Goal: Transaction & Acquisition: Book appointment/travel/reservation

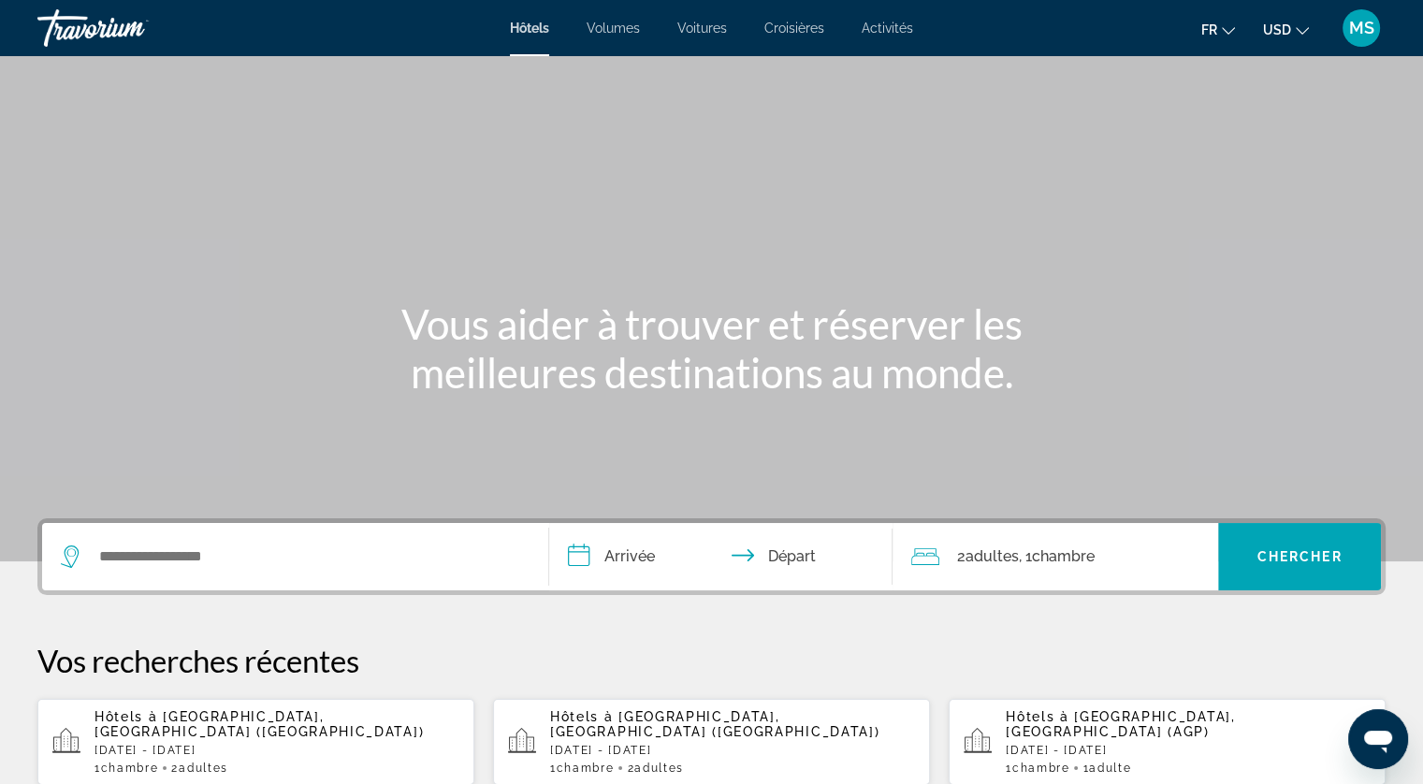
click at [165, 723] on span "[GEOGRAPHIC_DATA], [GEOGRAPHIC_DATA] ([GEOGRAPHIC_DATA])" at bounding box center [258, 724] width 329 height 30
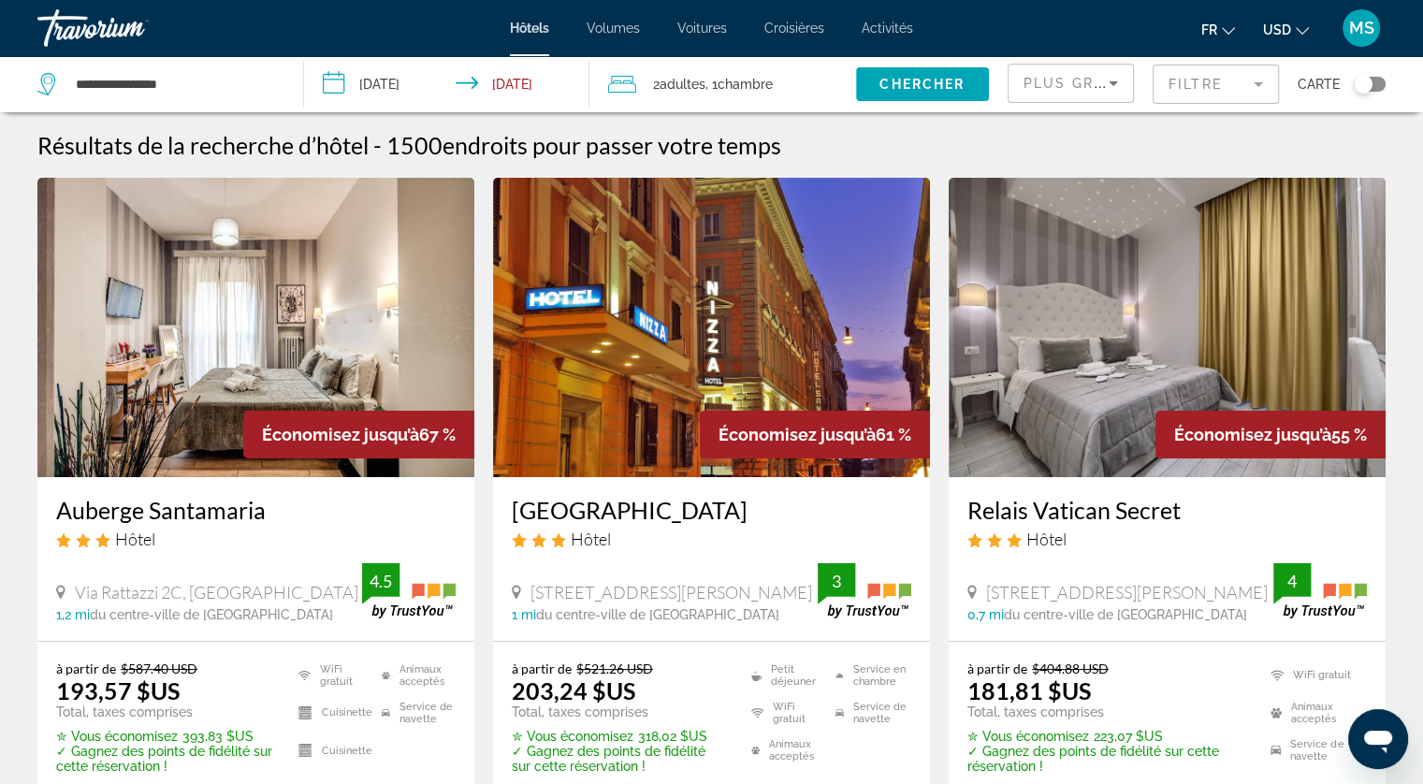
click at [1283, 30] on span "USD" at bounding box center [1277, 29] width 28 height 15
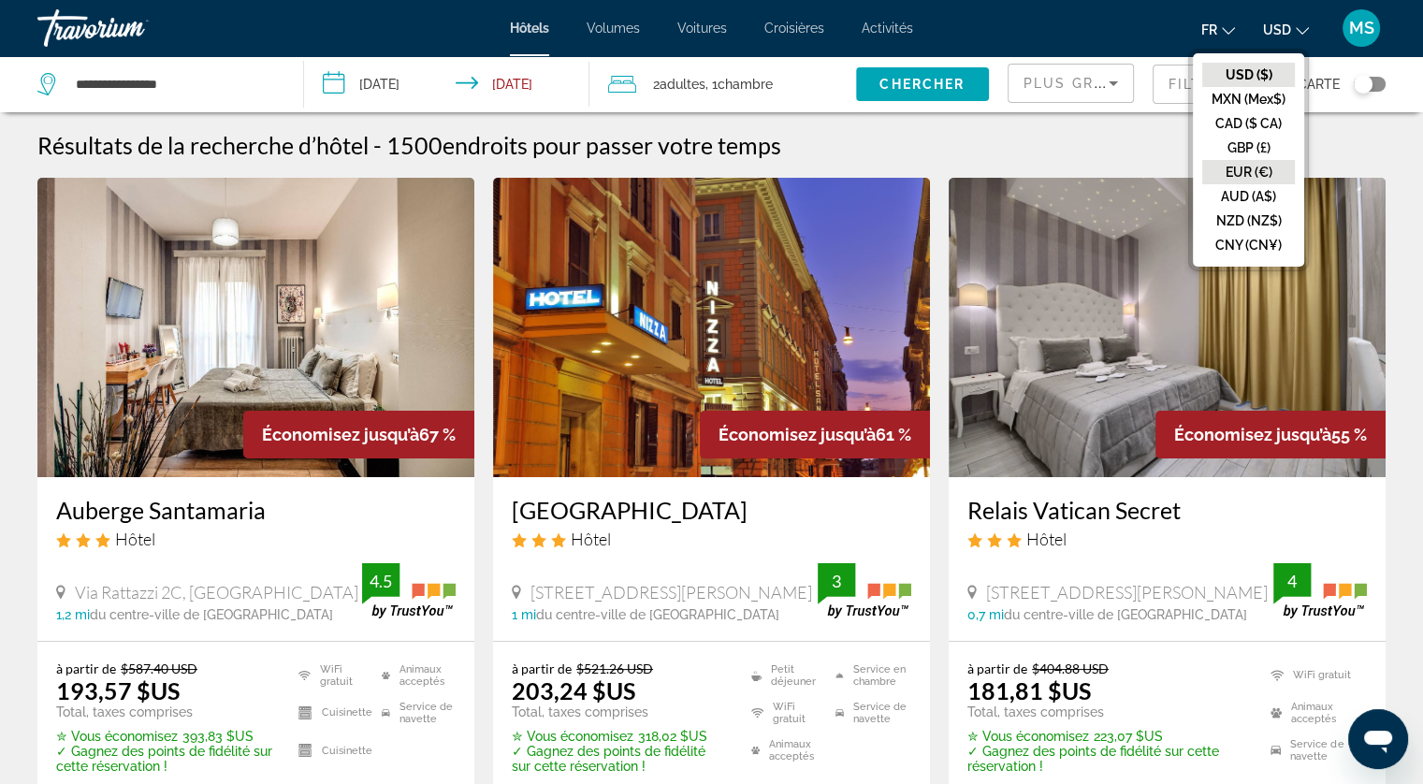
click at [1253, 173] on button "EUR (€)" at bounding box center [1248, 172] width 93 height 24
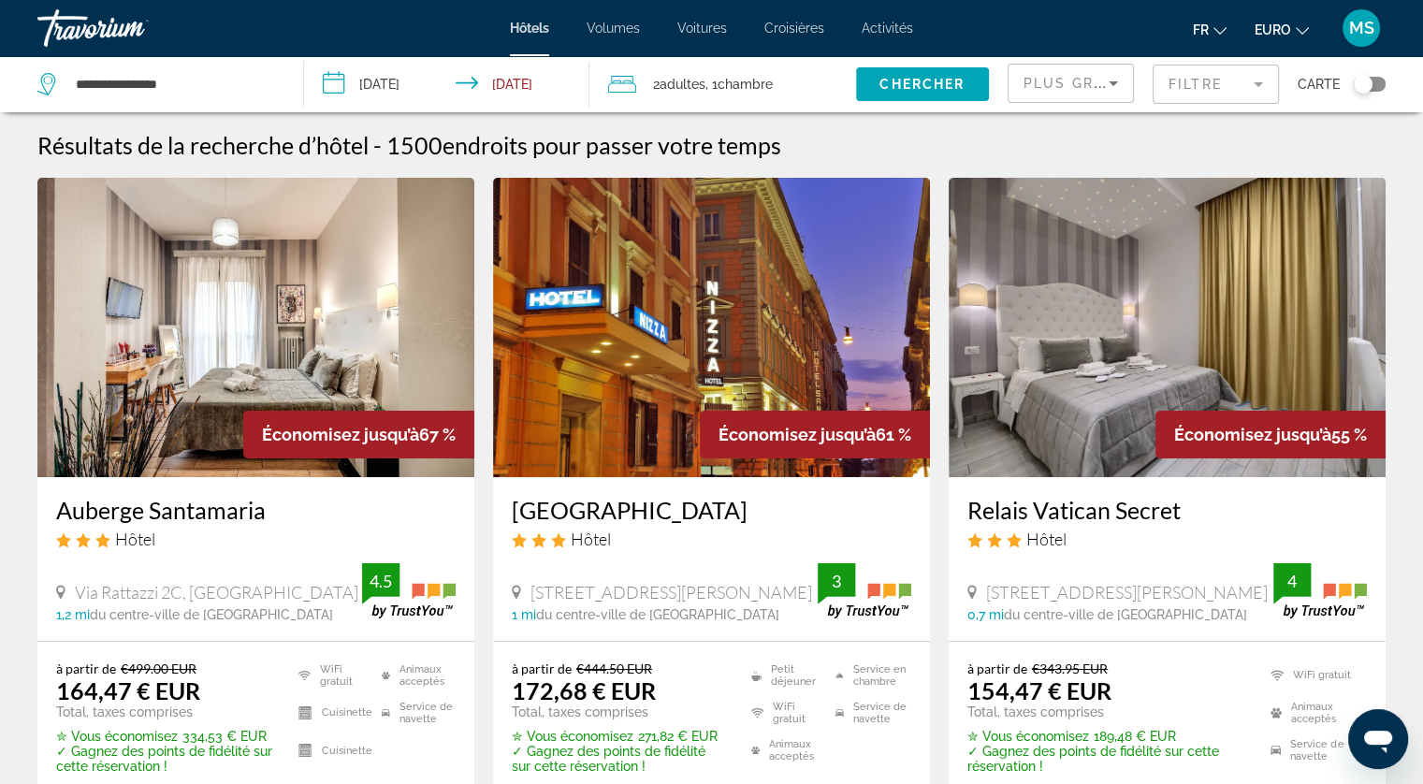
click at [615, 29] on span "Volumes" at bounding box center [613, 28] width 53 height 15
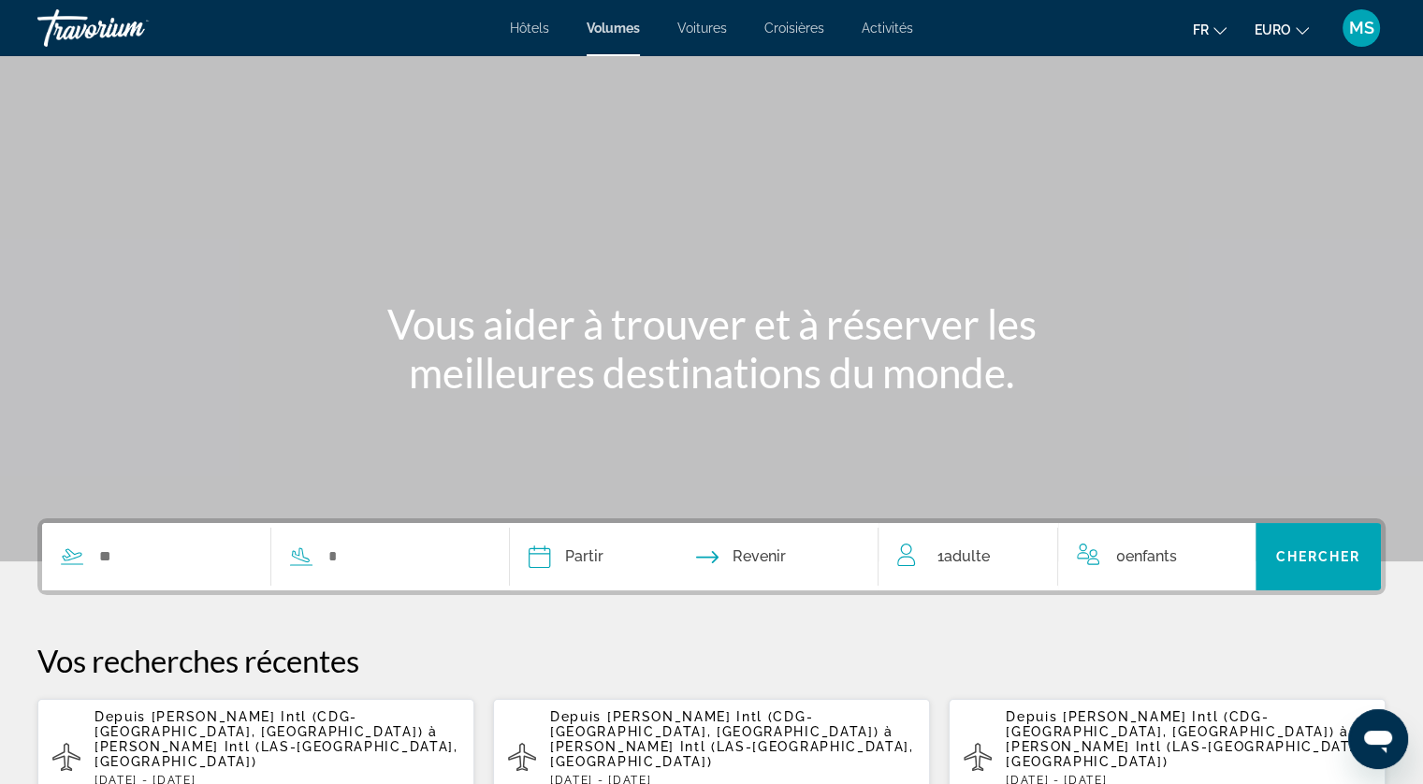
click at [707, 32] on span "Voitures" at bounding box center [702, 28] width 50 height 15
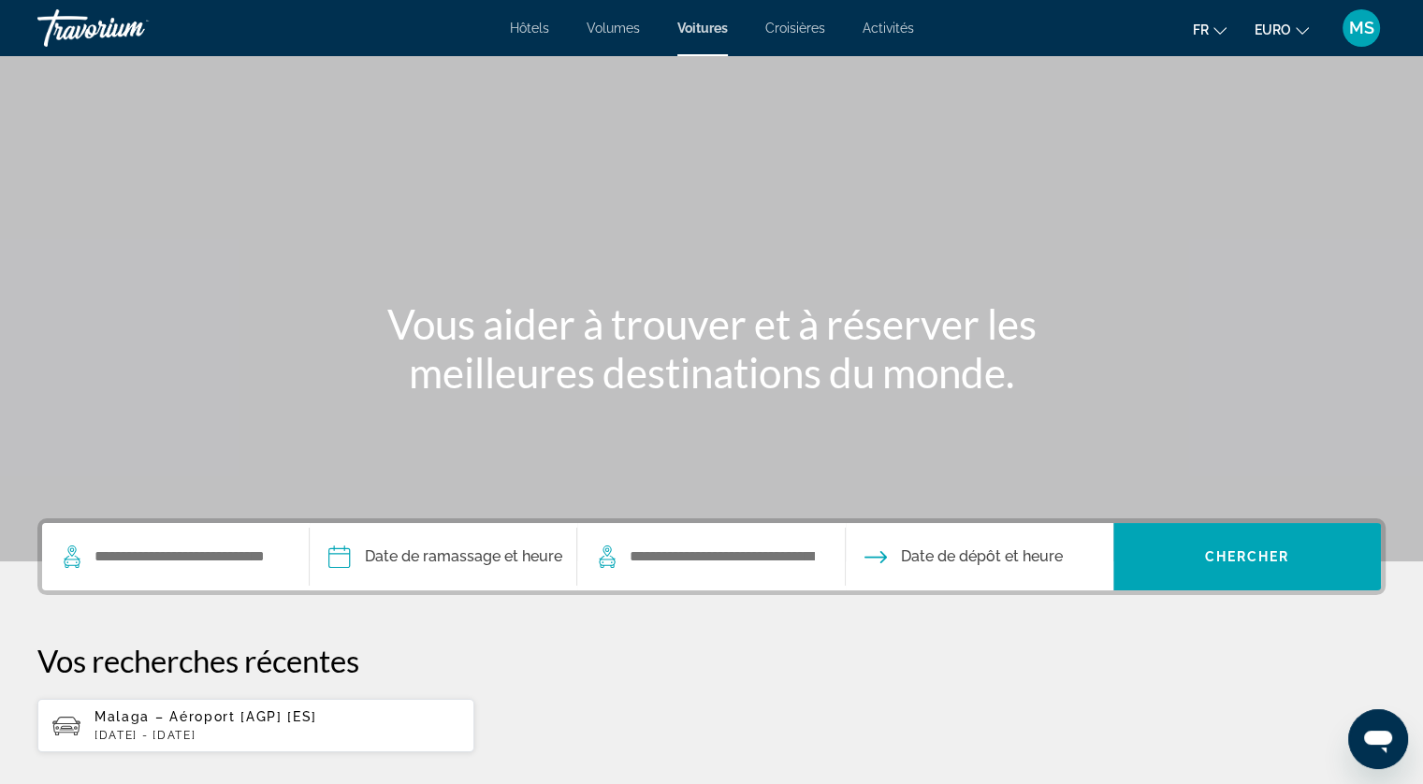
click at [802, 26] on span "Croisières" at bounding box center [795, 28] width 60 height 15
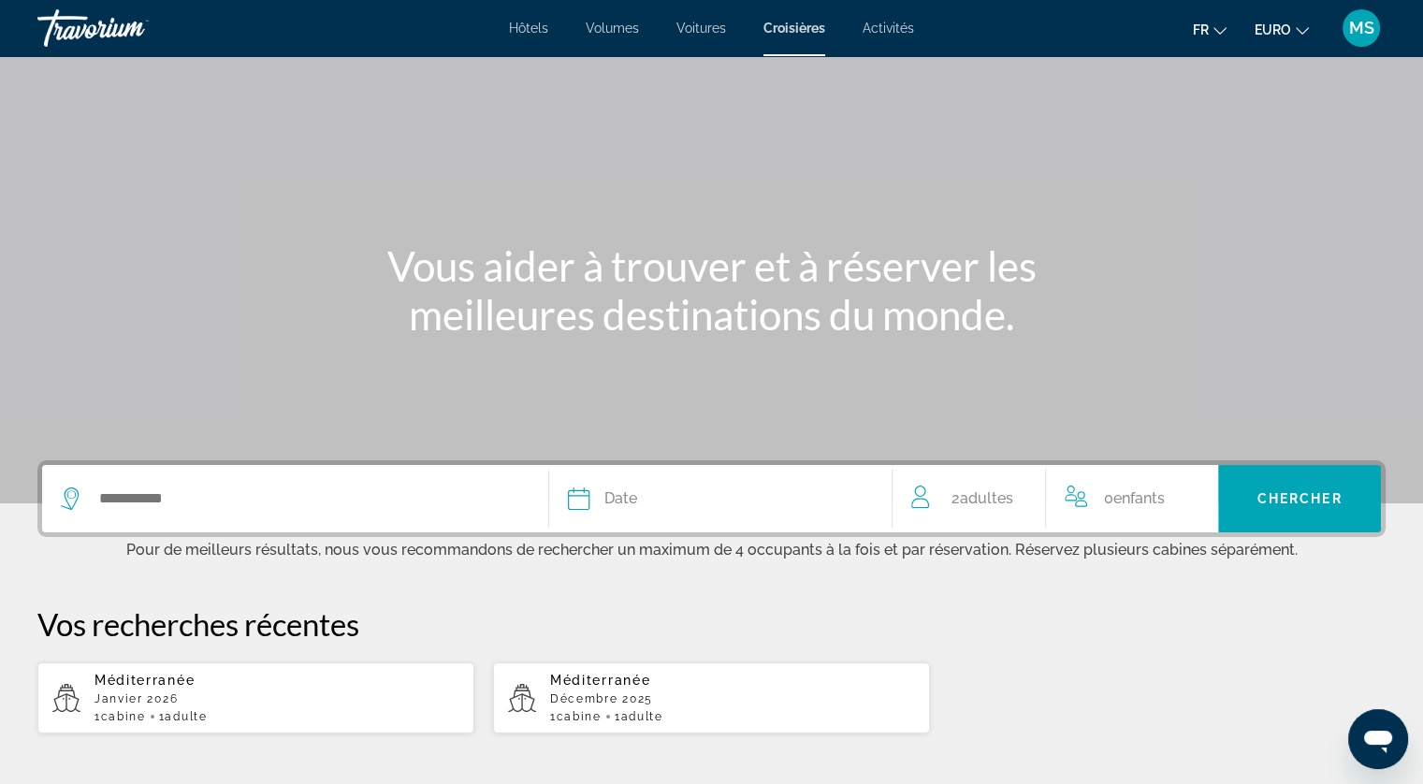
scroll to position [75, 0]
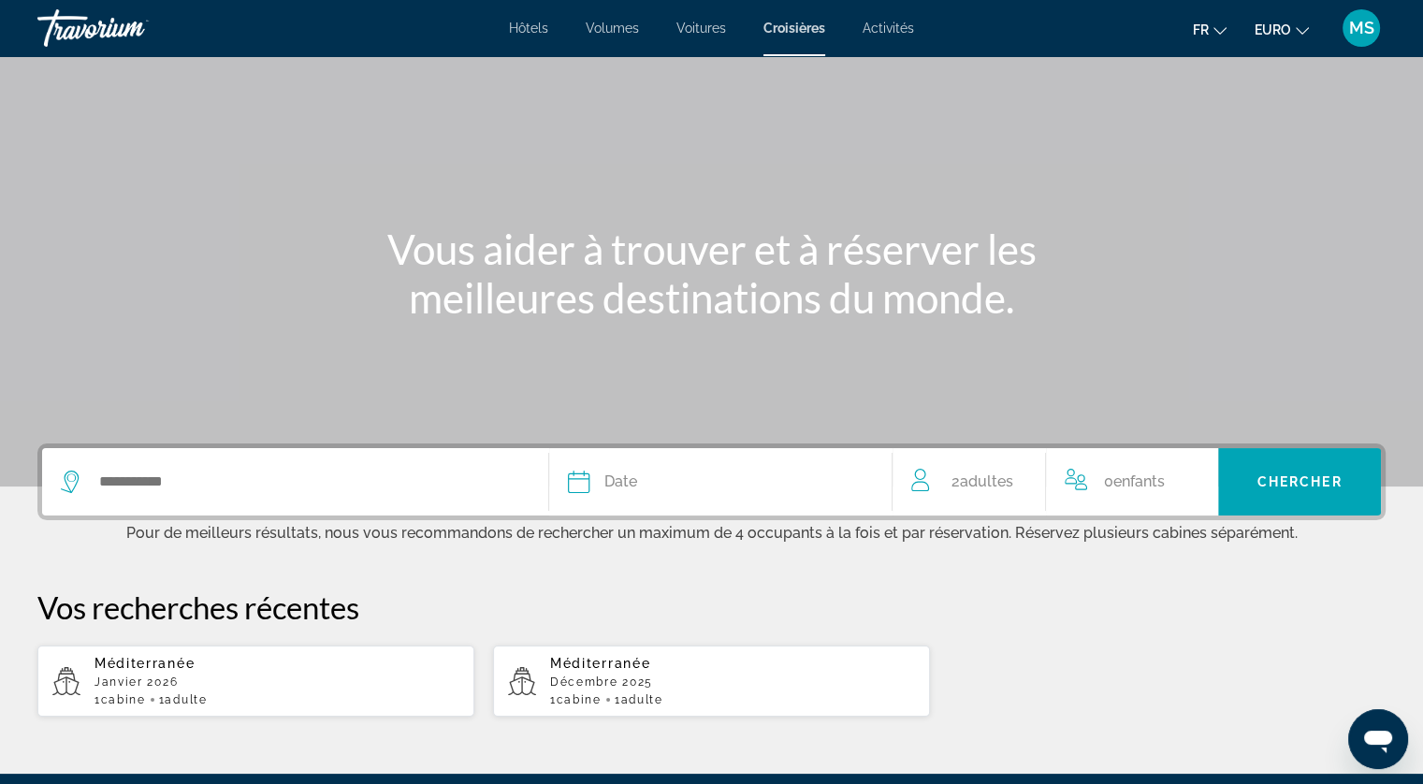
click at [667, 495] on button "Date [PERSON_NAME] Mars Avril Peut Juin Juillet Août Septembre Octobre Novembre…" at bounding box center [721, 481] width 306 height 67
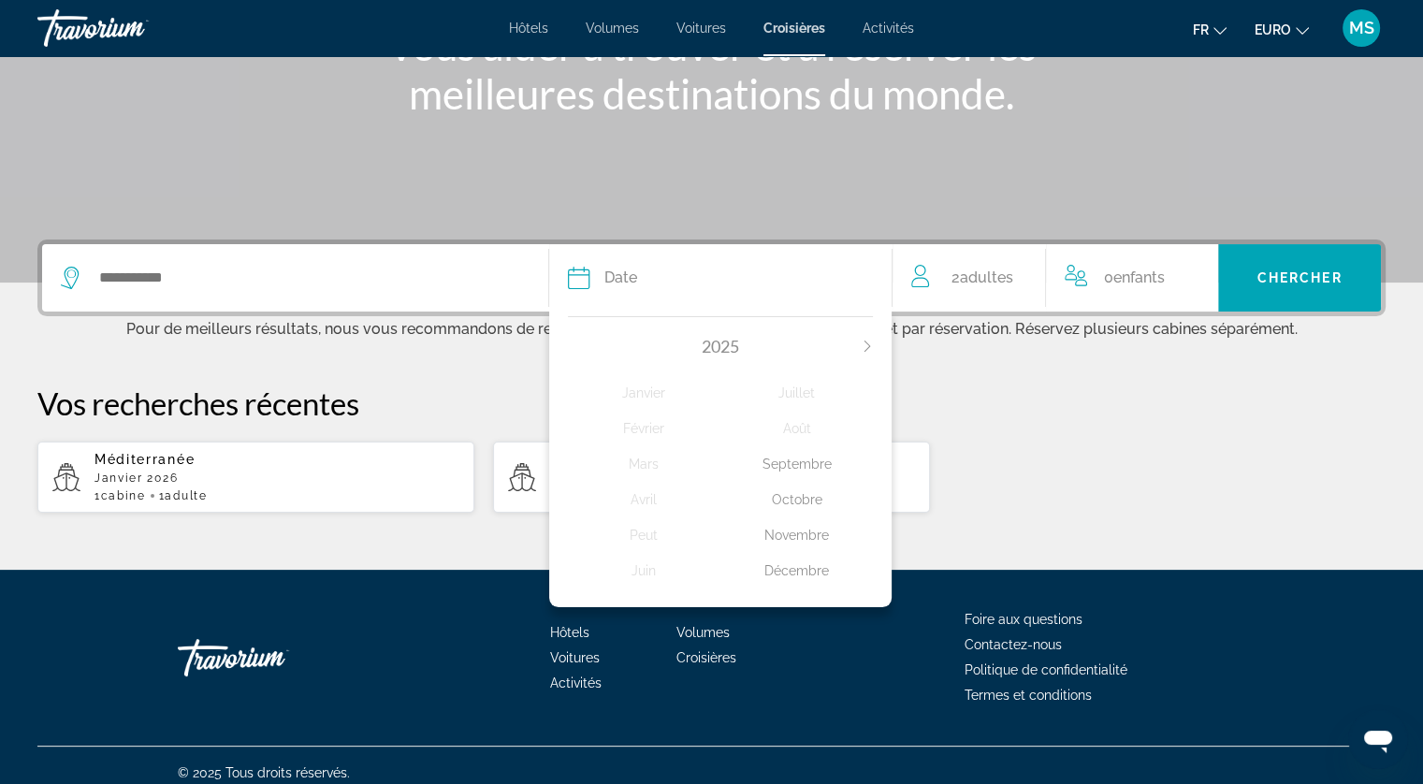
scroll to position [293, 0]
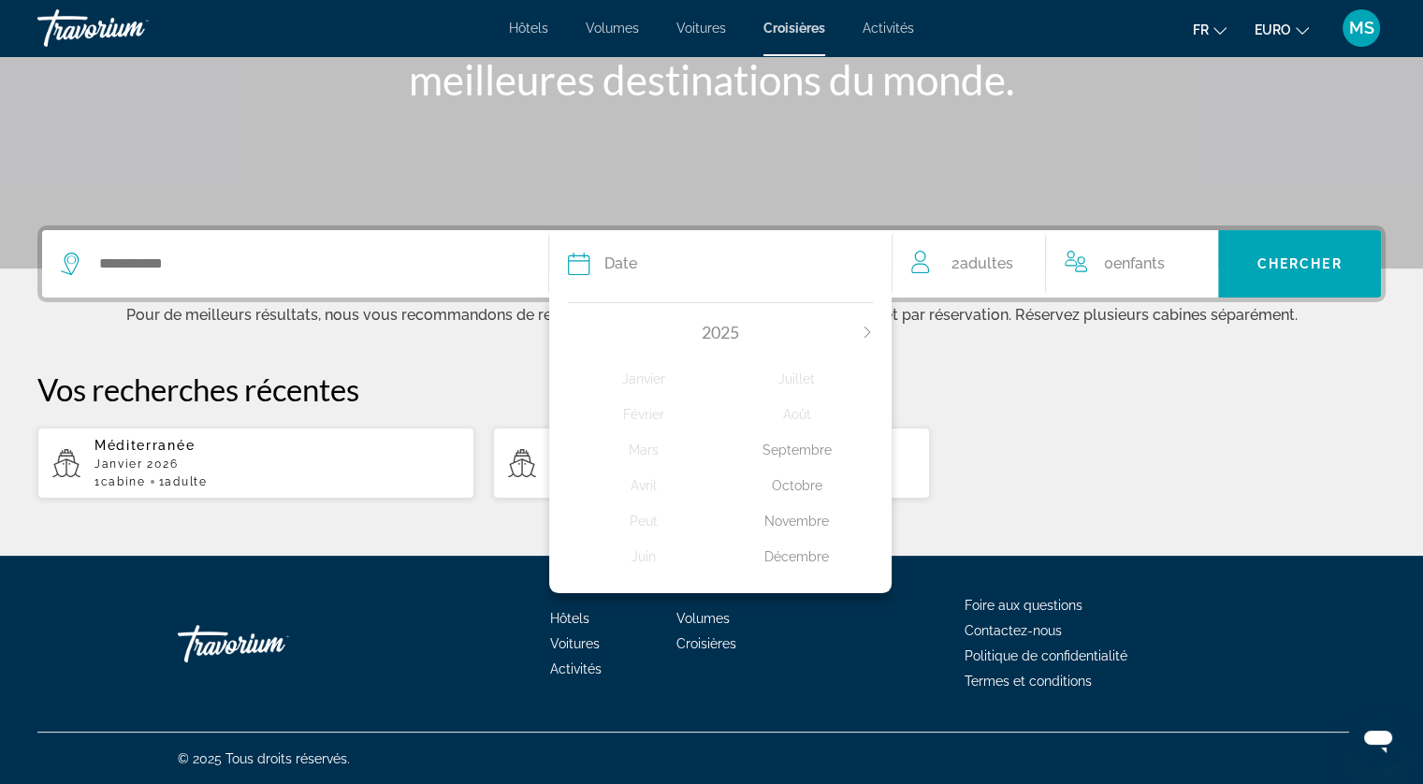
click at [765, 555] on div "Décembre" at bounding box center [796, 557] width 152 height 34
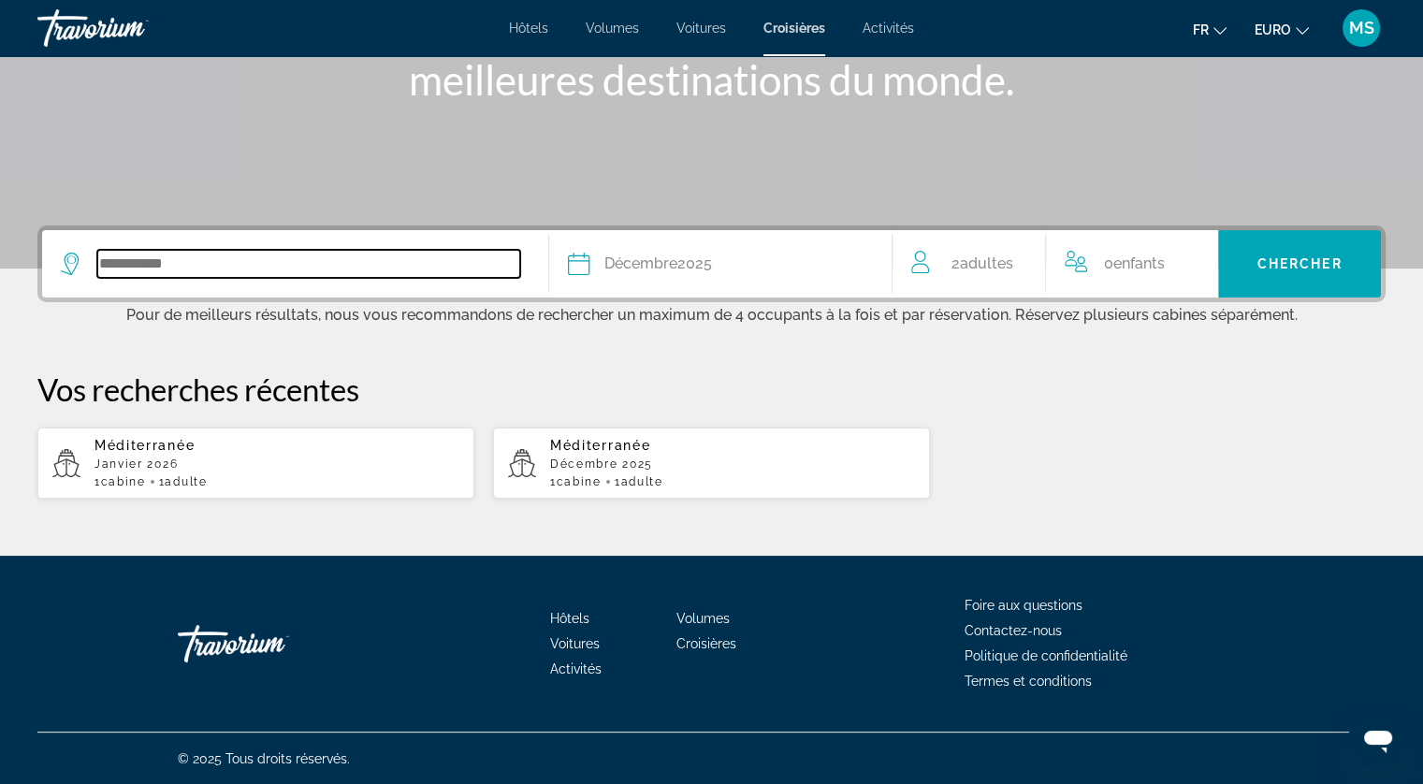
click at [374, 264] on input "Widget de recherche" at bounding box center [308, 264] width 423 height 28
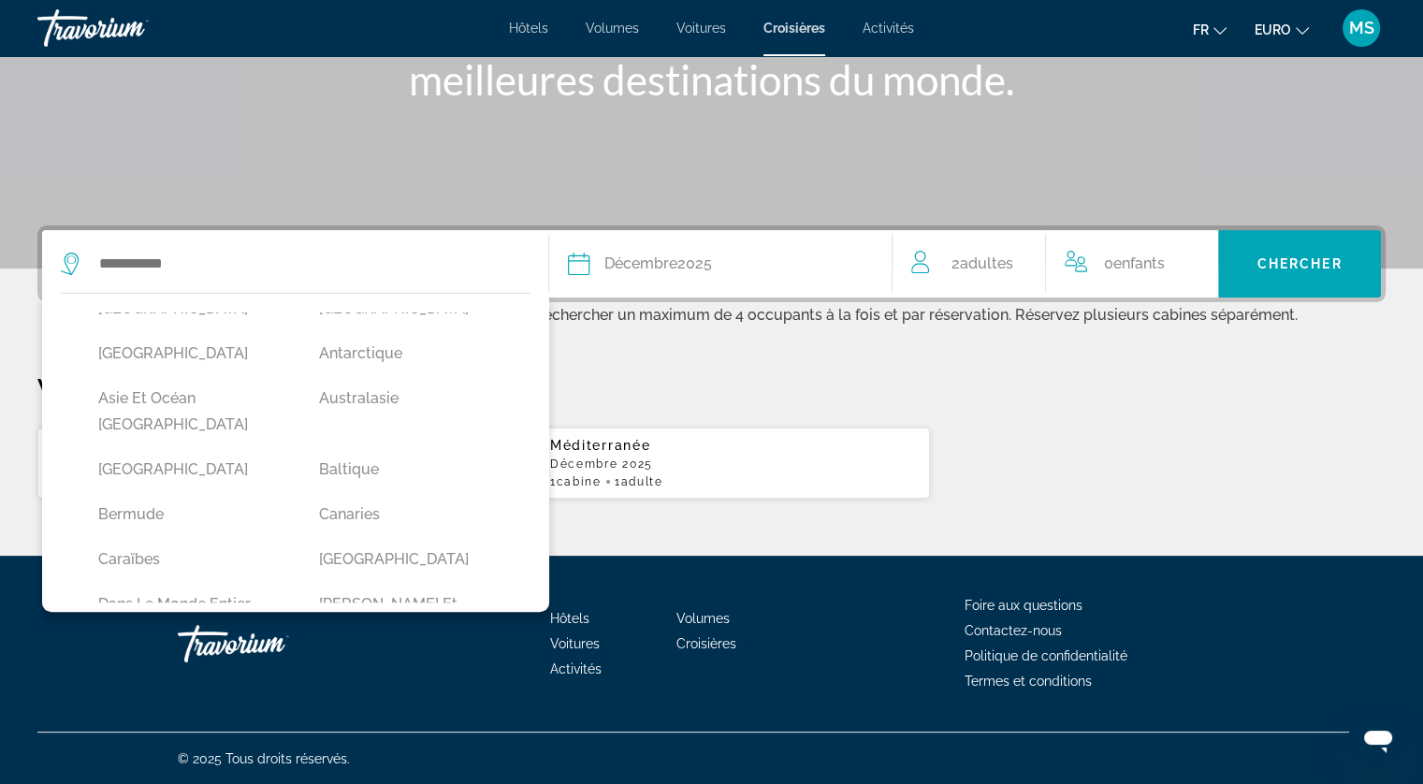
scroll to position [60, 0]
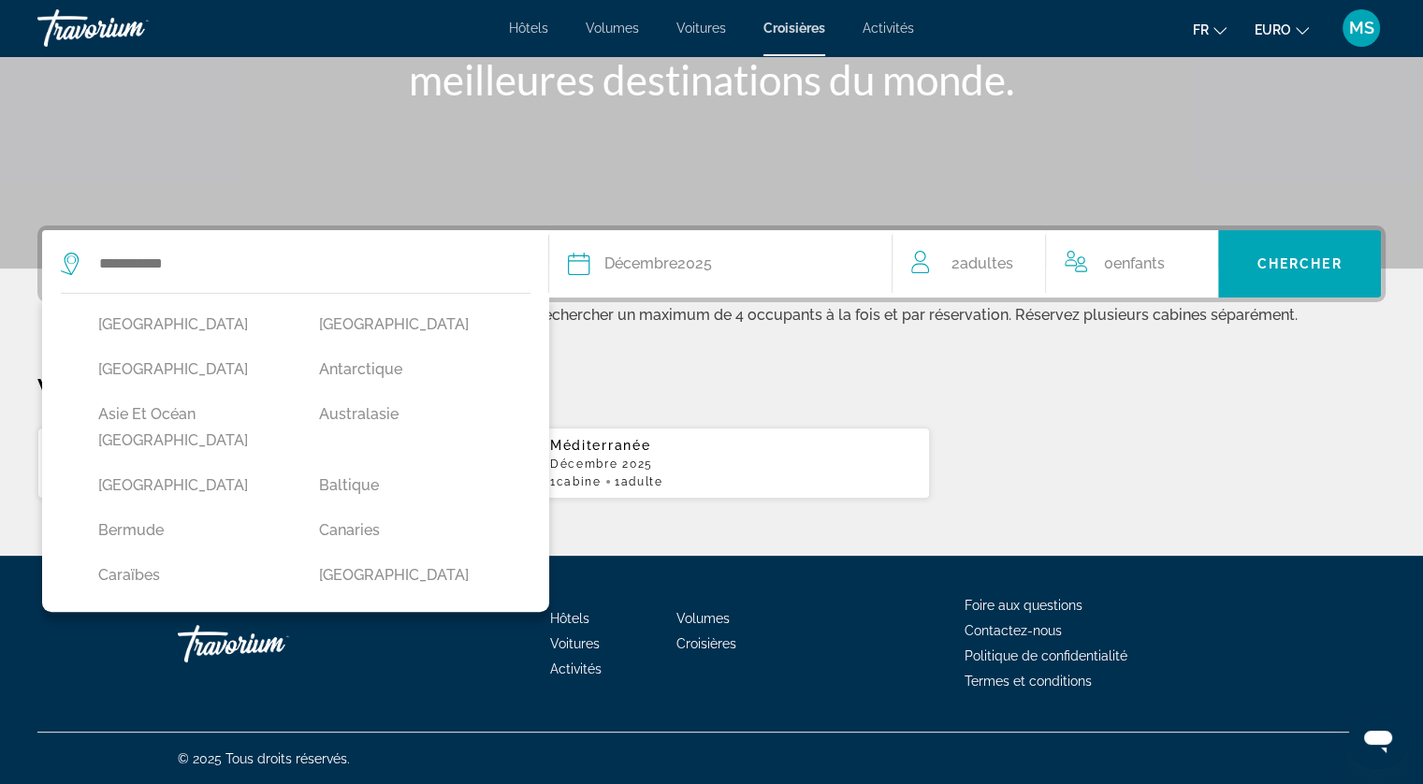
click at [222, 602] on button "Dans le monde entier" at bounding box center [190, 620] width 202 height 36
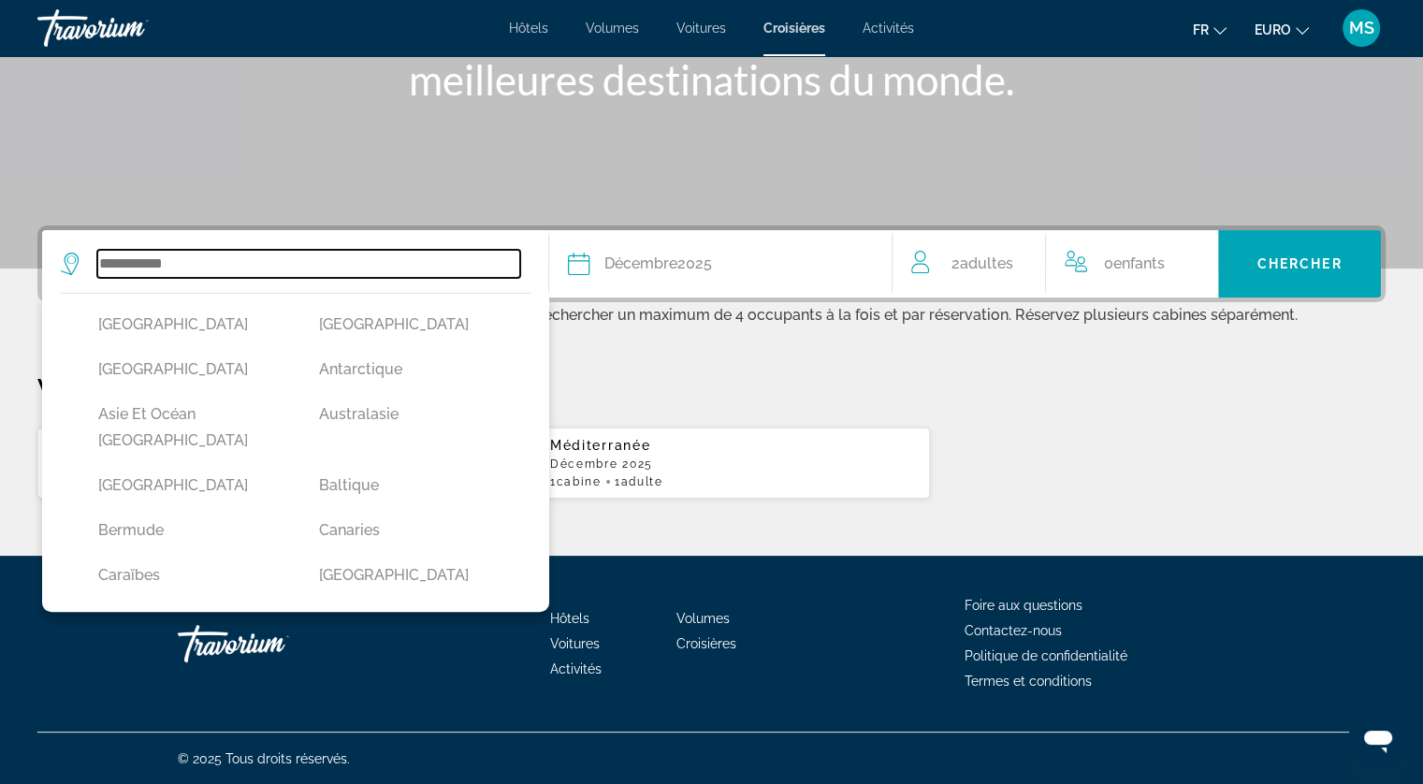
type input "**********"
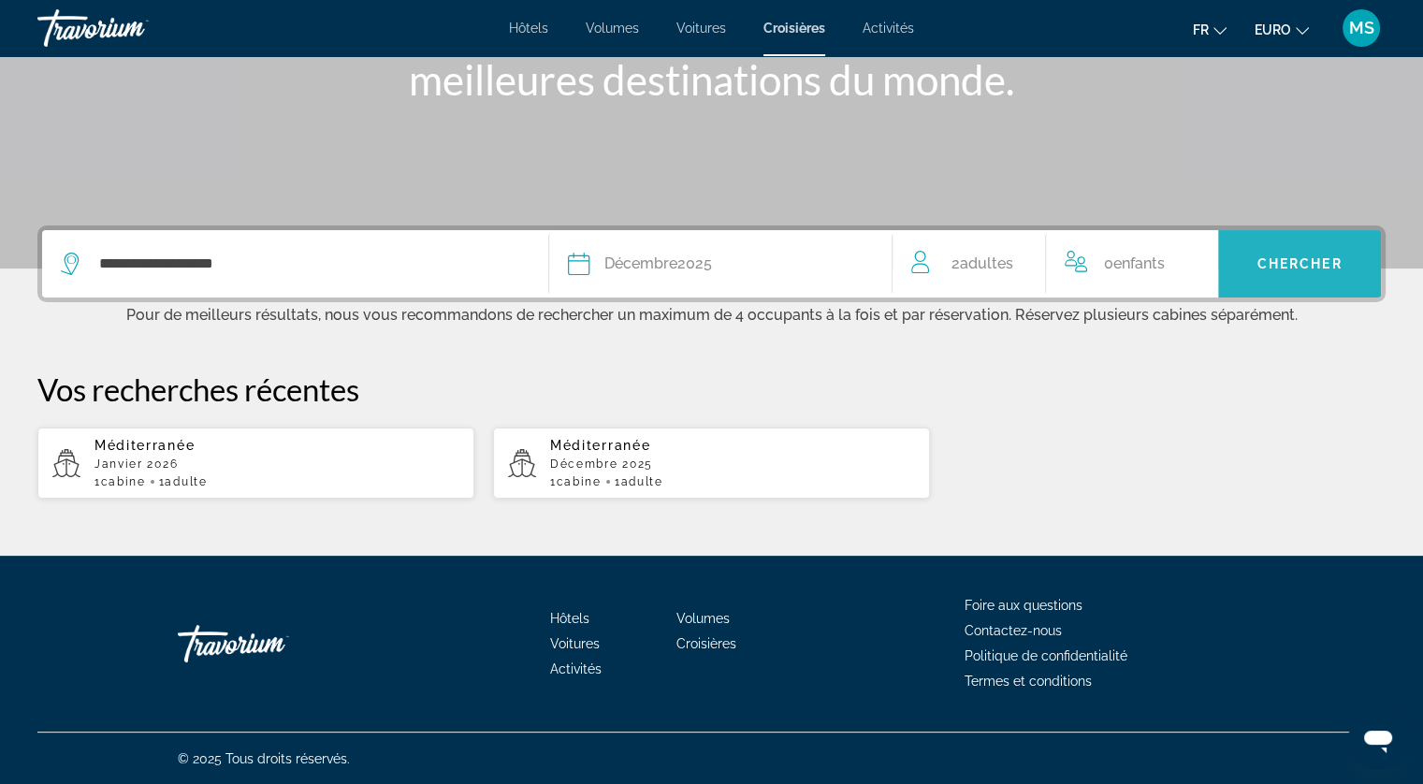
click at [1321, 256] on span "Chercher" at bounding box center [1299, 263] width 85 height 15
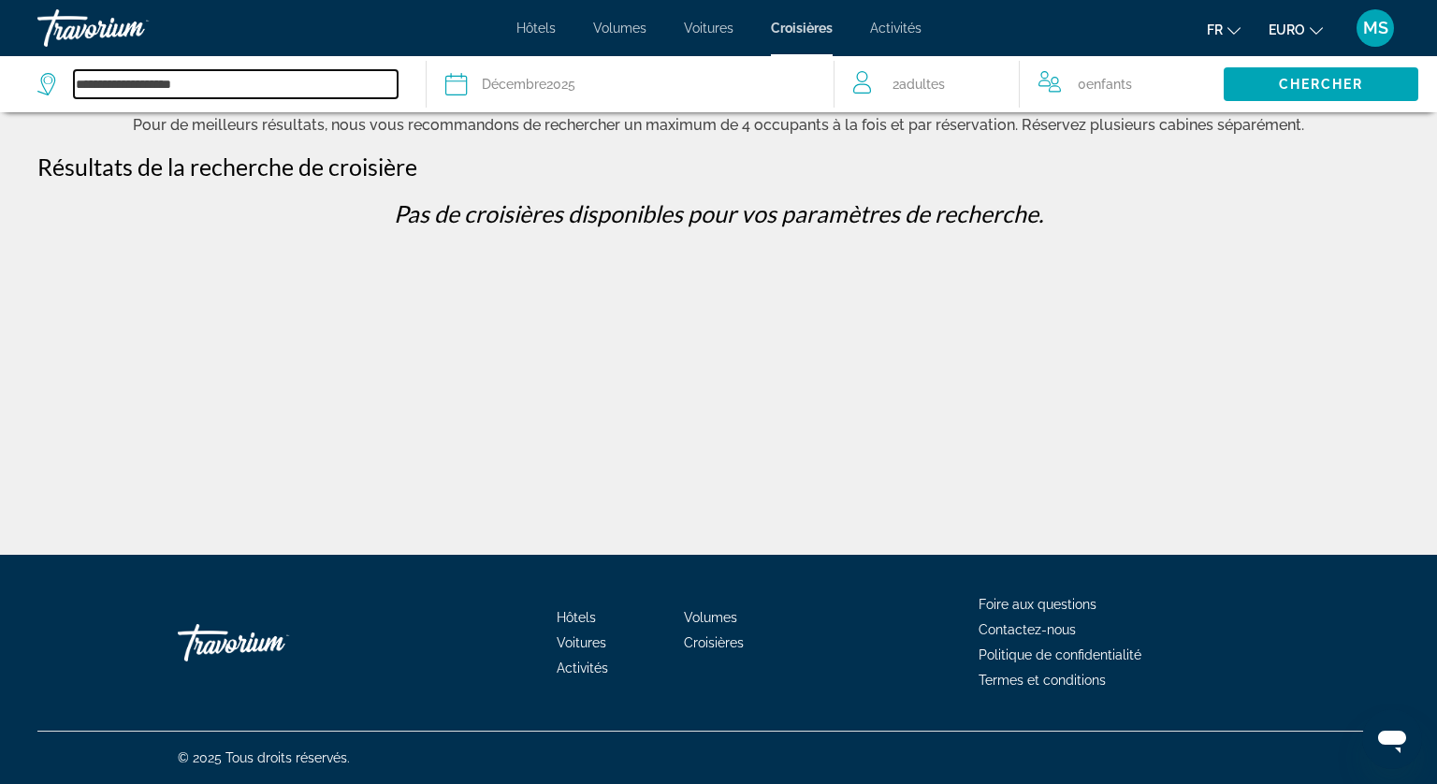
click at [370, 81] on input "**********" at bounding box center [236, 84] width 324 height 28
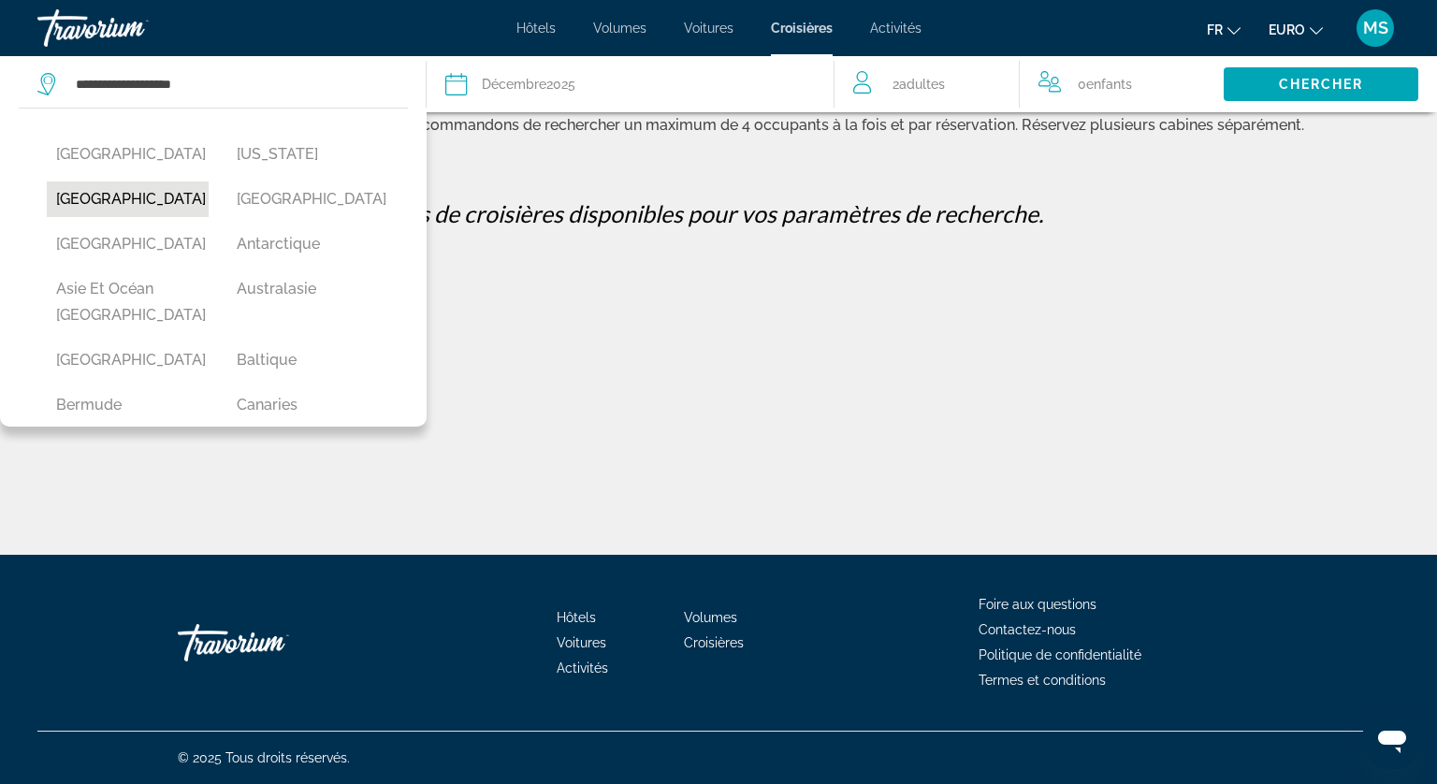
click at [156, 196] on button "[GEOGRAPHIC_DATA]" at bounding box center [128, 199] width 162 height 36
type input "**********"
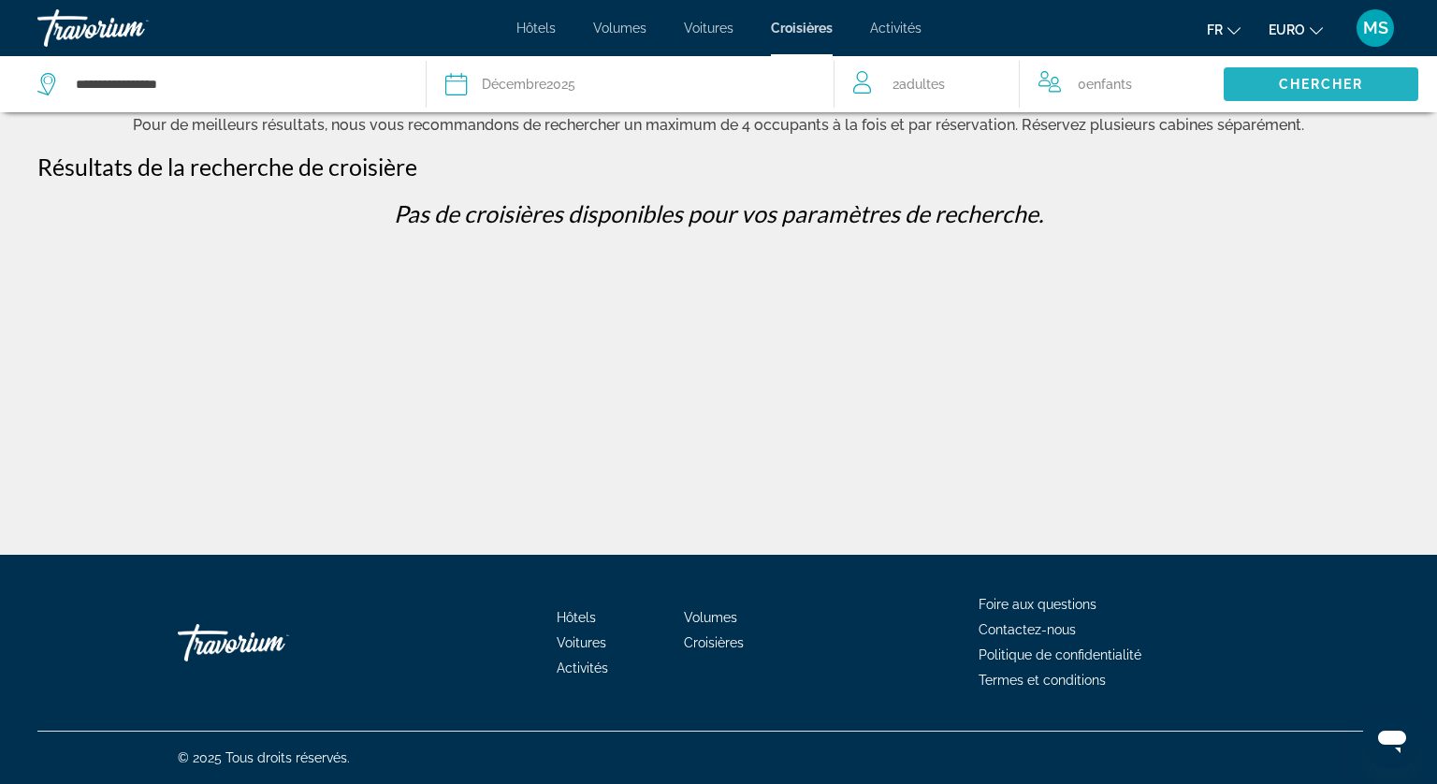
click at [1345, 87] on span "Chercher" at bounding box center [1321, 84] width 85 height 15
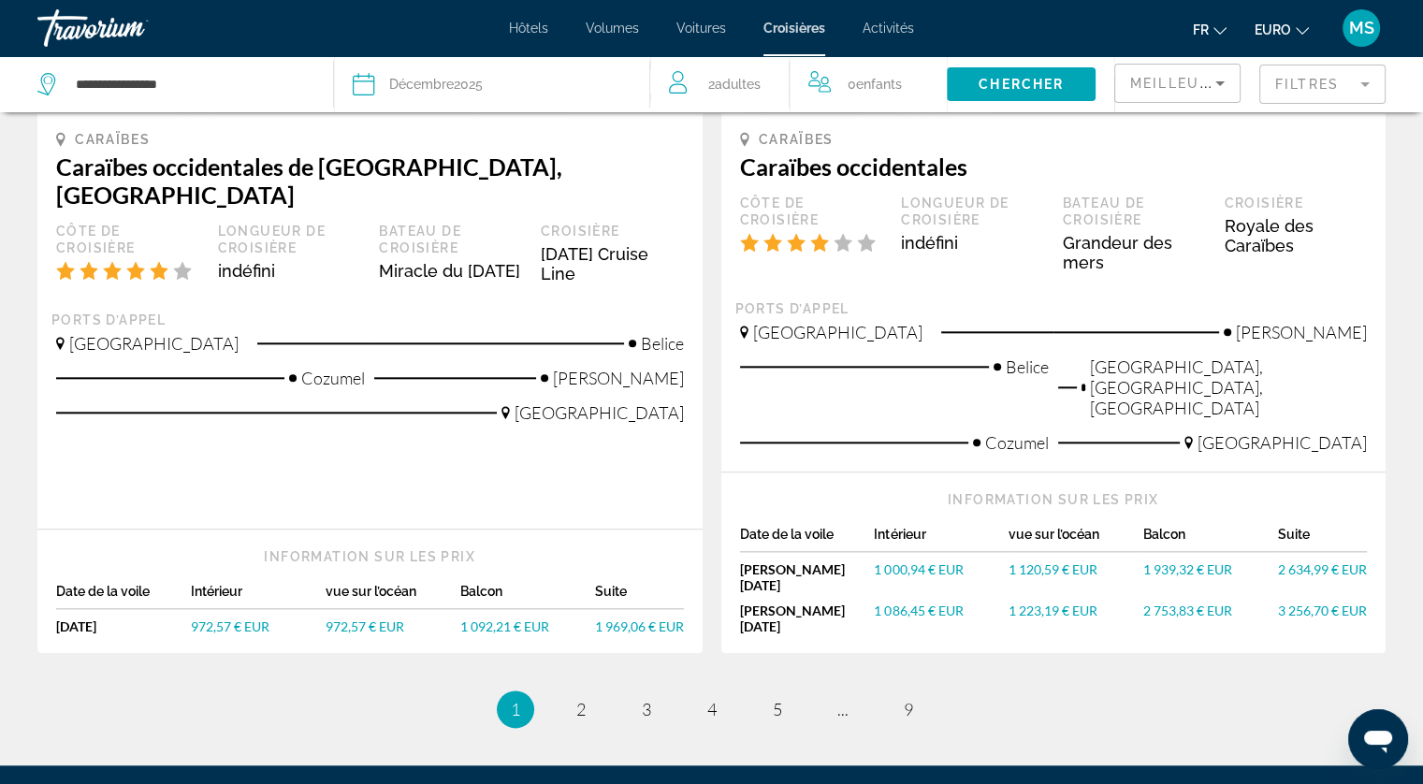
scroll to position [2064, 0]
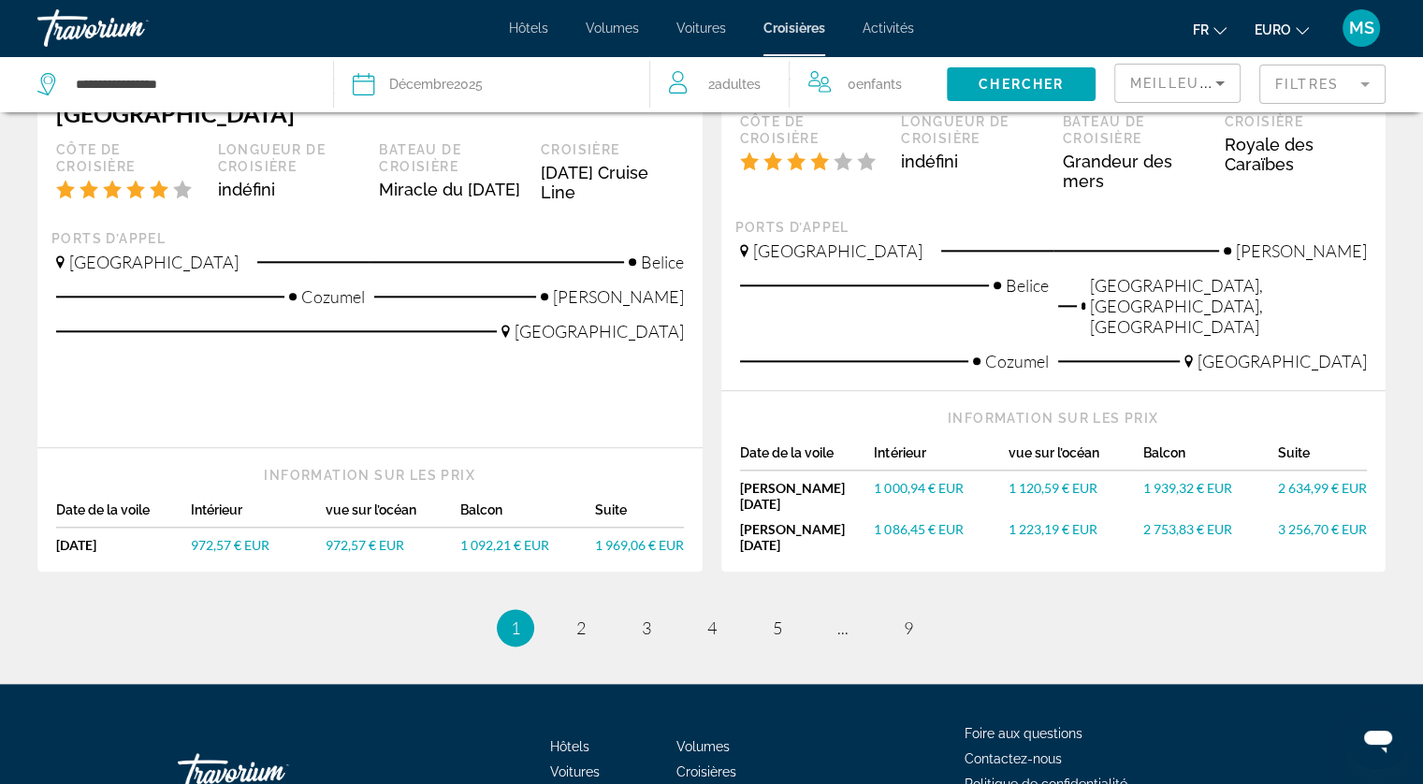
click at [891, 37] on div "Hôtels Volumes Voitures Croisières Activités Hôtels Vols Voitures Croisières Ac…" at bounding box center [711, 28] width 1423 height 49
click at [891, 27] on span "Activités" at bounding box center [887, 28] width 51 height 15
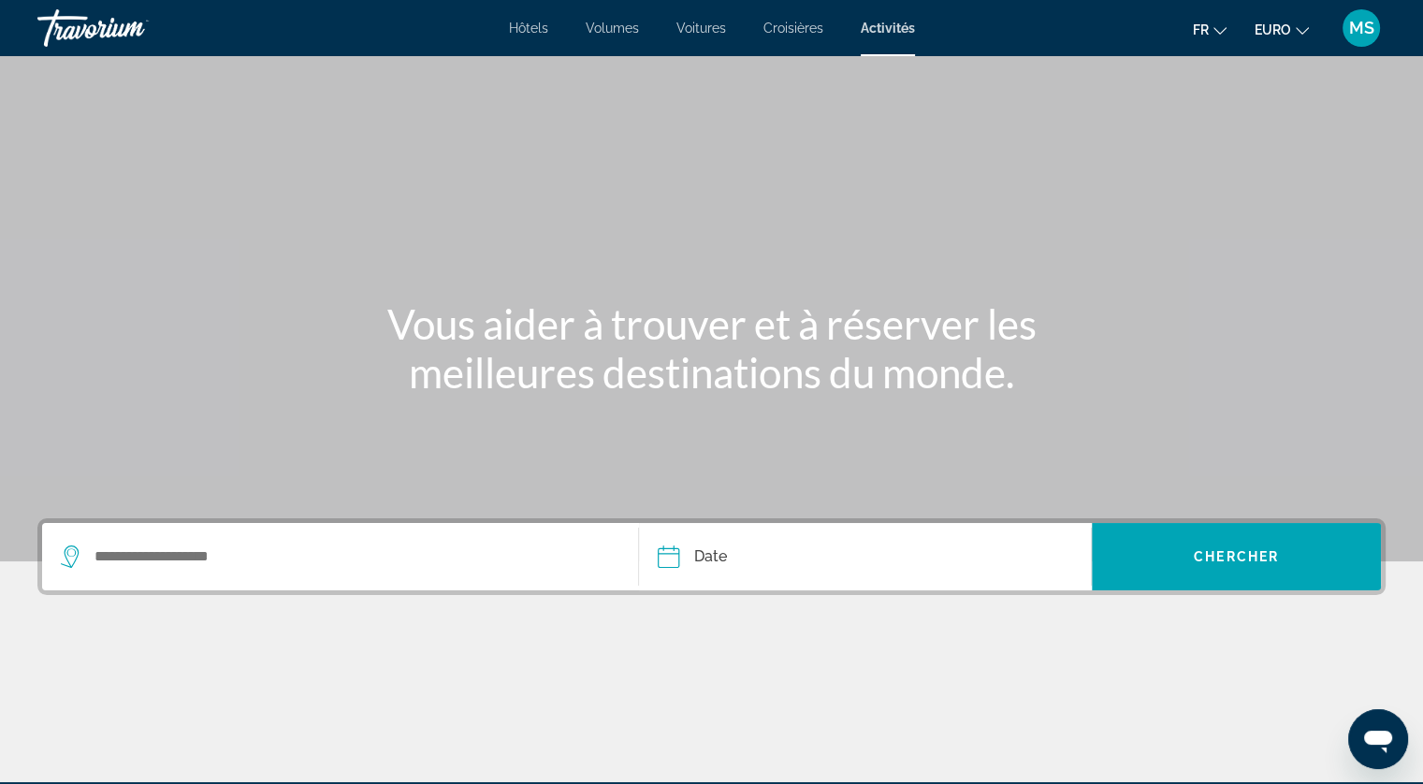
click at [372, 538] on div "Widget de recherche" at bounding box center [340, 556] width 558 height 67
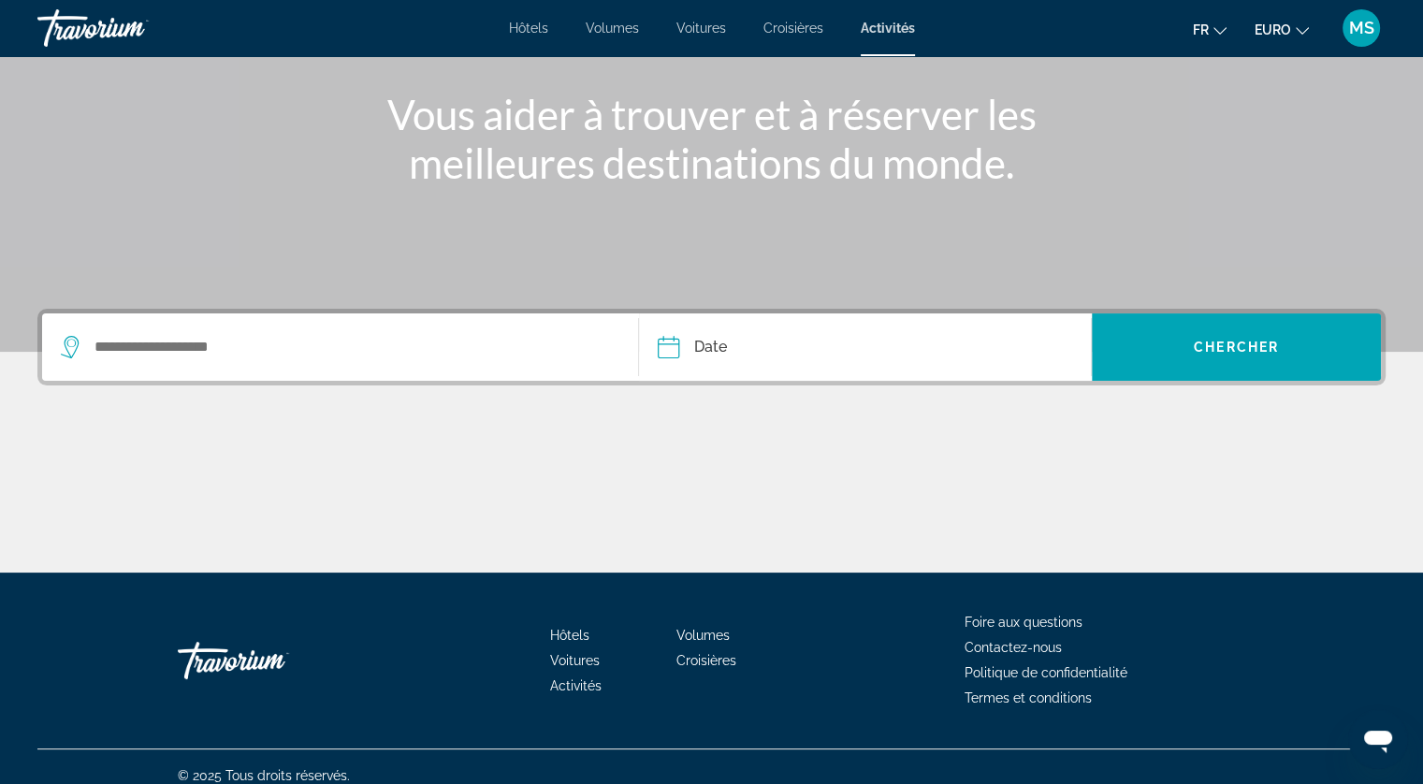
scroll to position [227, 0]
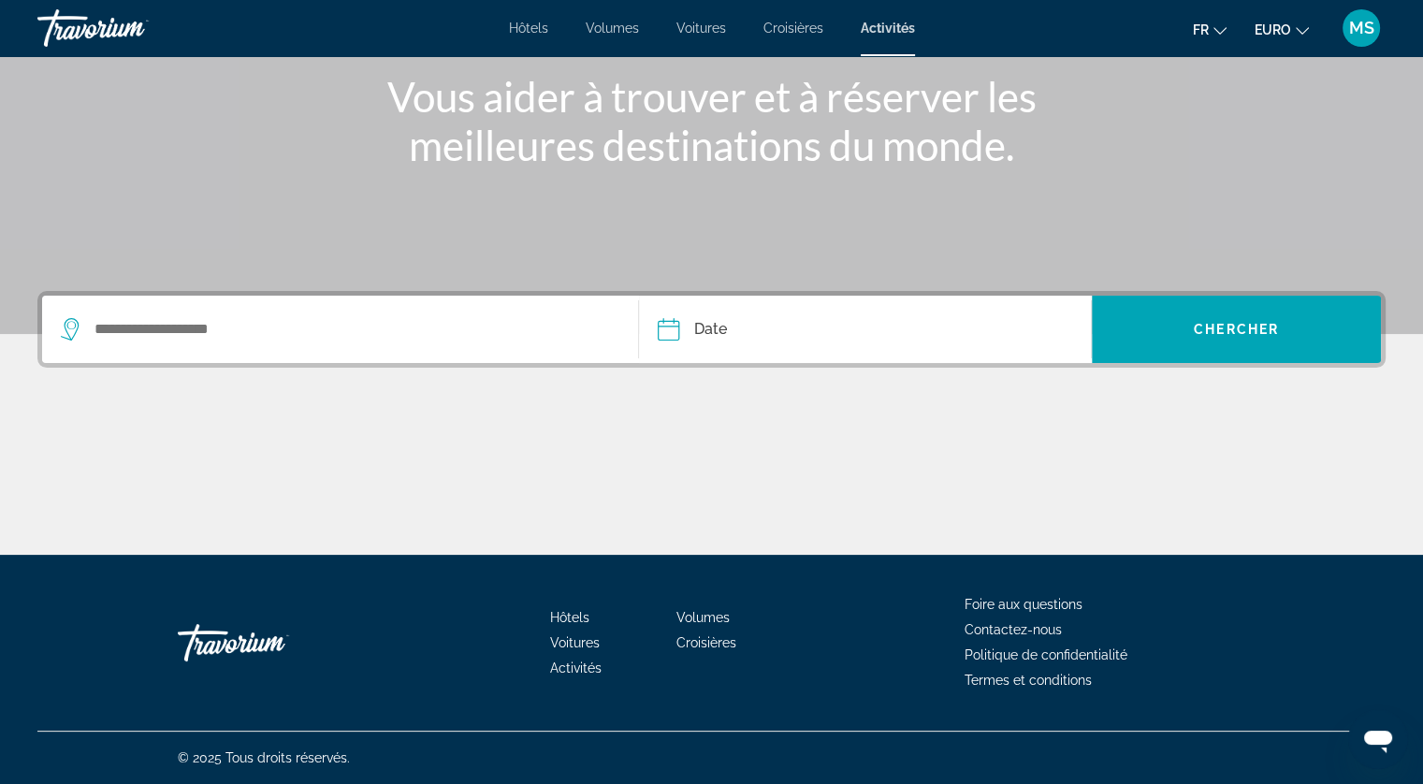
click at [528, 36] on div "Hôtels Volumes Voitures Croisières Activités Hôtels Vols Voitures Croisières Ac…" at bounding box center [711, 28] width 1423 height 49
click at [528, 21] on span "Hôtels" at bounding box center [528, 28] width 39 height 15
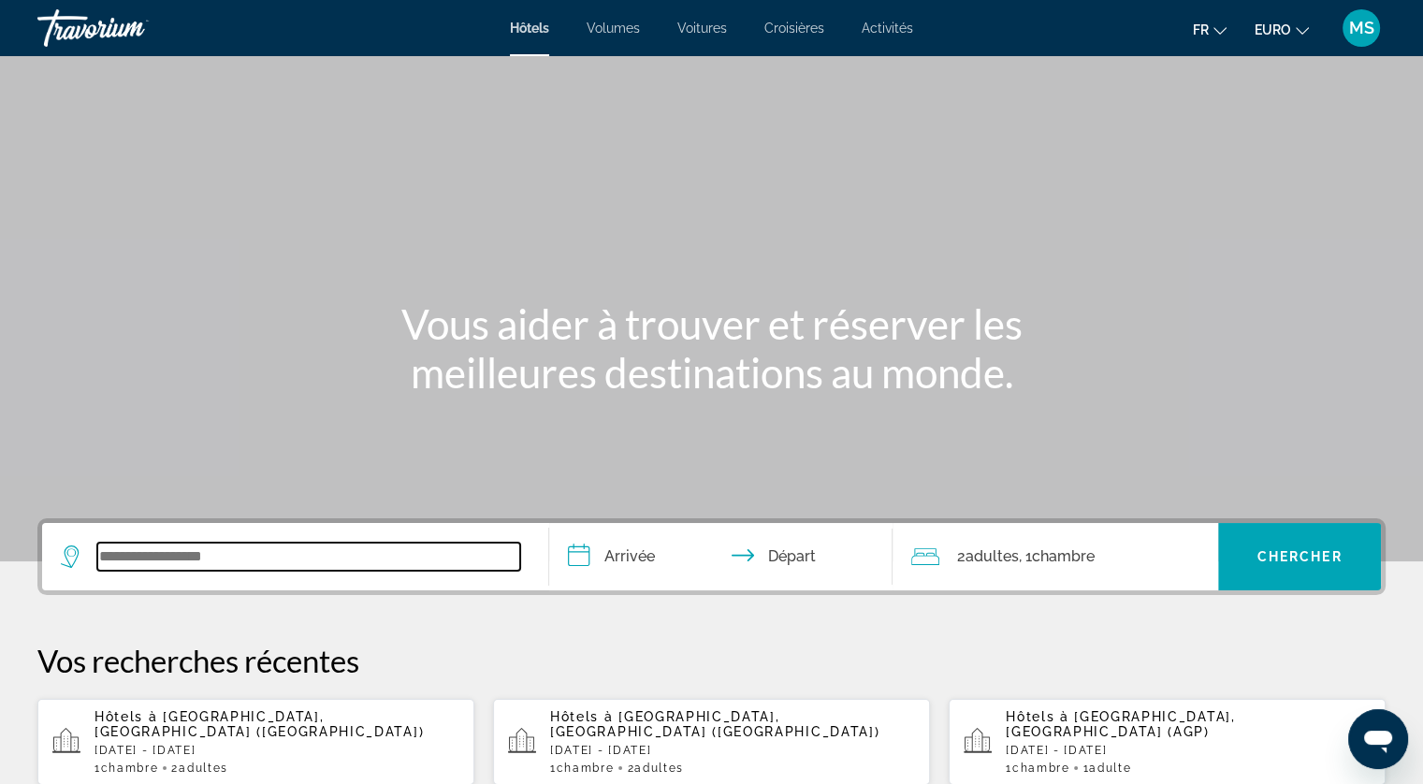
click at [281, 558] on input "Widget de recherche" at bounding box center [308, 557] width 423 height 28
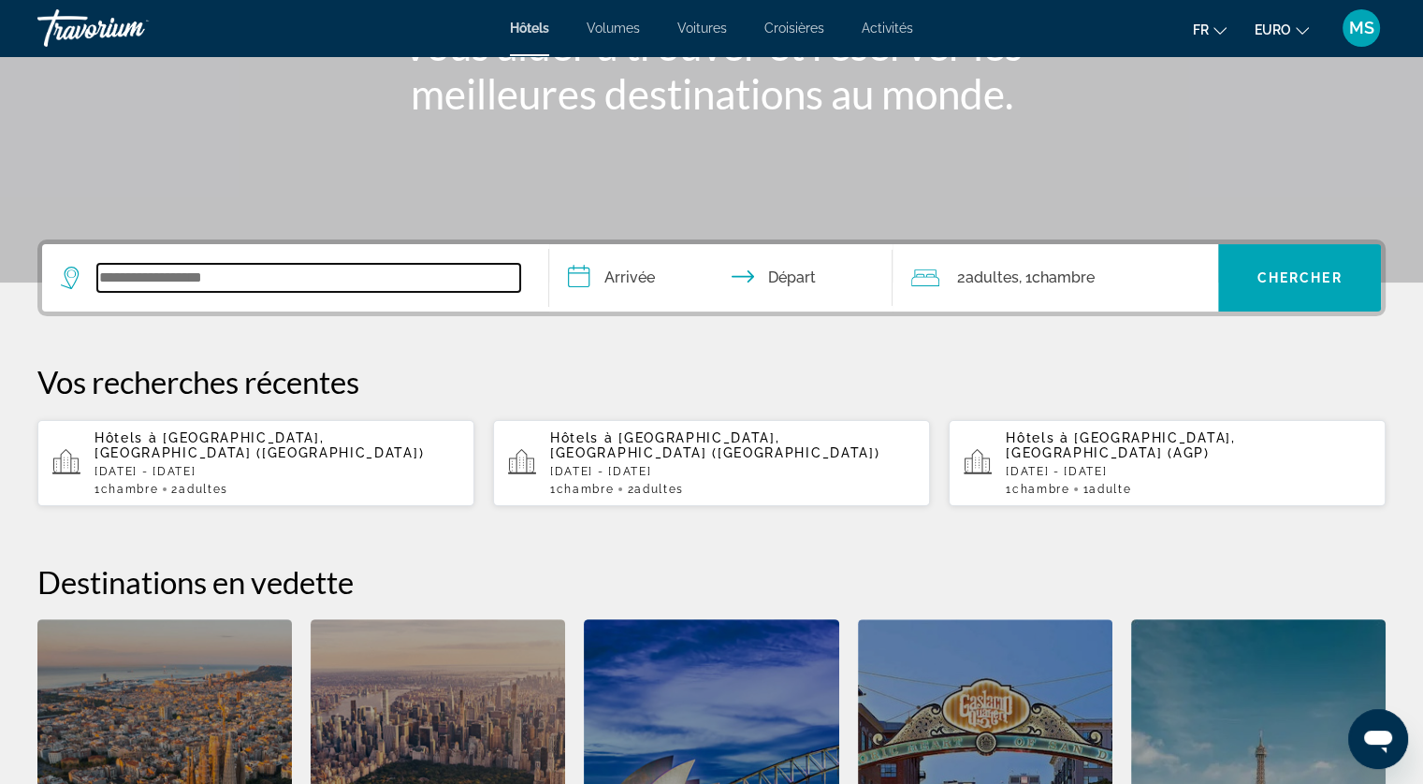
scroll to position [456, 0]
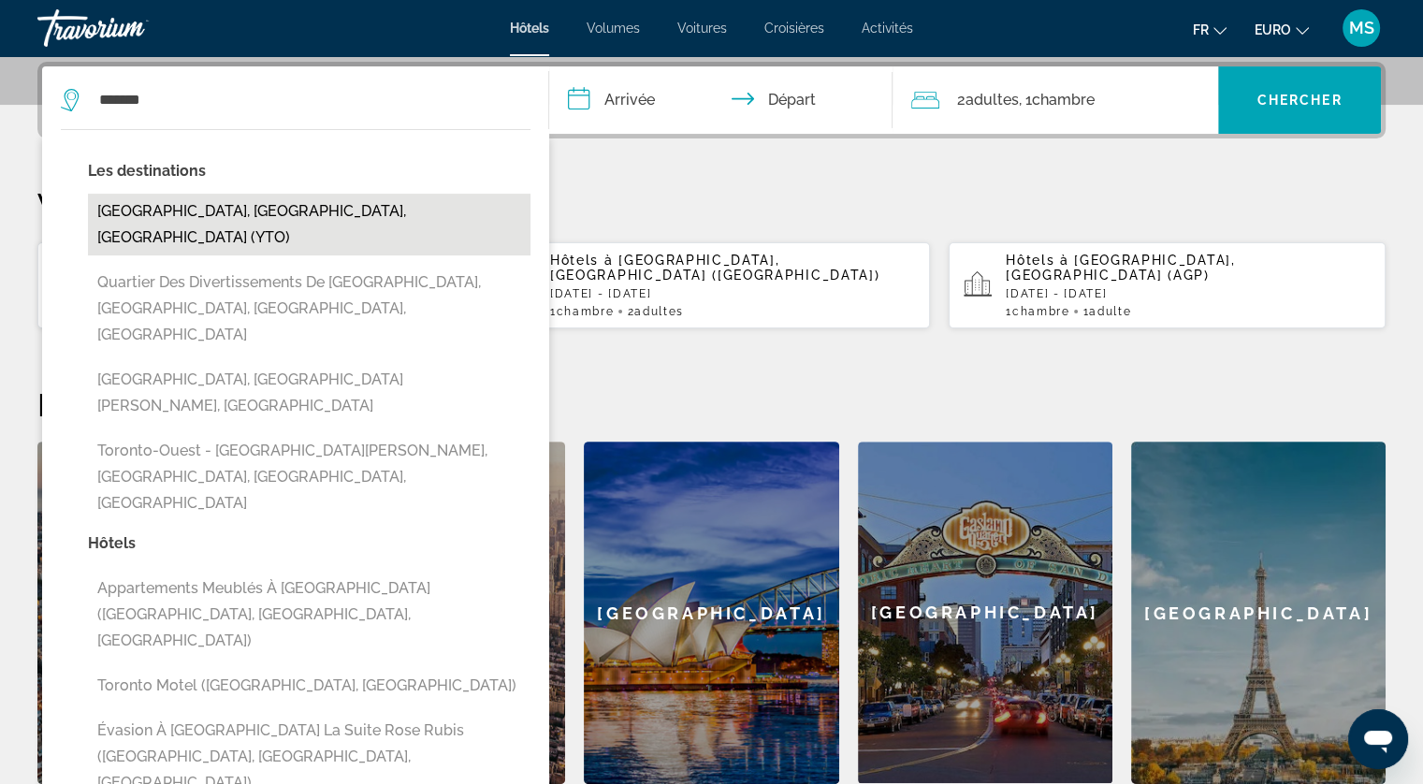
click at [292, 220] on button "[GEOGRAPHIC_DATA], [GEOGRAPHIC_DATA], [GEOGRAPHIC_DATA] (YTO)" at bounding box center [309, 225] width 442 height 62
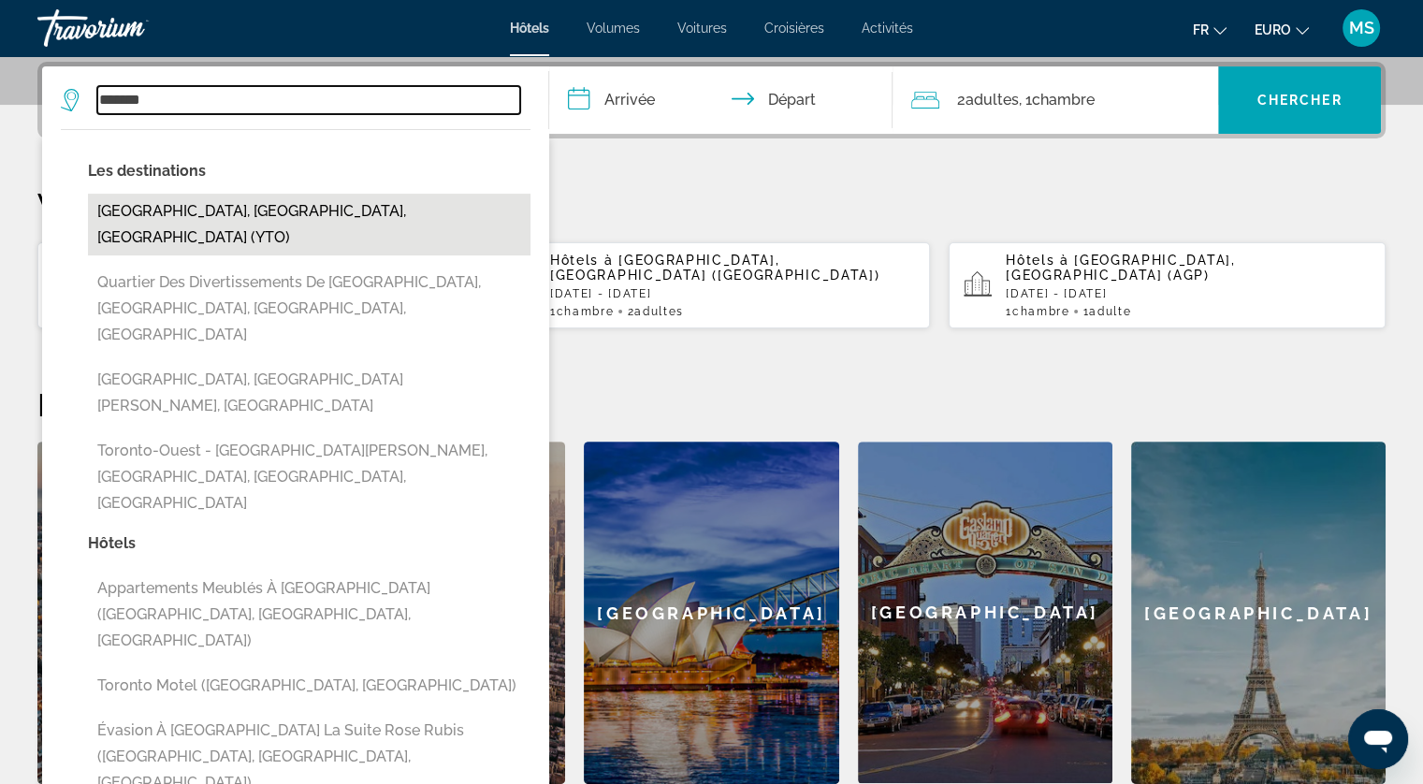
type input "**********"
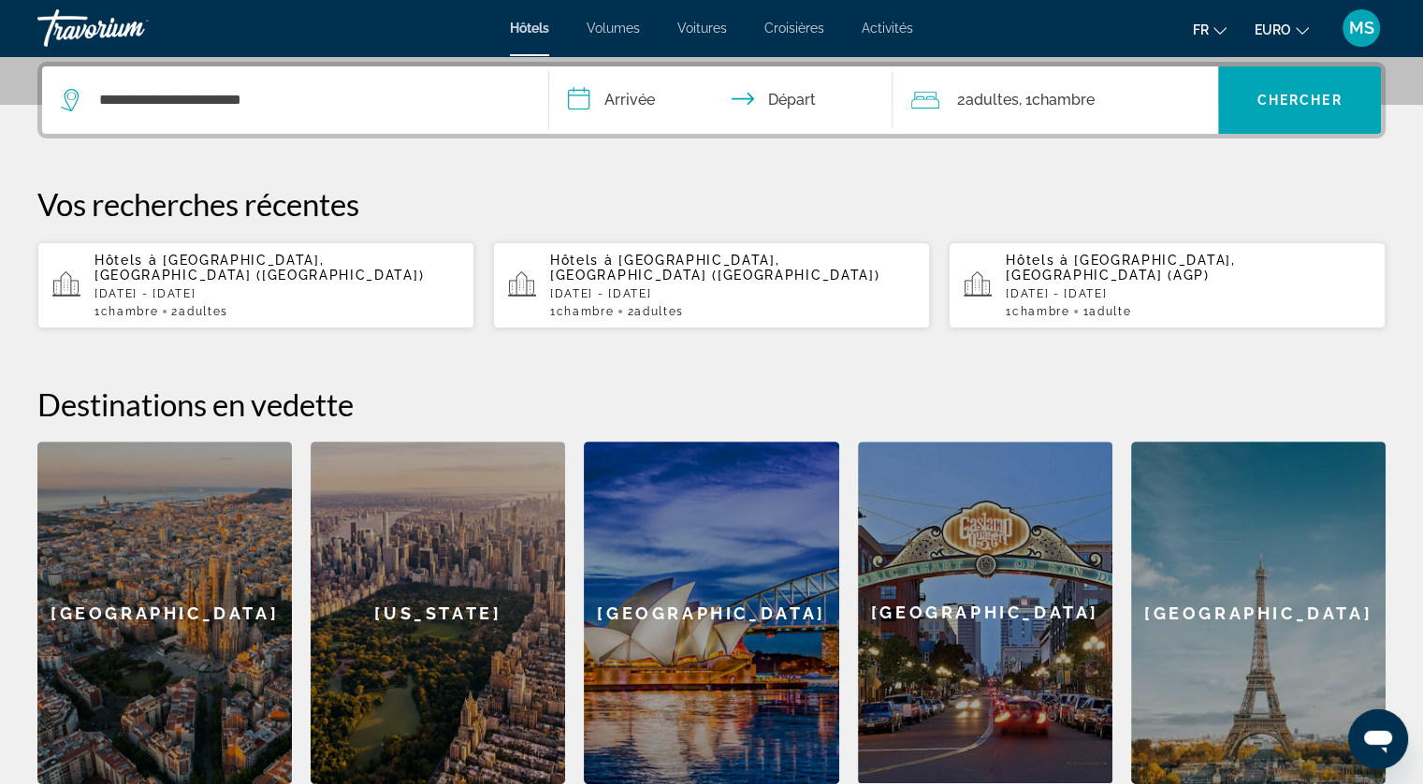
click at [630, 99] on input "**********" at bounding box center [725, 102] width 352 height 73
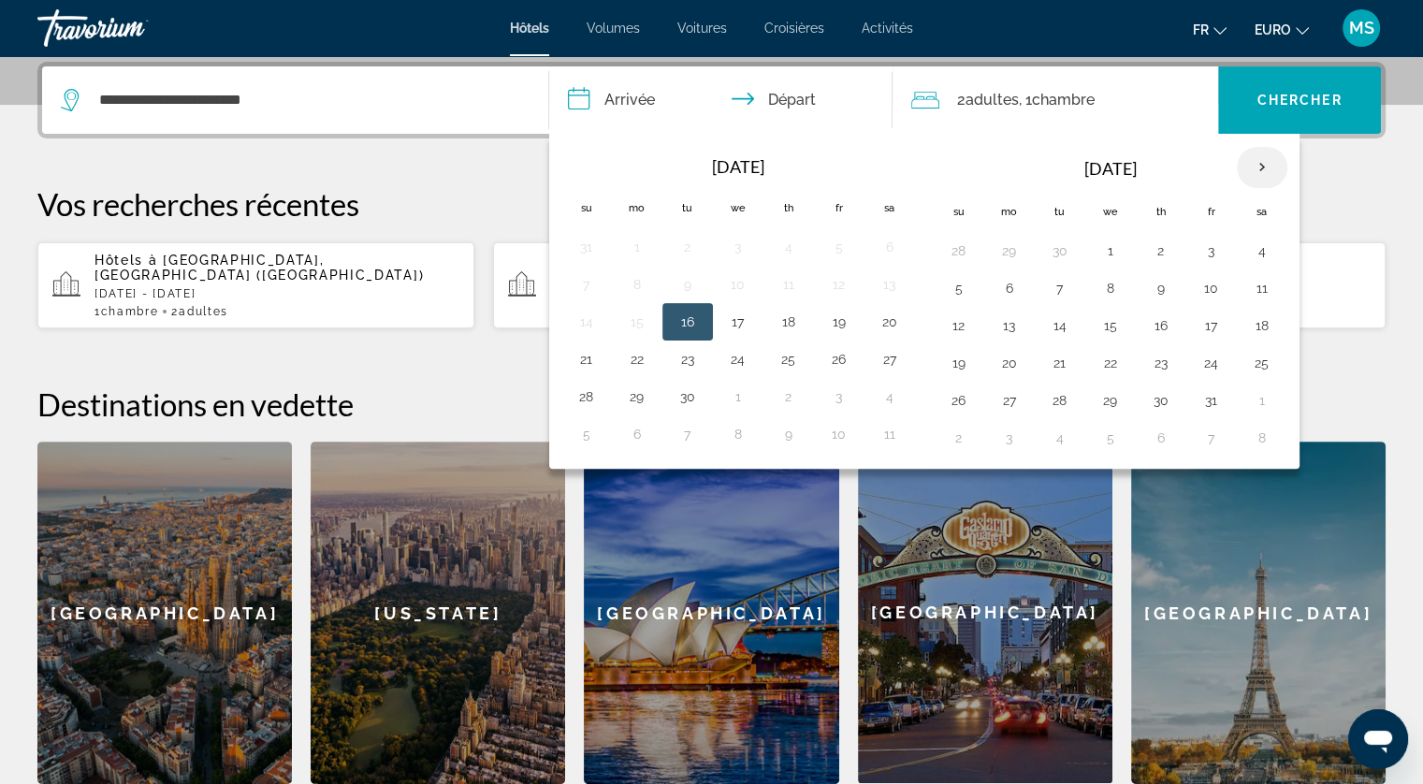
click at [1259, 158] on th "Next month" at bounding box center [1262, 167] width 51 height 41
click at [948, 318] on button "14" at bounding box center [959, 325] width 30 height 26
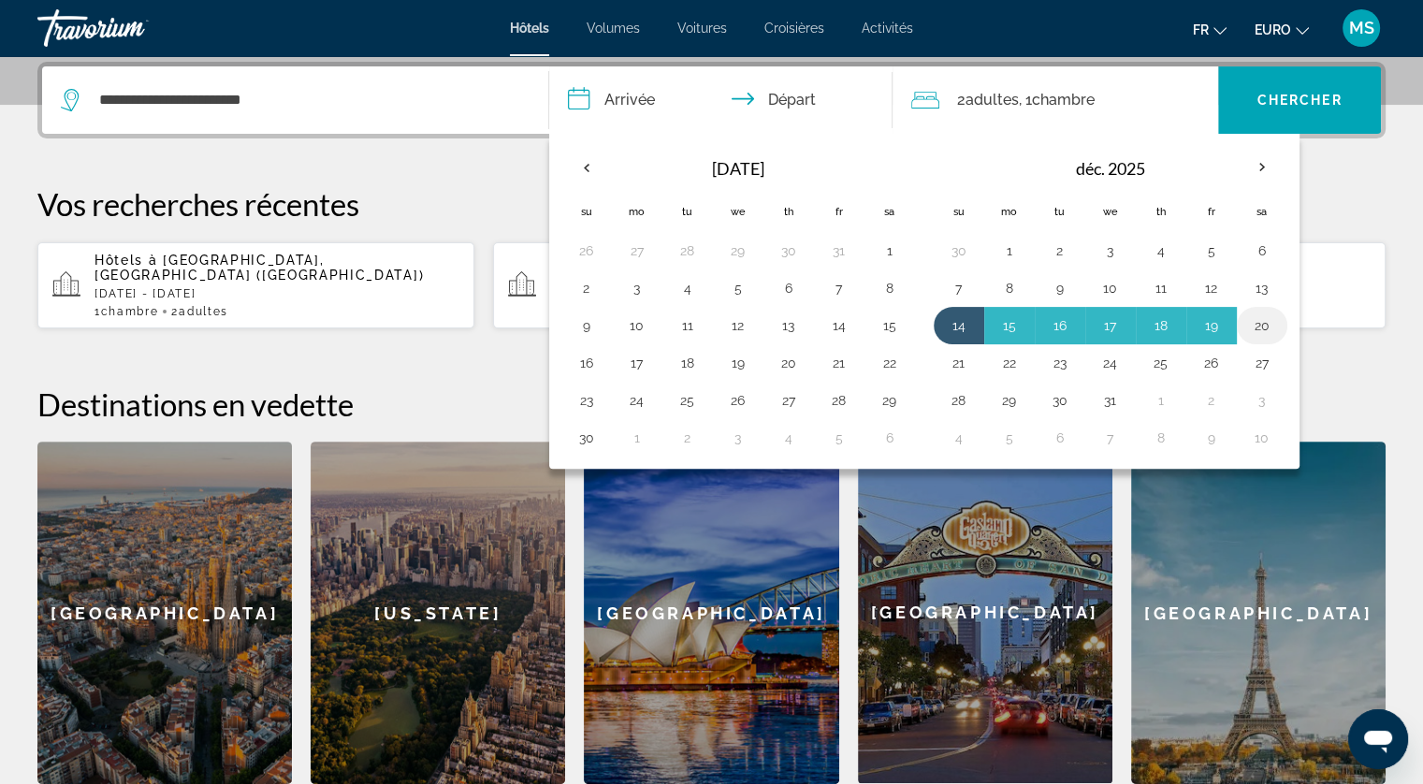
click at [1268, 329] on button "20" at bounding box center [1262, 325] width 30 height 26
type input "**********"
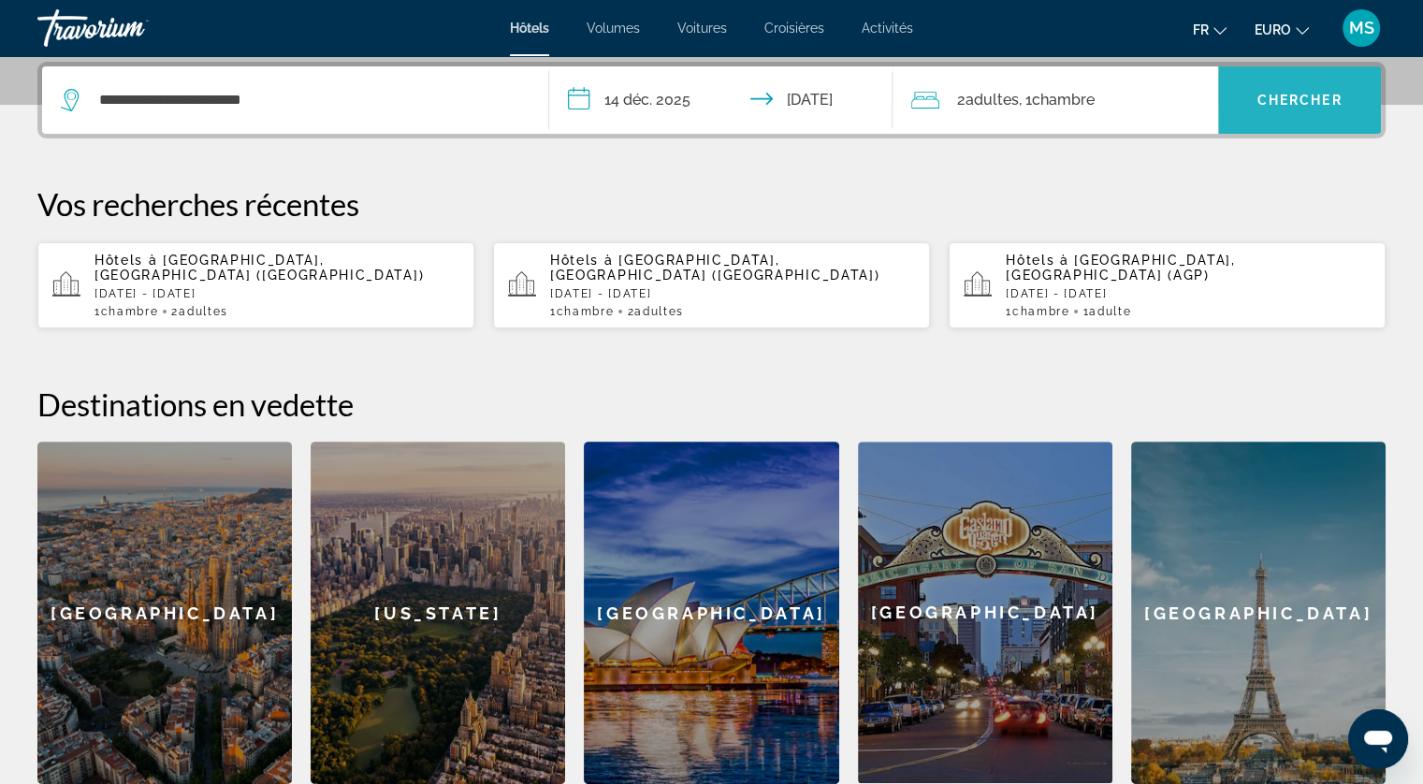
click at [1327, 98] on span "Chercher" at bounding box center [1299, 100] width 85 height 15
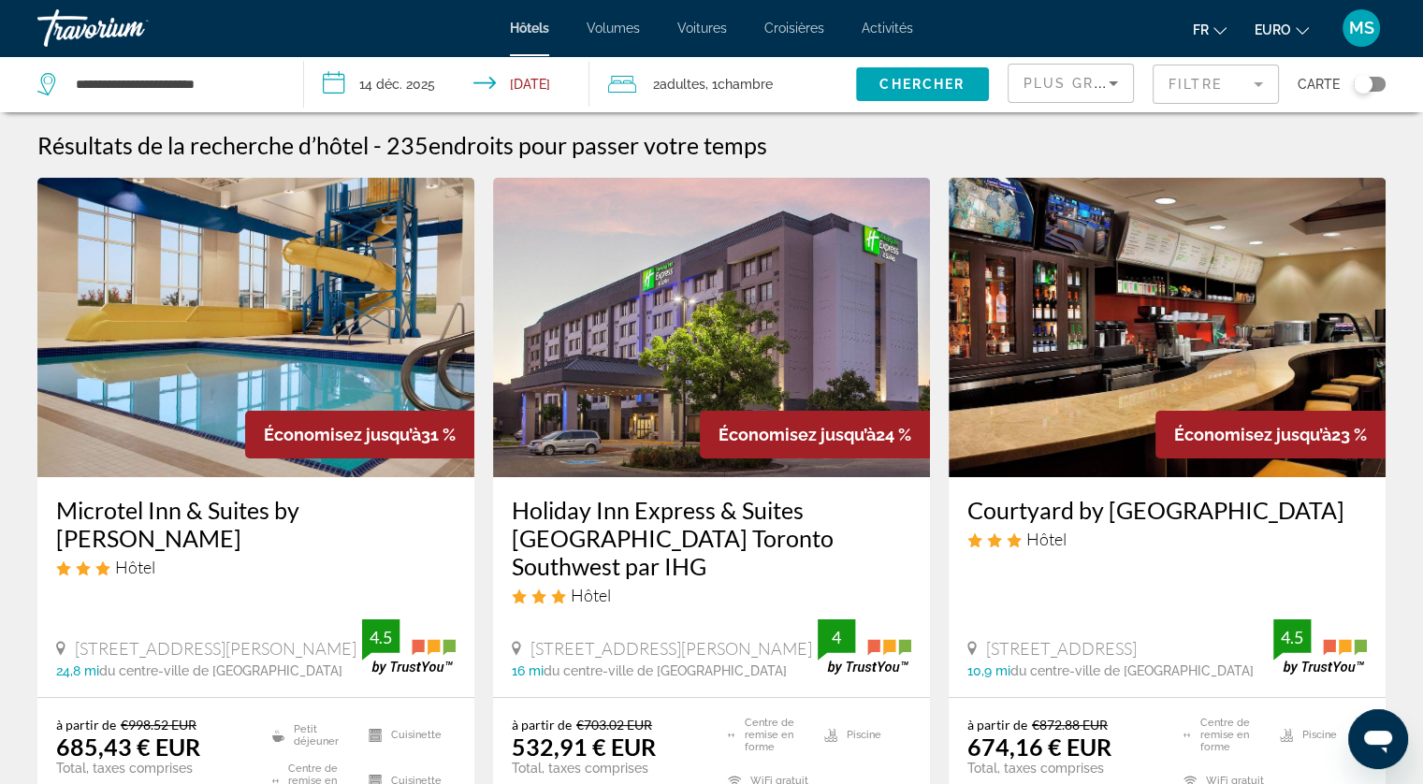
click at [758, 78] on span "Chambre" at bounding box center [744, 84] width 55 height 15
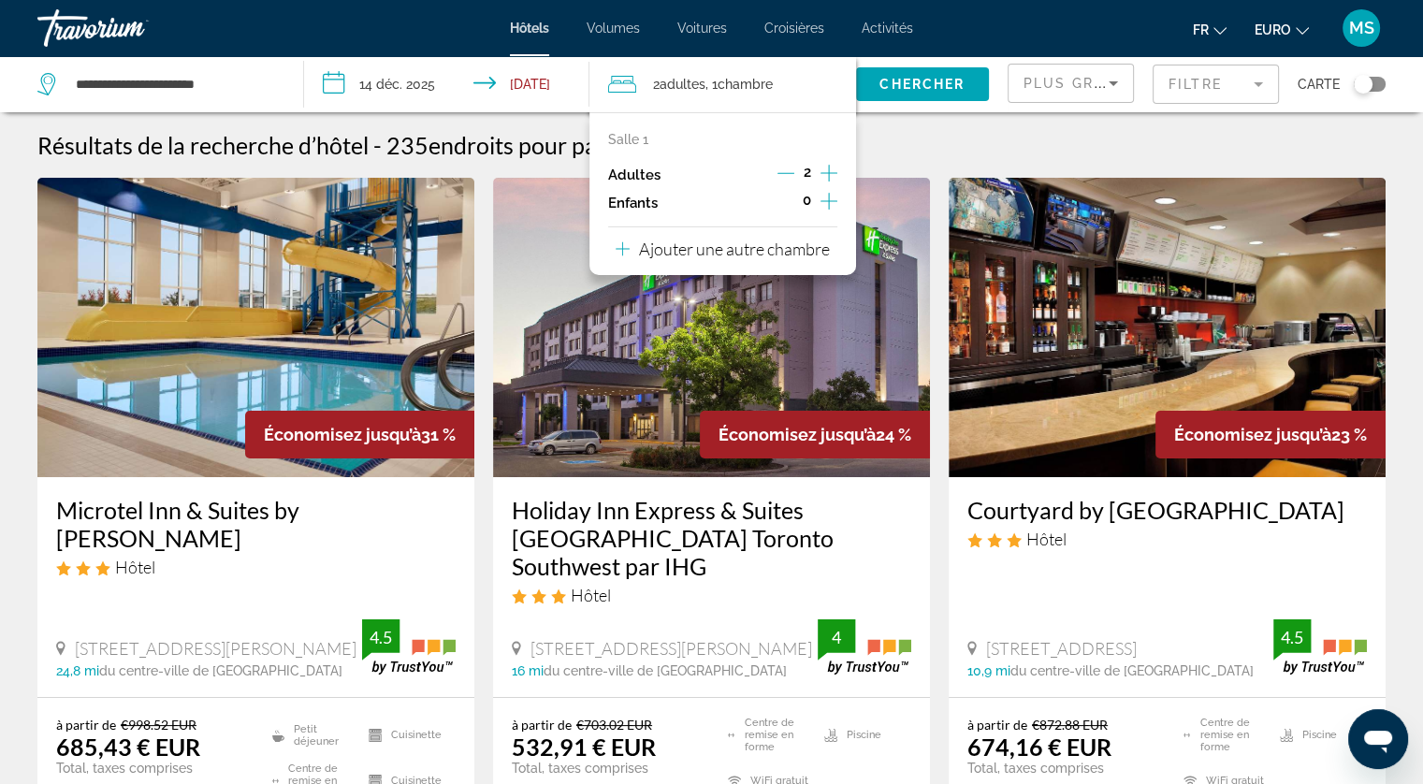
click at [744, 87] on span "Chambre" at bounding box center [744, 84] width 55 height 15
click at [732, 246] on p "Ajouter une autre chambre" at bounding box center [734, 249] width 191 height 21
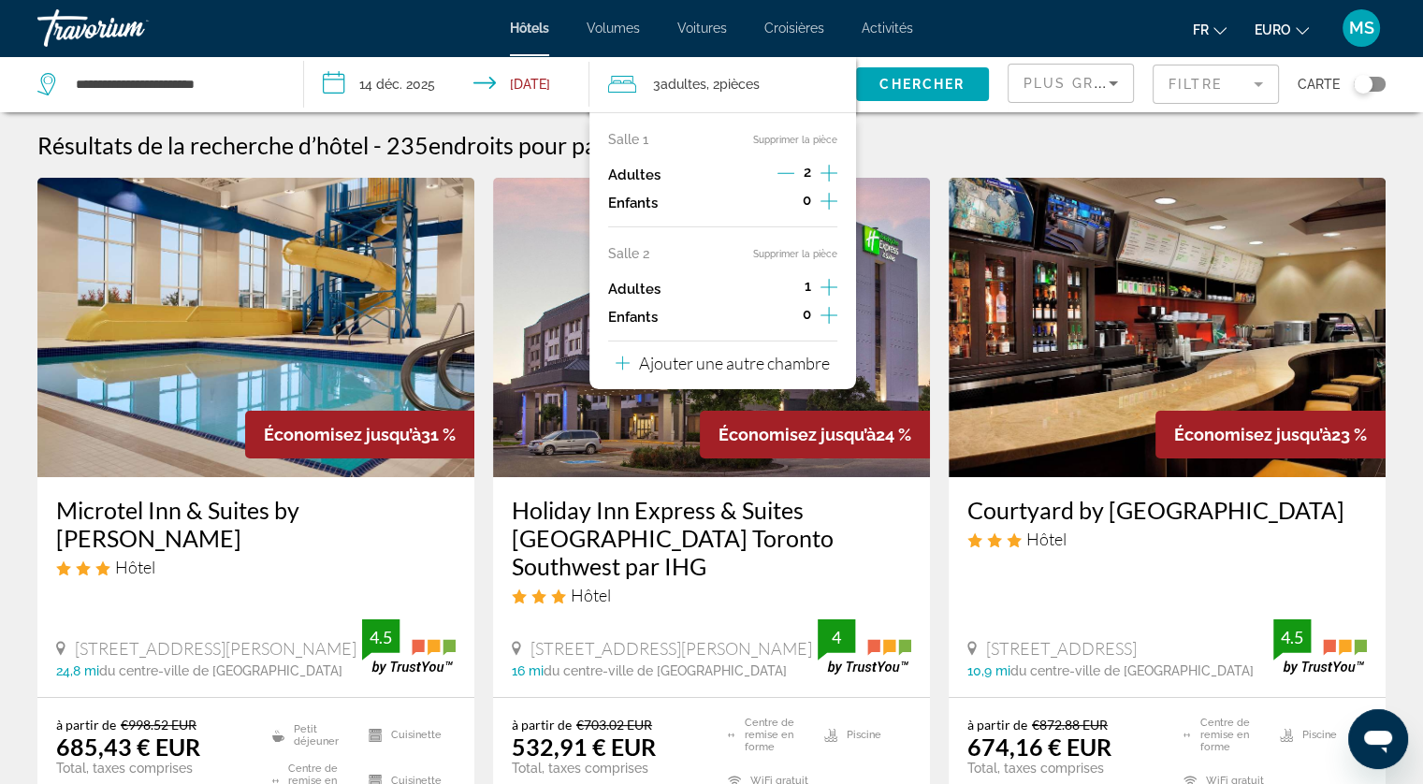
click at [827, 279] on icon "Augmenter les adultes" at bounding box center [828, 287] width 17 height 22
click at [784, 167] on icon "Décrément des adultes" at bounding box center [785, 173] width 17 height 17
click at [1088, 72] on div "Plus grandes économies" at bounding box center [1065, 83] width 85 height 22
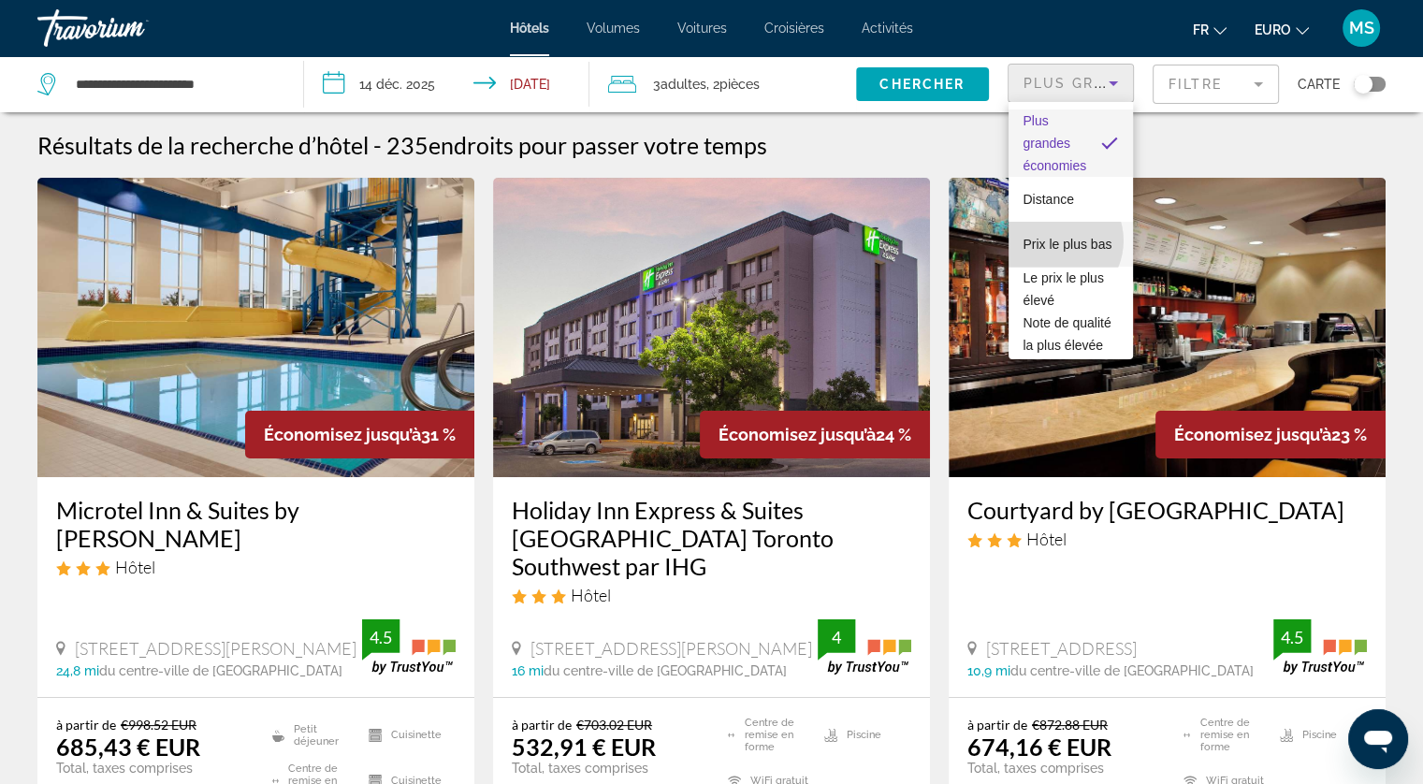
click at [1052, 240] on span "Prix le plus bas" at bounding box center [1067, 244] width 89 height 22
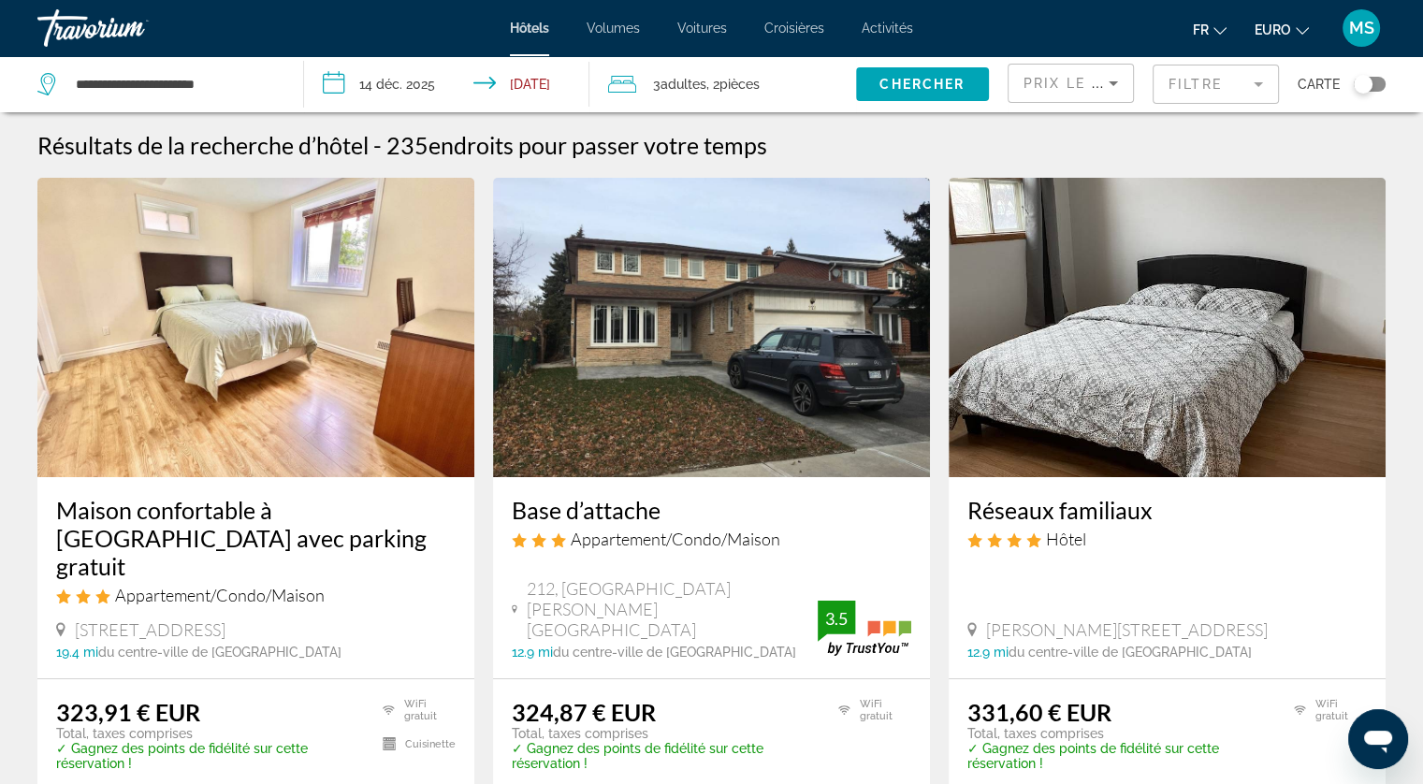
click at [1229, 77] on mat-form-field "Filtre" at bounding box center [1215, 84] width 126 height 39
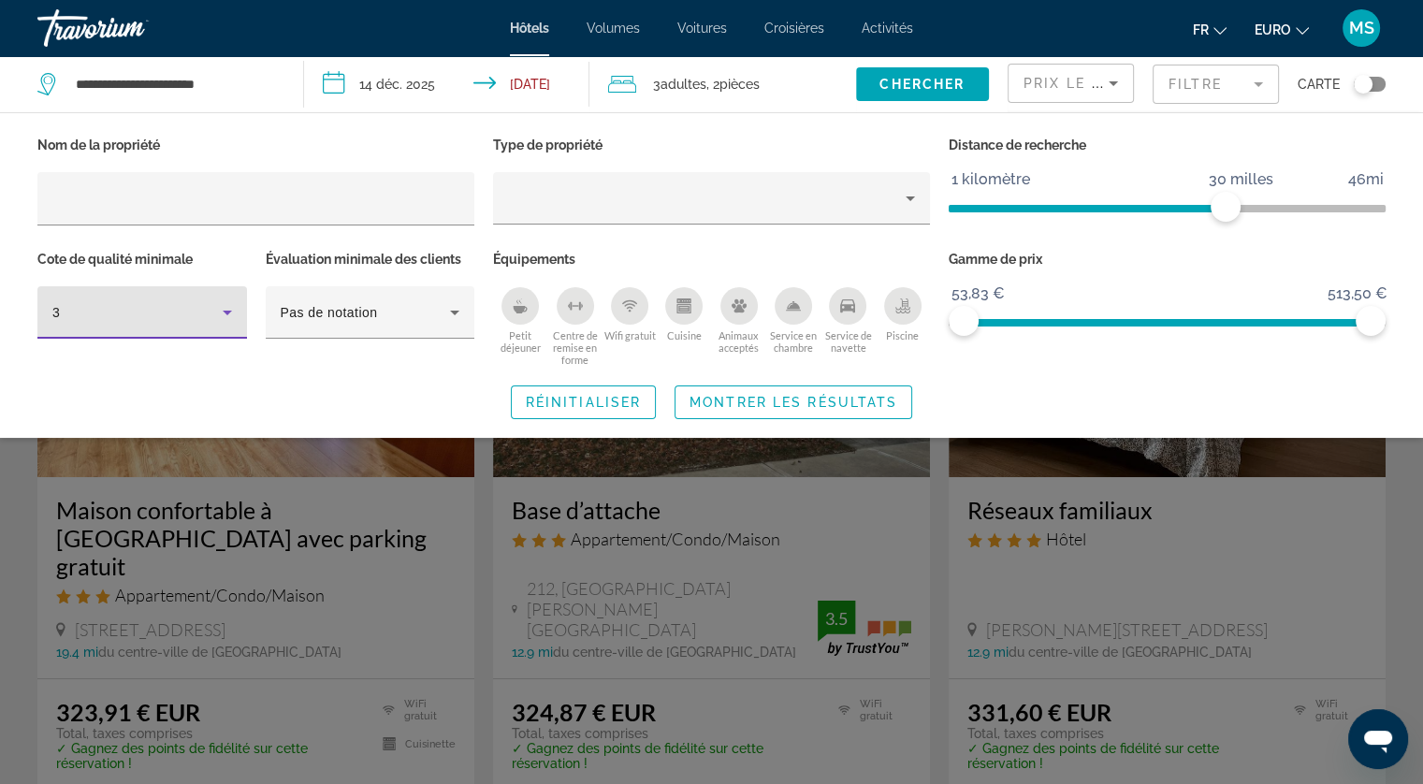
click at [179, 321] on div "3" at bounding box center [137, 312] width 170 height 22
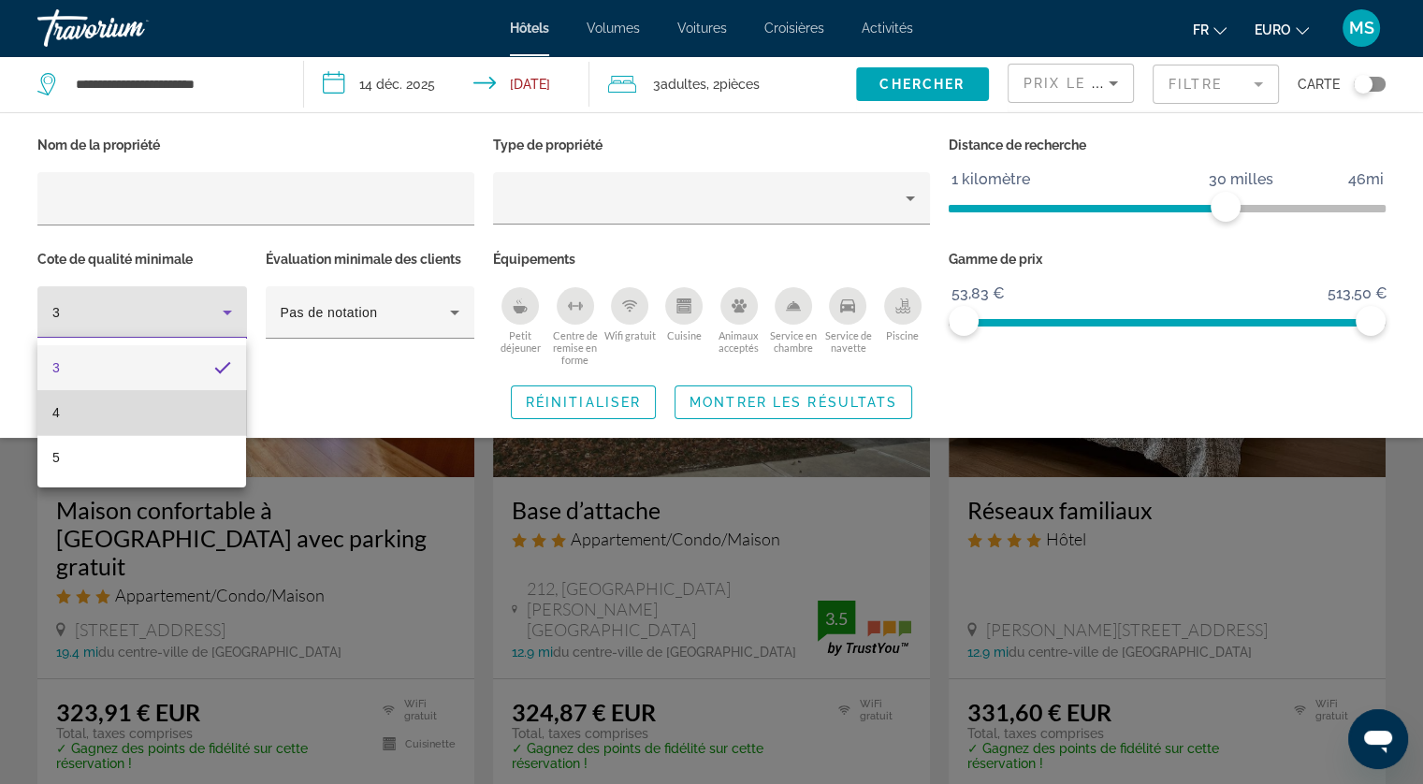
click at [149, 402] on mat-option "4" at bounding box center [141, 412] width 209 height 45
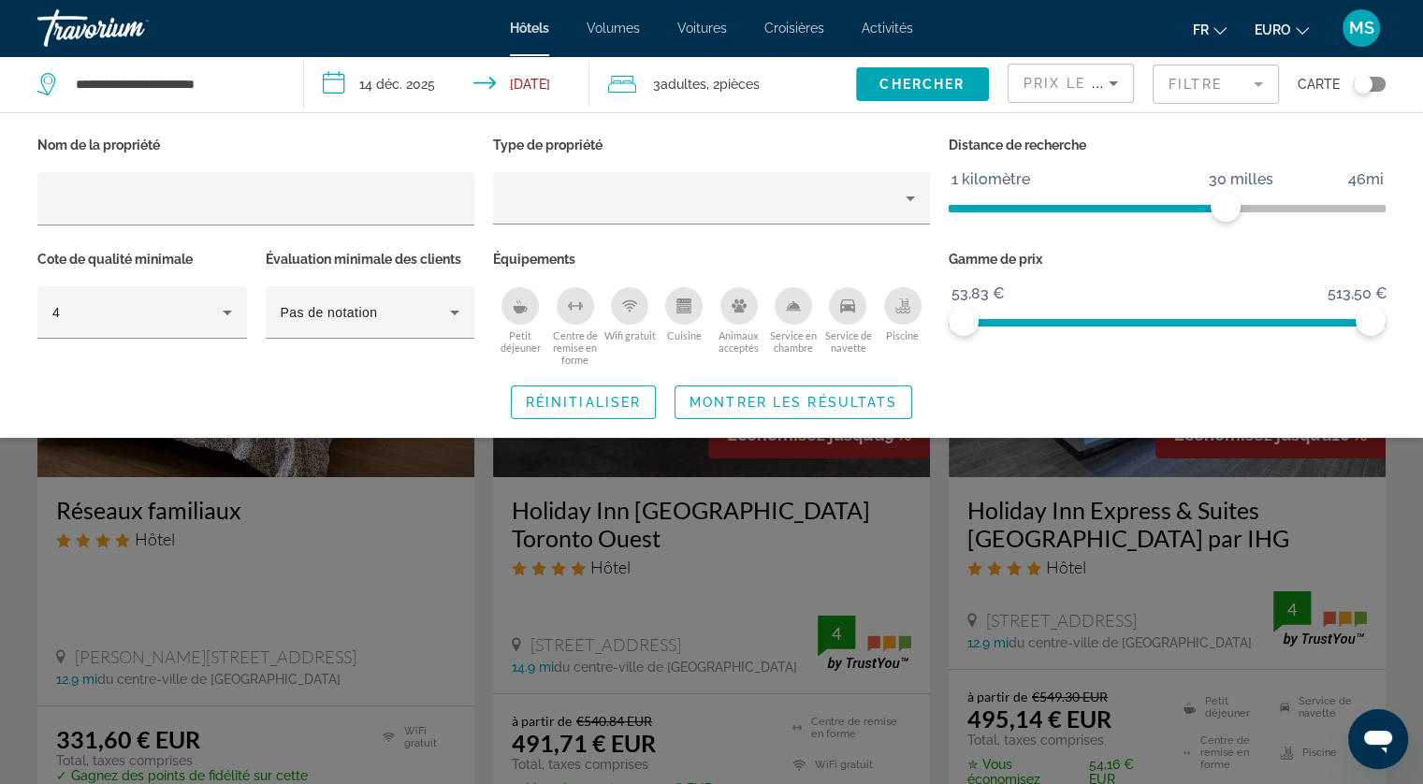
click at [520, 312] on div "Petit déjeuner" at bounding box center [519, 305] width 37 height 37
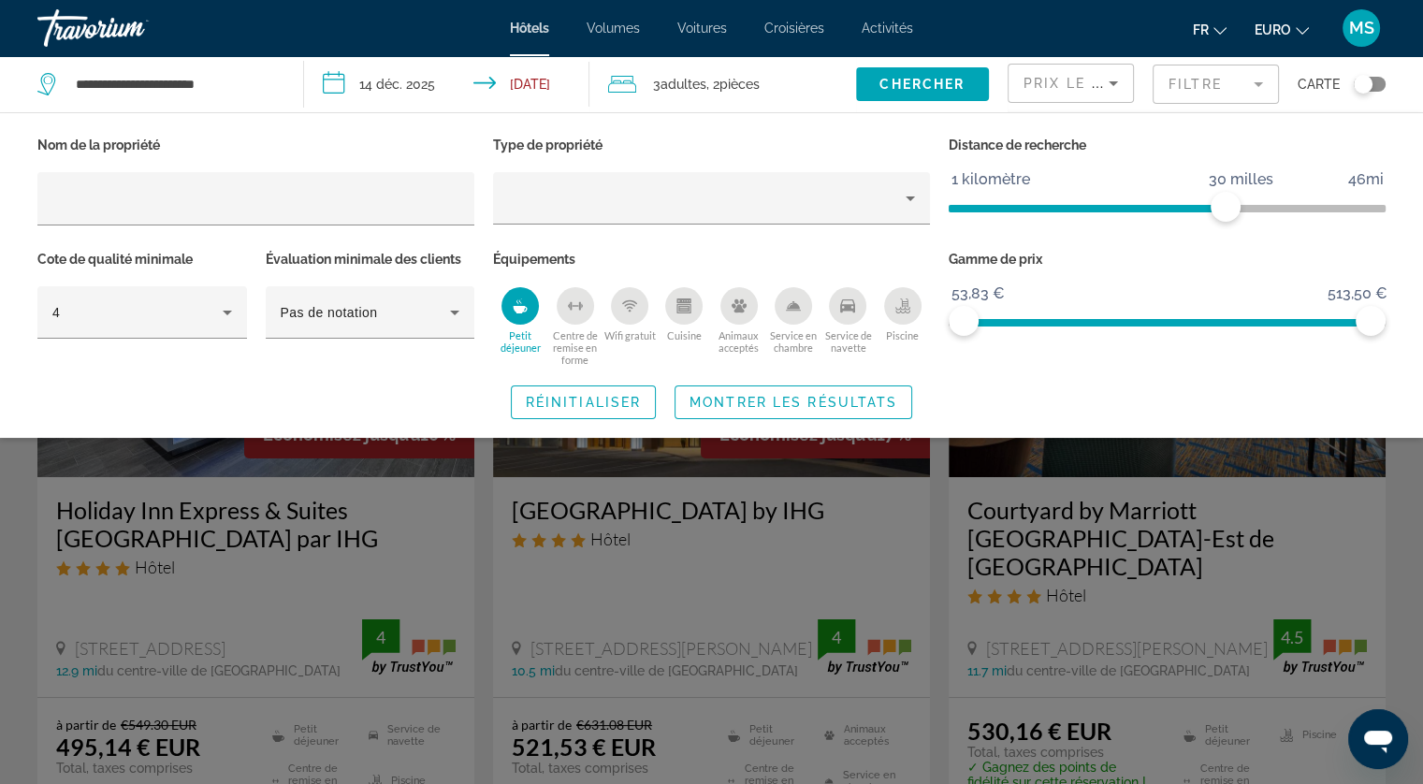
click at [637, 309] on div "Wifi gratuit" at bounding box center [629, 305] width 37 height 37
click at [852, 305] on icon "Service de navette" at bounding box center [847, 305] width 15 height 15
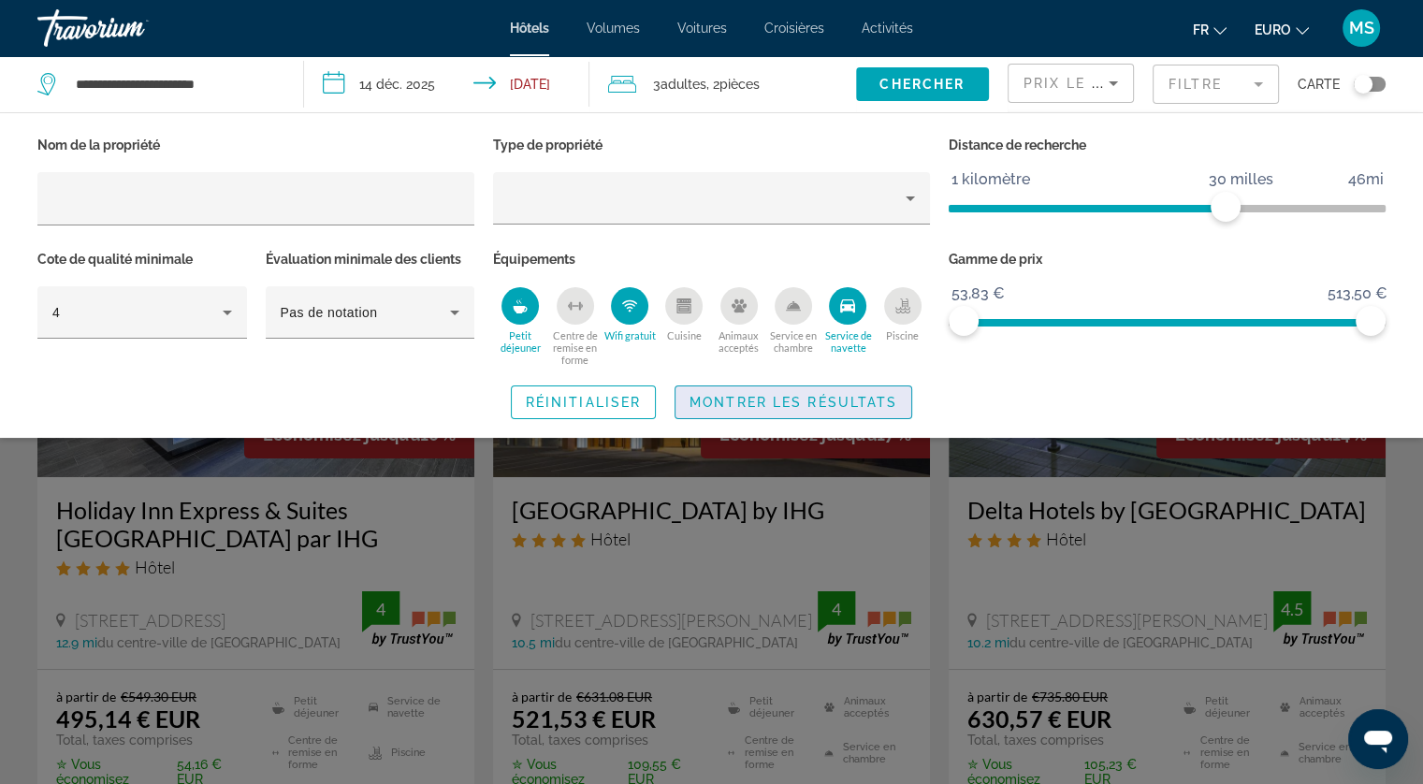
click at [815, 397] on span "Montrer les résultats" at bounding box center [793, 402] width 208 height 15
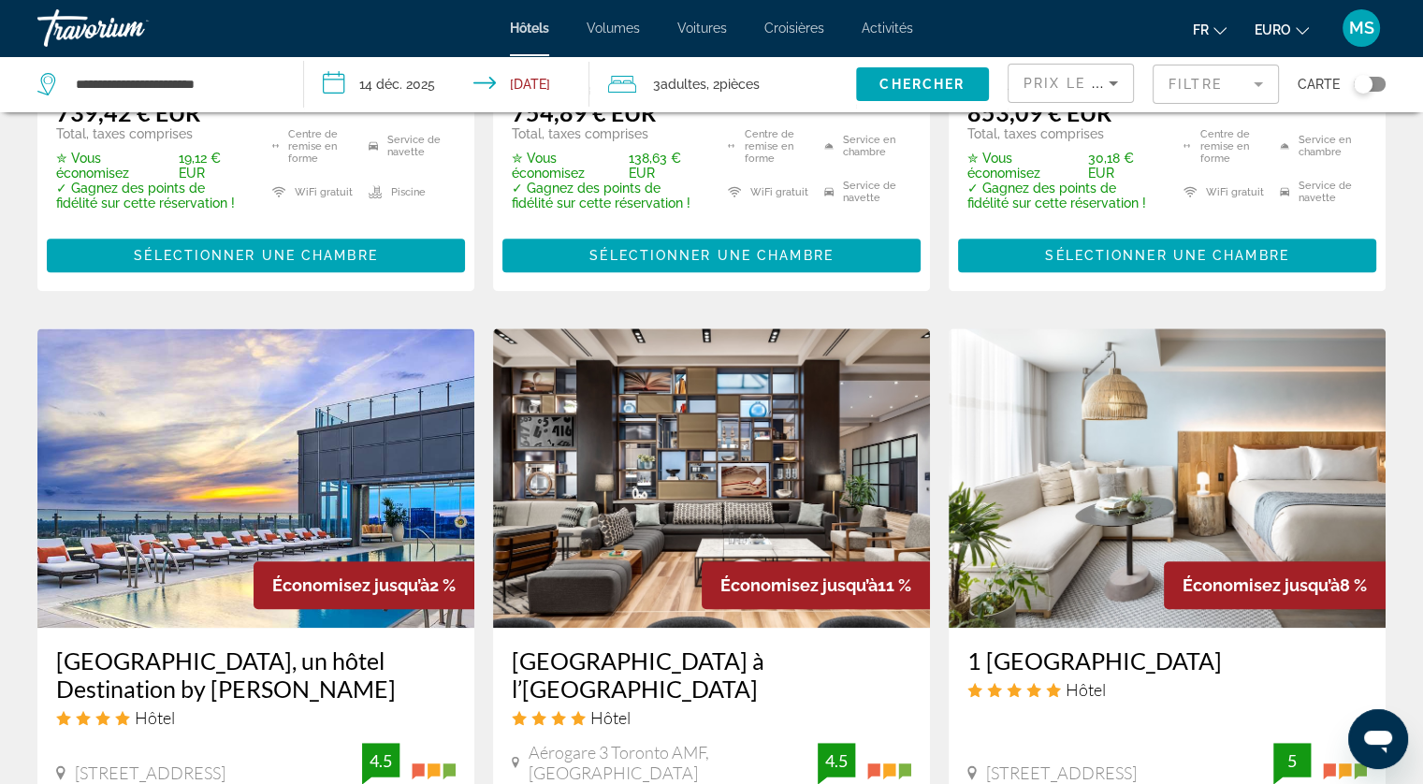
scroll to position [1347, 0]
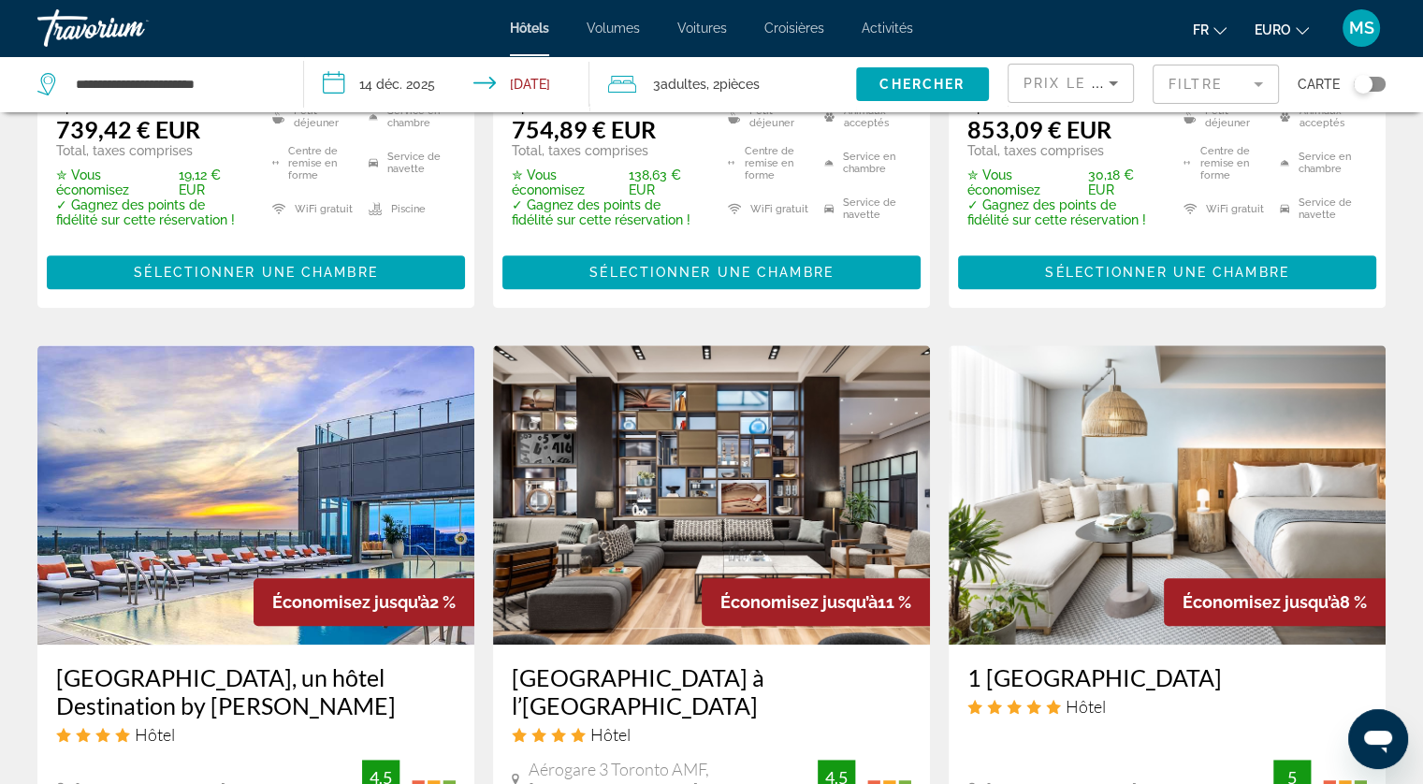
click at [760, 78] on span "pièces" at bounding box center [739, 84] width 40 height 15
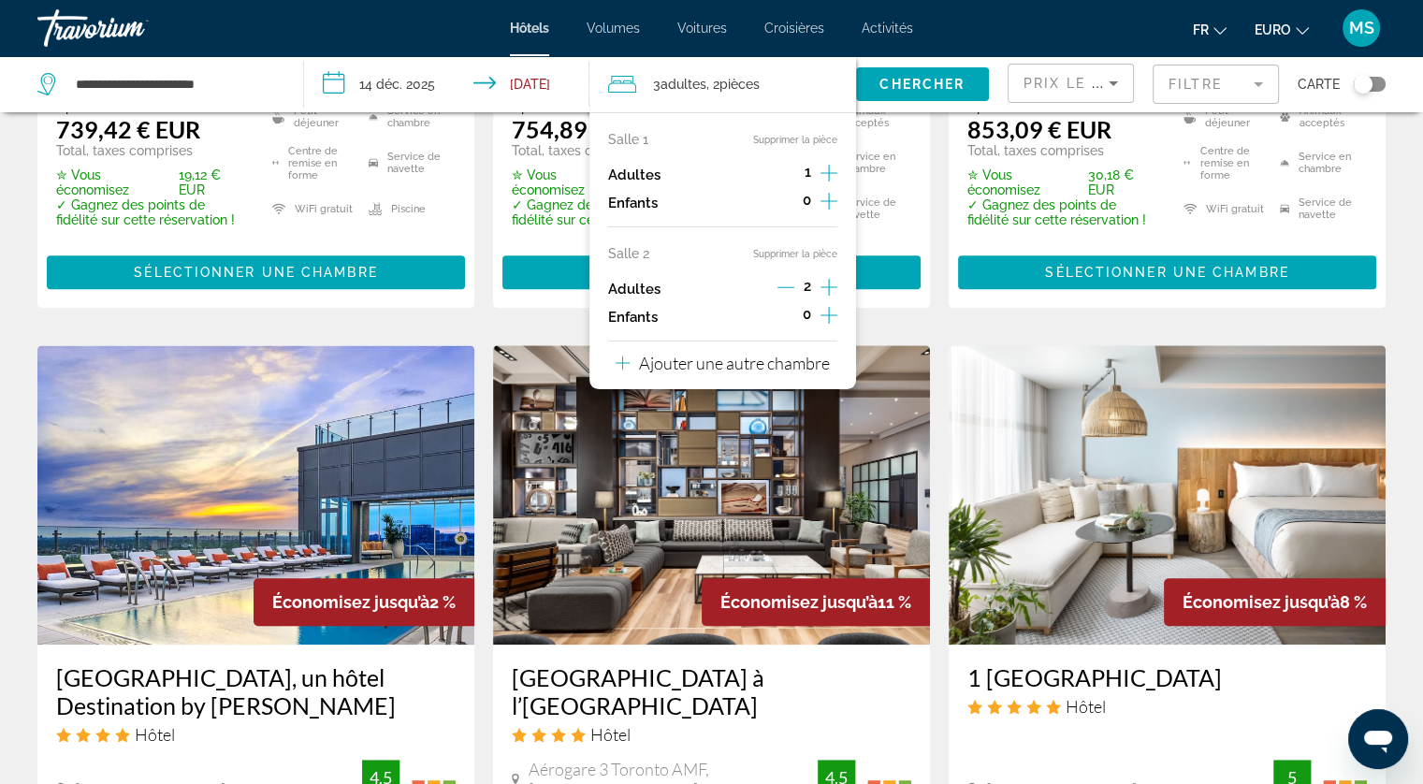
click at [783, 289] on icon "Décrément des adultes" at bounding box center [785, 287] width 17 height 17
click at [891, 96] on span "Widget de recherche" at bounding box center [922, 84] width 133 height 45
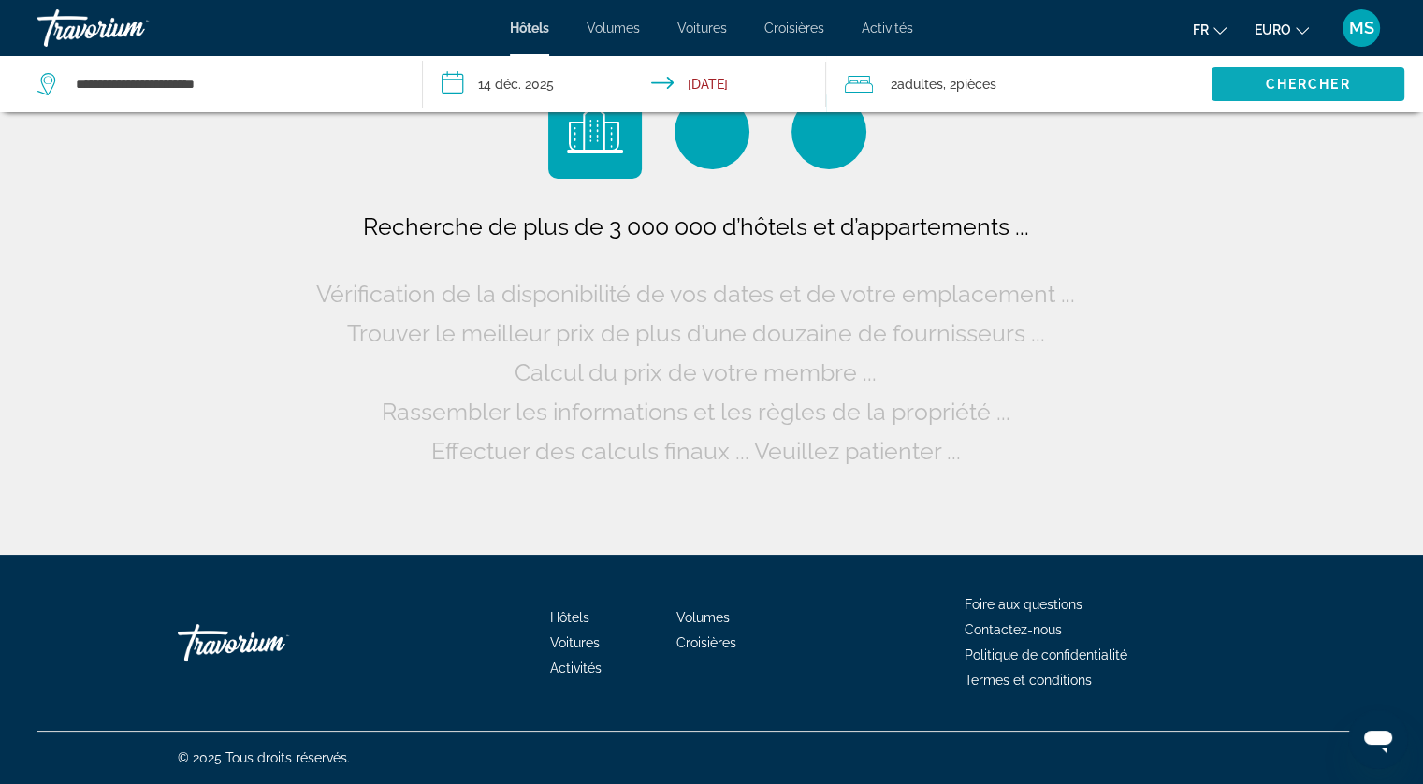
scroll to position [0, 0]
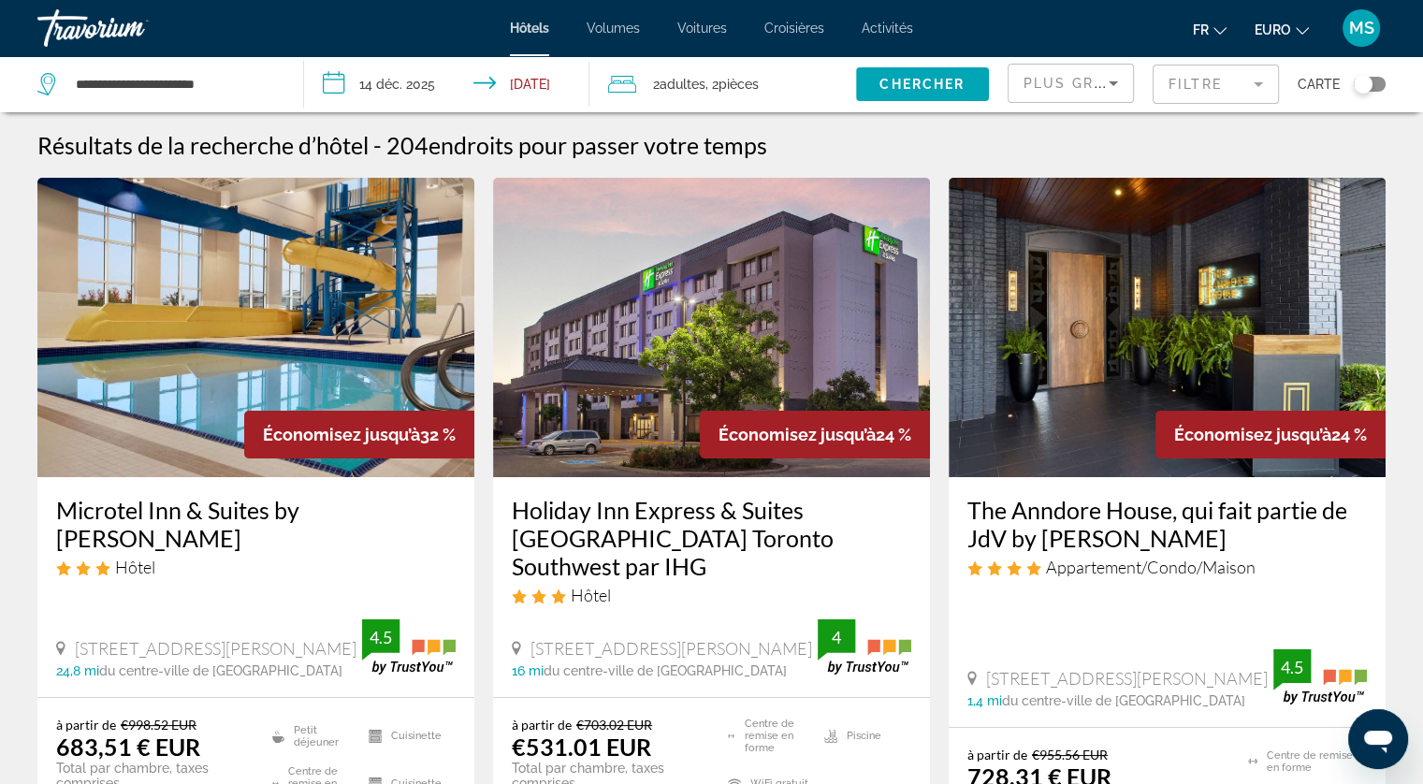
click at [1106, 68] on div "Plus grandes économies" at bounding box center [1070, 91] width 94 height 52
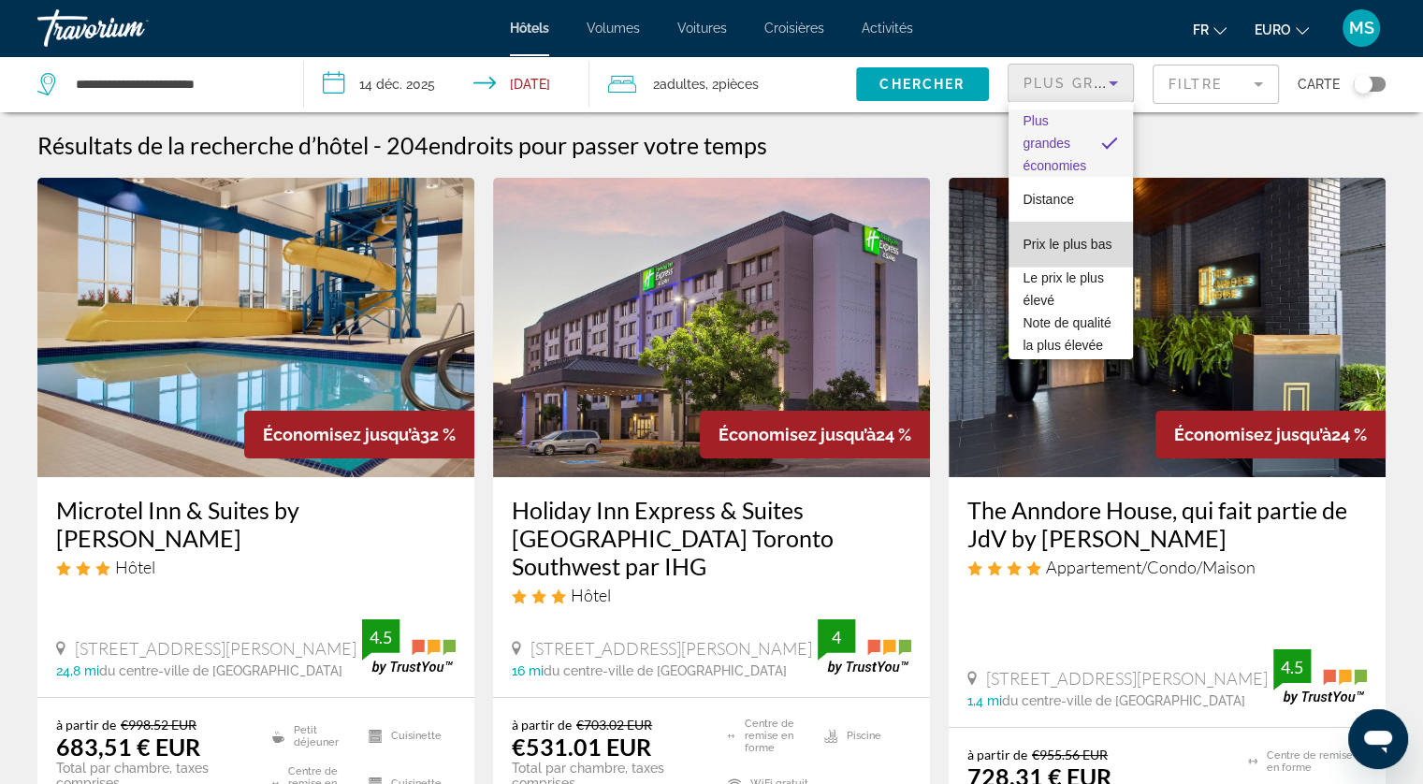
click at [1077, 253] on span "Prix le plus bas" at bounding box center [1067, 244] width 89 height 22
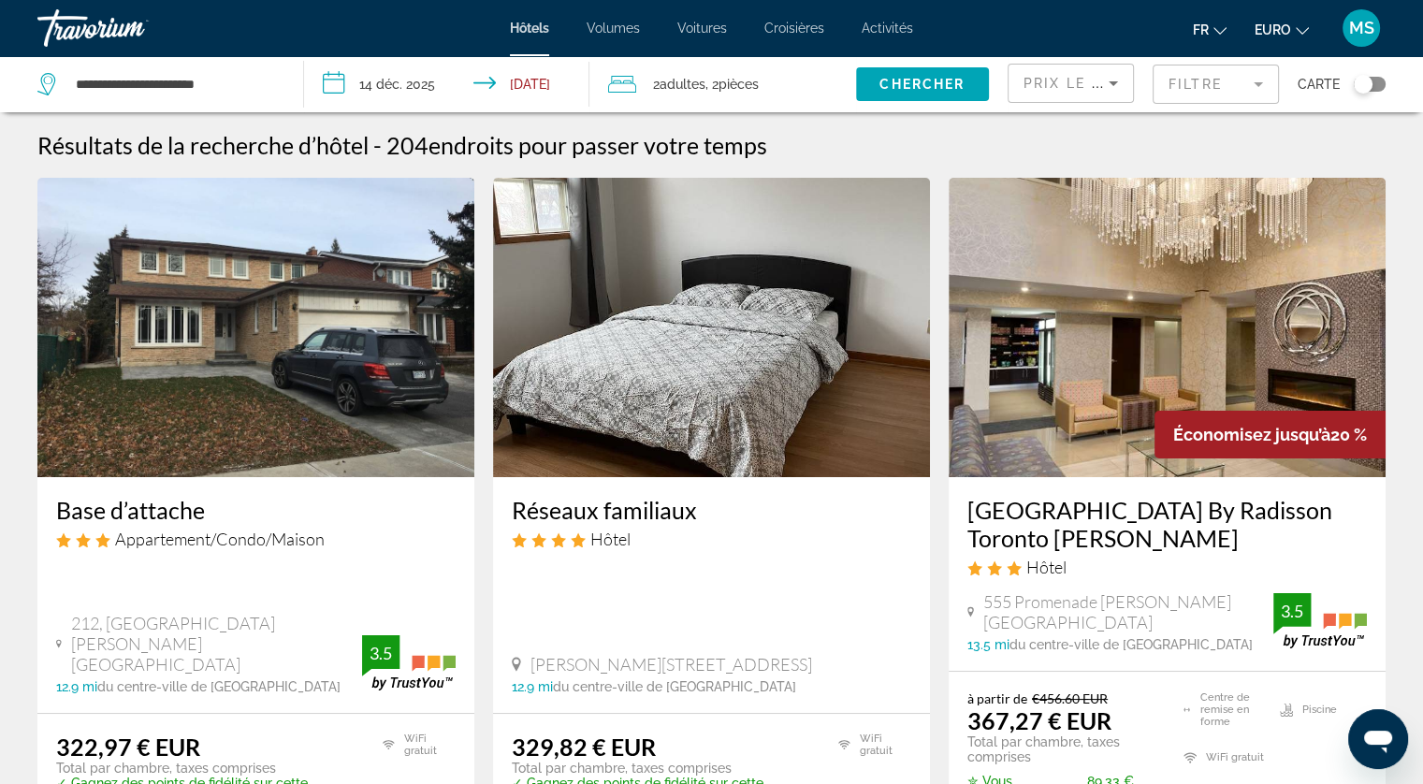
click at [1241, 78] on mat-form-field "Filtre" at bounding box center [1215, 84] width 126 height 39
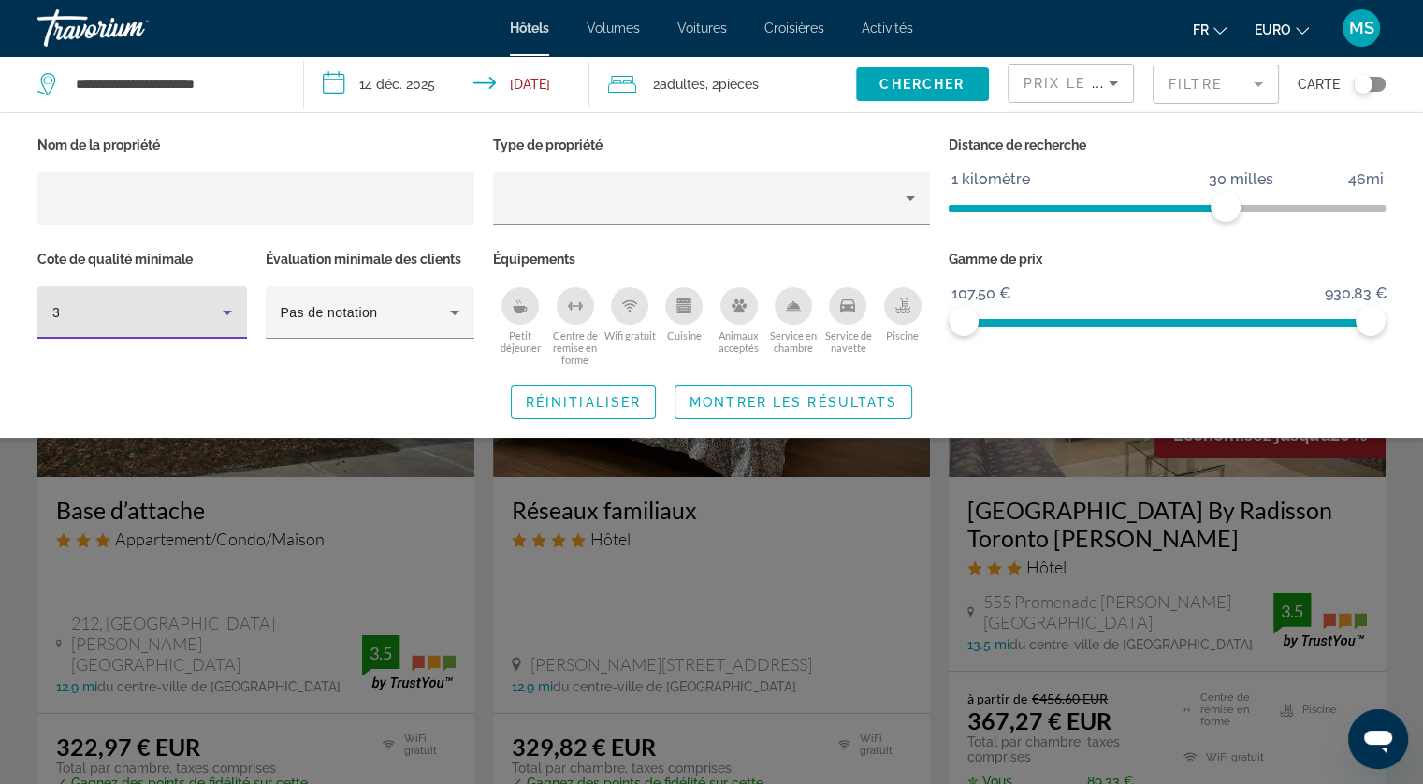
click at [175, 307] on div "3" at bounding box center [137, 312] width 170 height 22
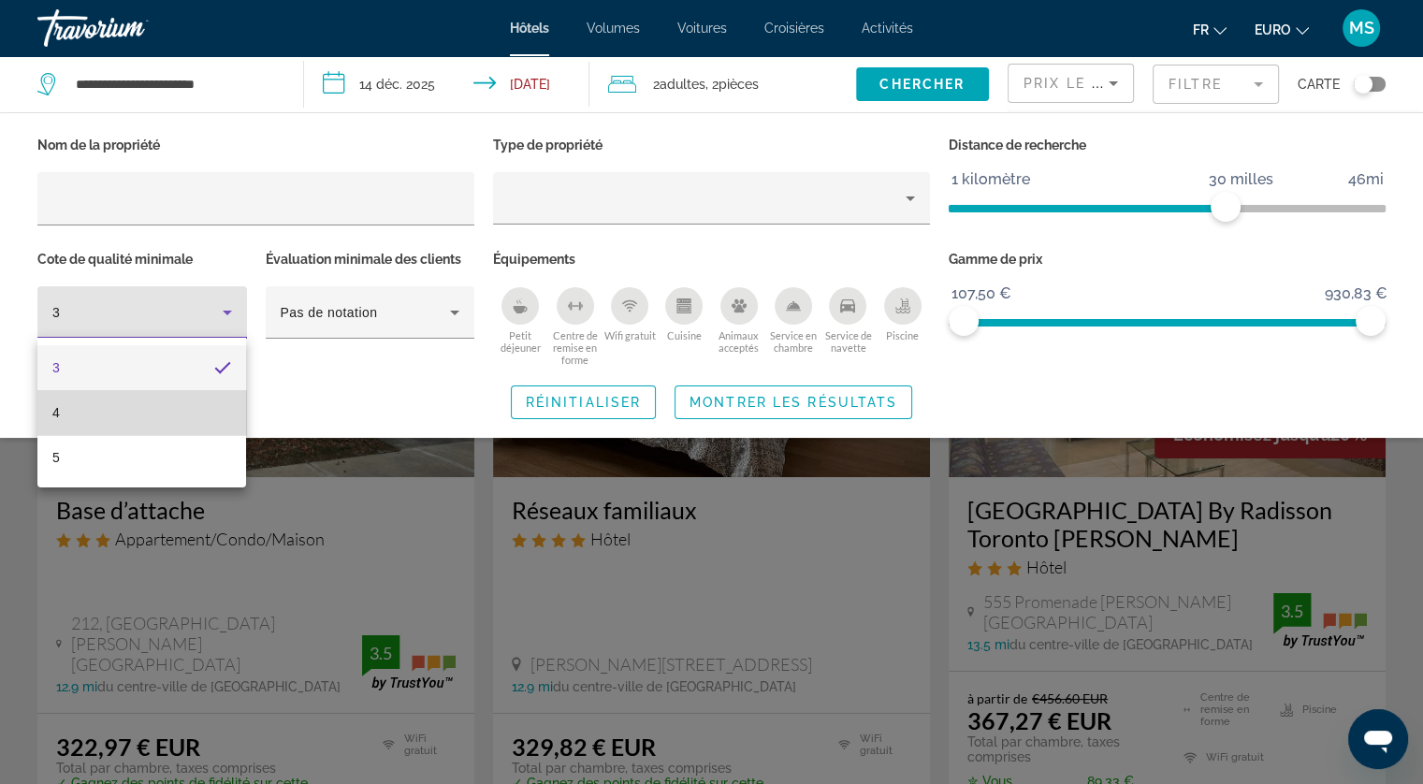
click at [151, 411] on mat-option "4" at bounding box center [141, 412] width 209 height 45
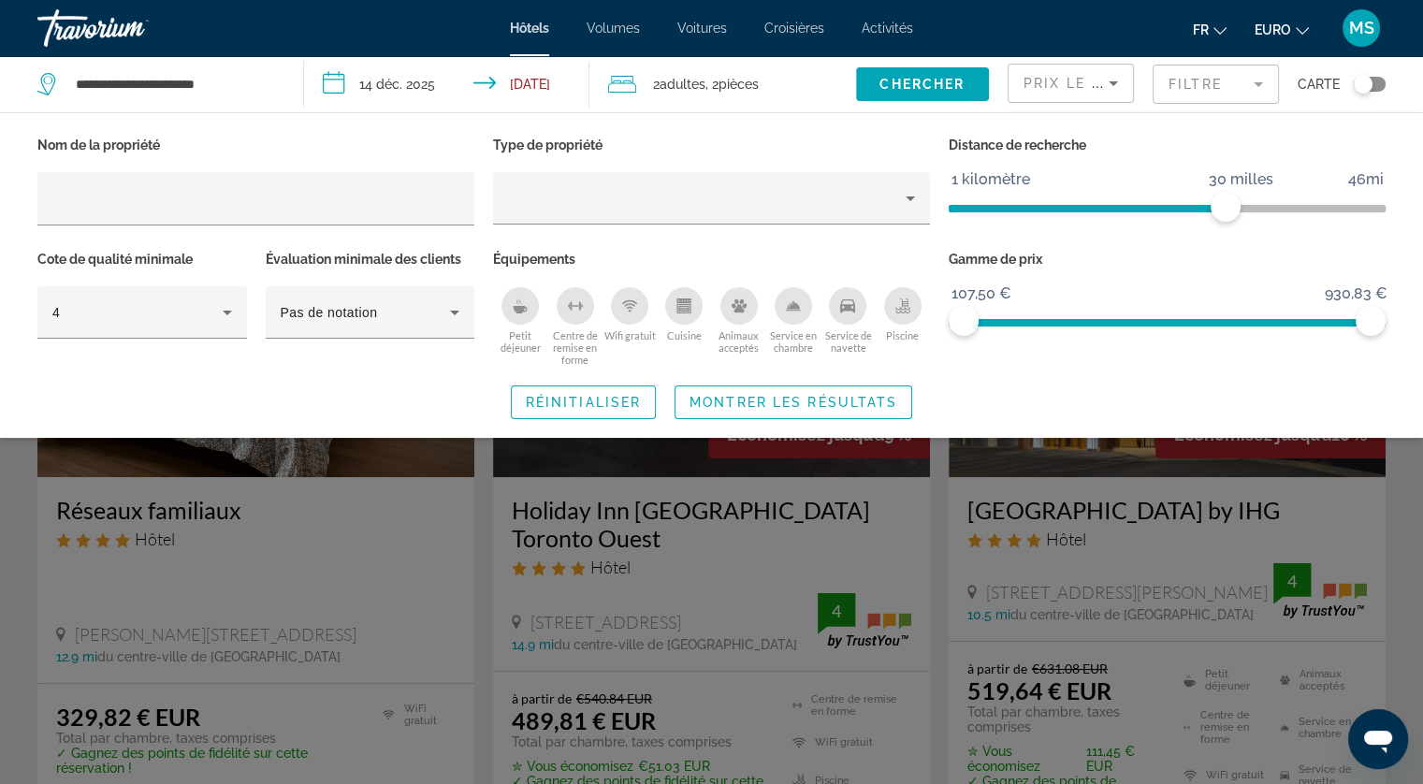
click at [523, 309] on icon "Petit déjeuner" at bounding box center [521, 309] width 14 height 7
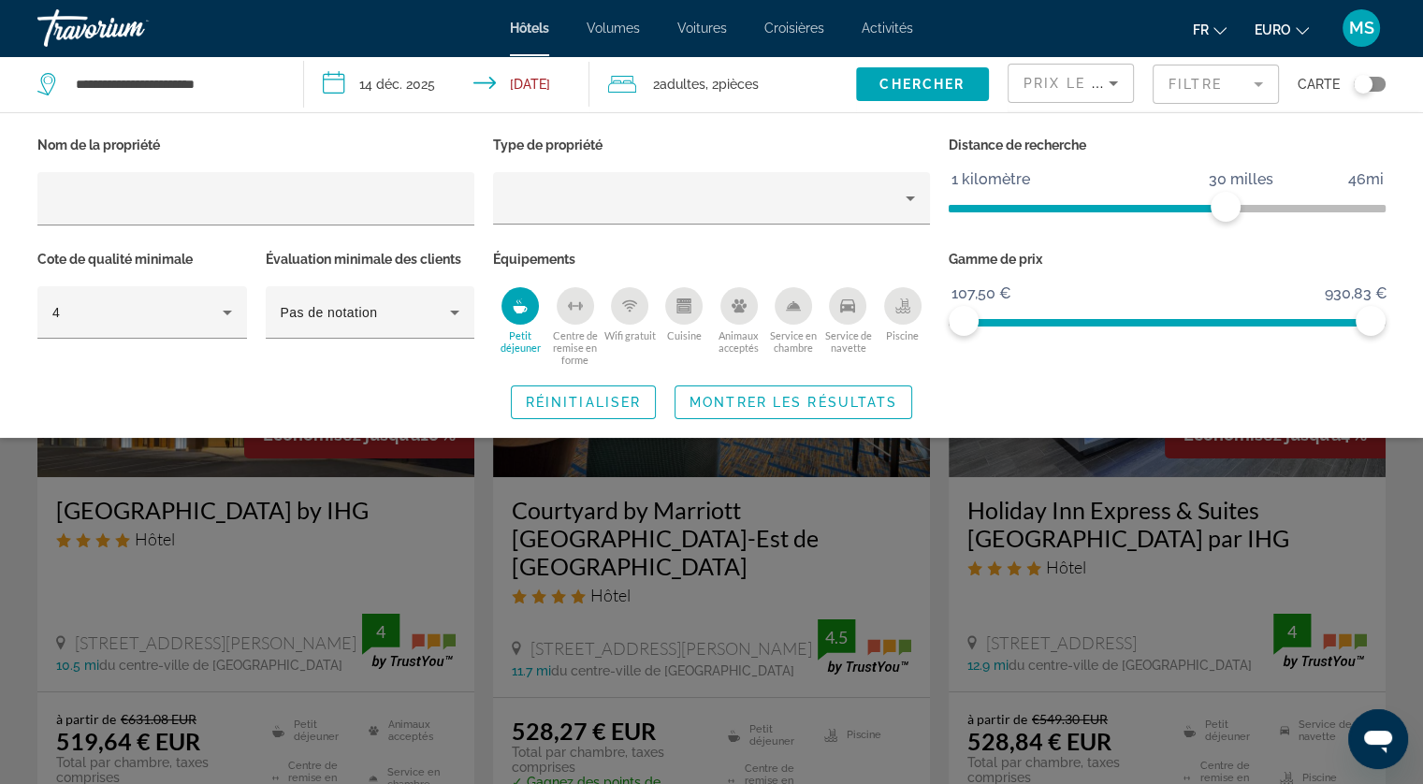
click at [631, 308] on icon "Wifi gratuit" at bounding box center [630, 308] width 7 height 3
click at [852, 316] on div "Service de navette" at bounding box center [847, 305] width 37 height 37
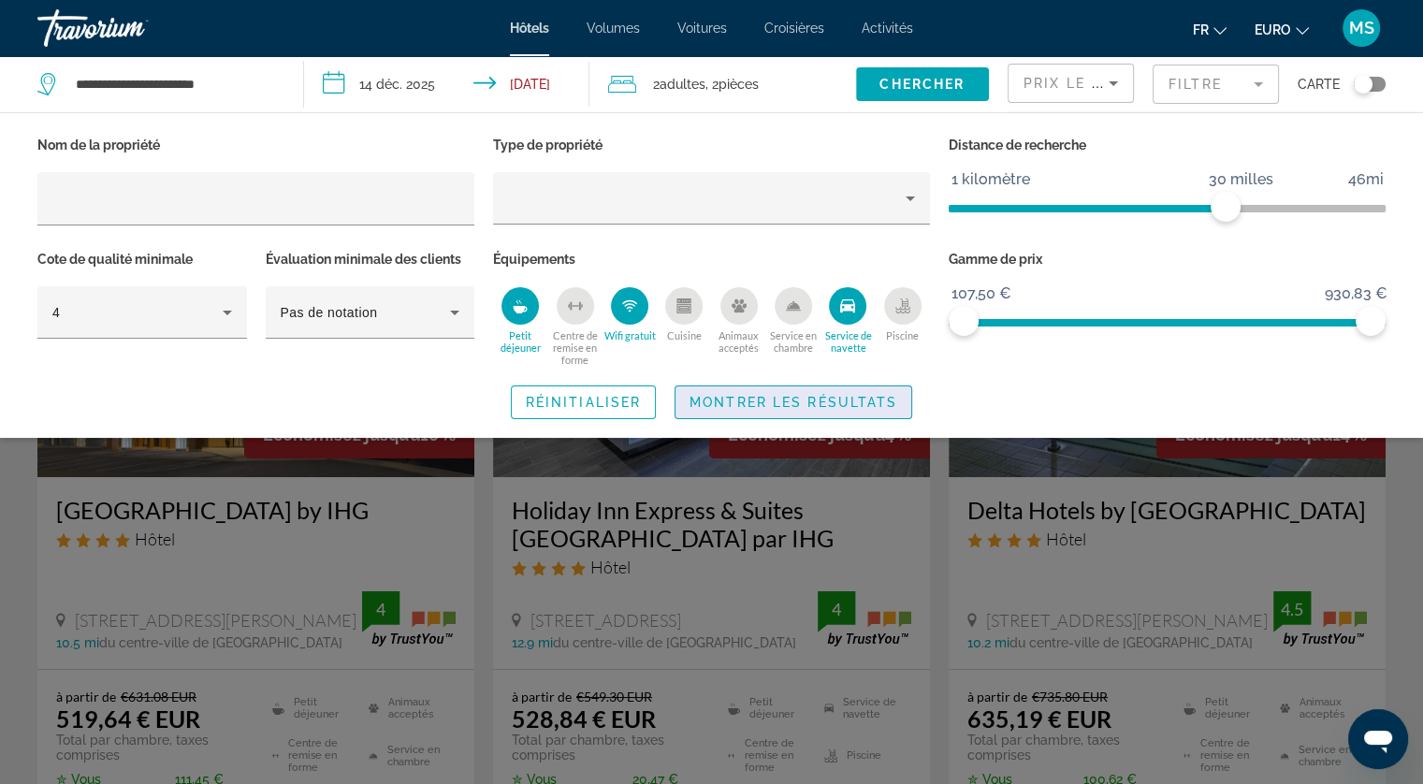
click at [840, 398] on span "Montrer les résultats" at bounding box center [793, 402] width 208 height 15
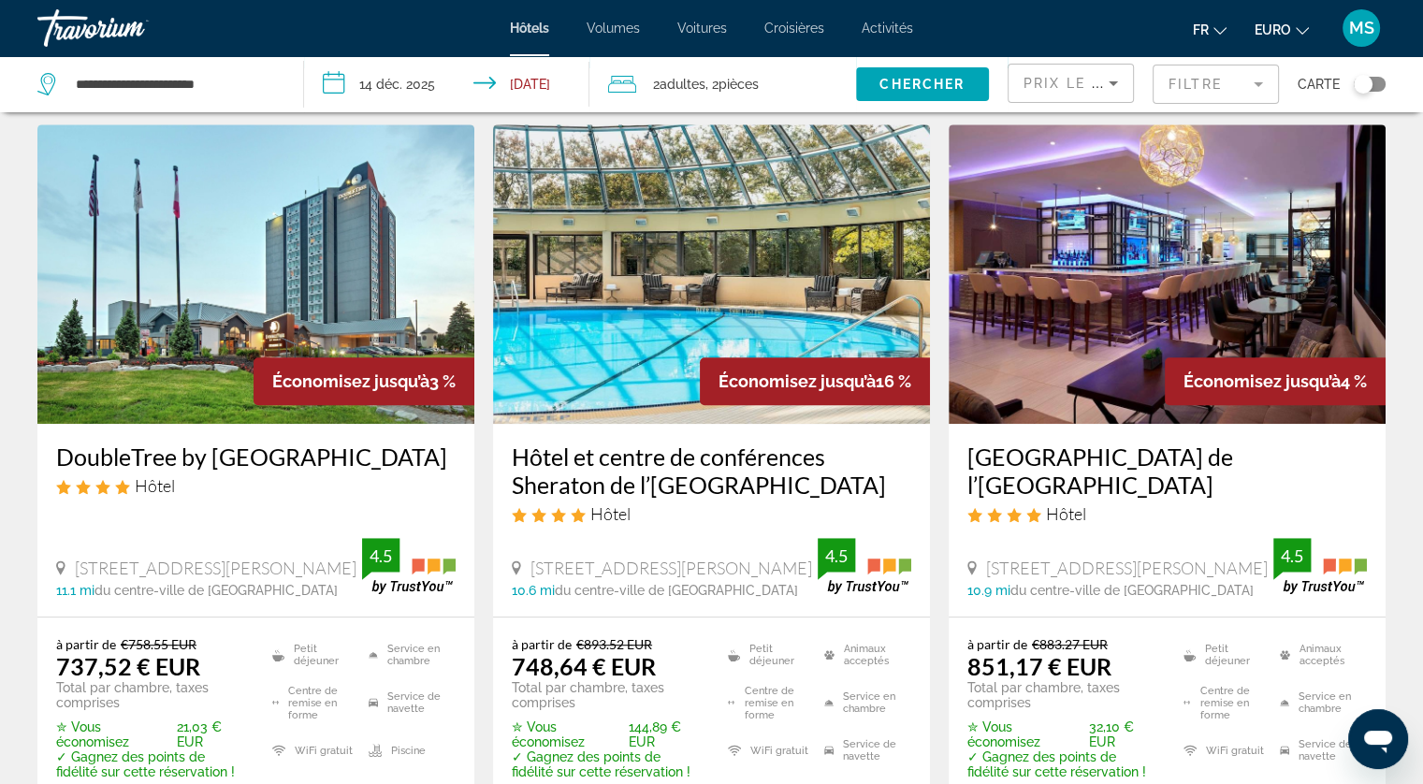
scroll to position [798, 0]
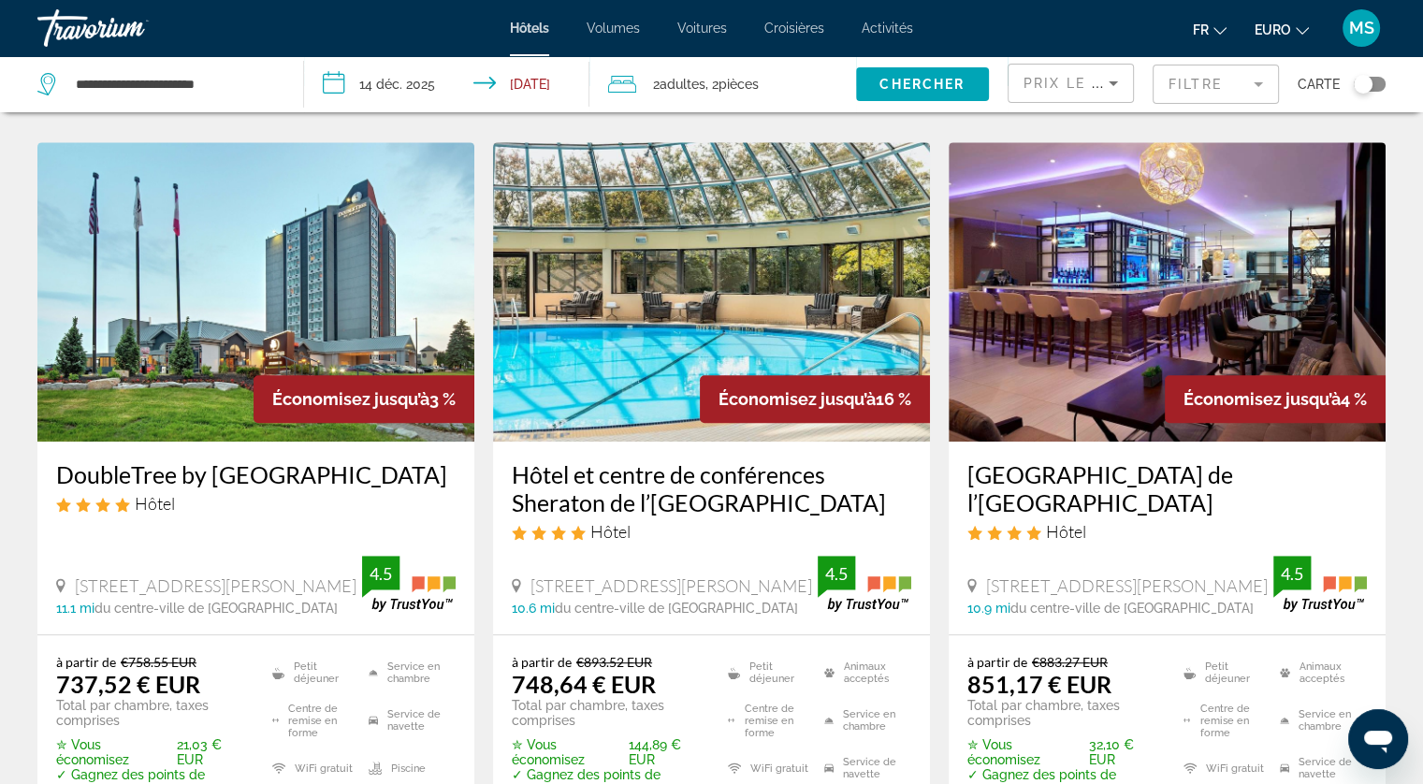
click at [154, 340] on img "Contenu principal" at bounding box center [255, 291] width 437 height 299
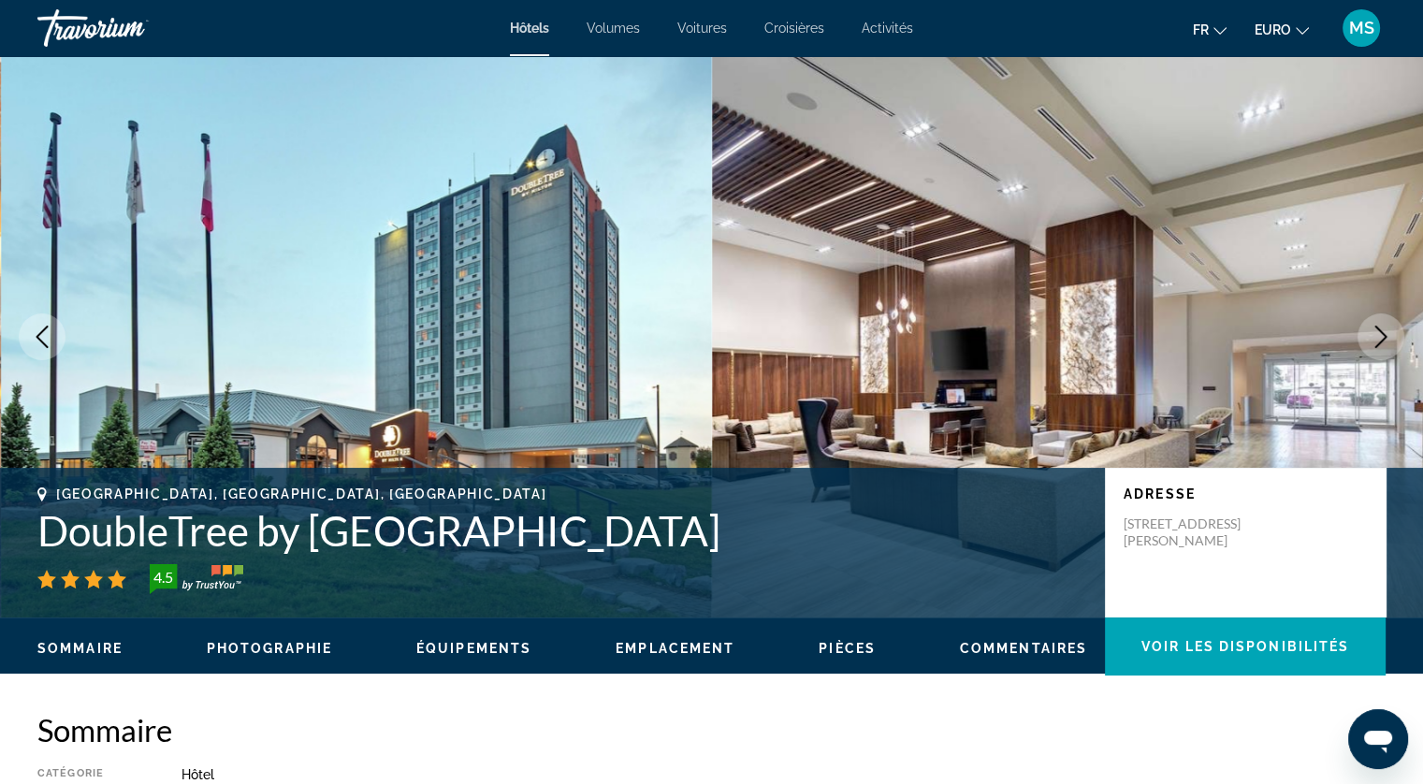
click at [1379, 342] on icon "Image suivante" at bounding box center [1381, 337] width 12 height 22
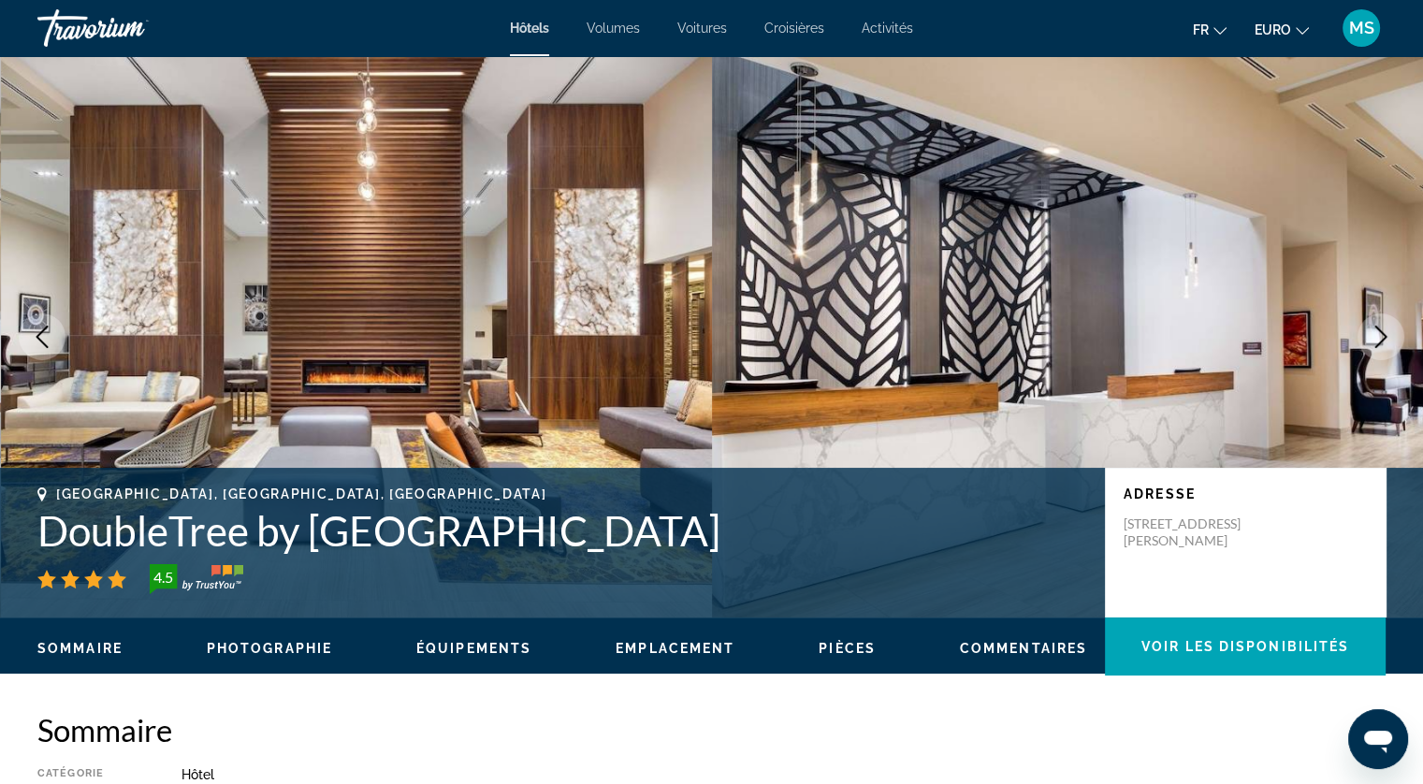
click at [1379, 342] on icon "Image suivante" at bounding box center [1381, 337] width 12 height 22
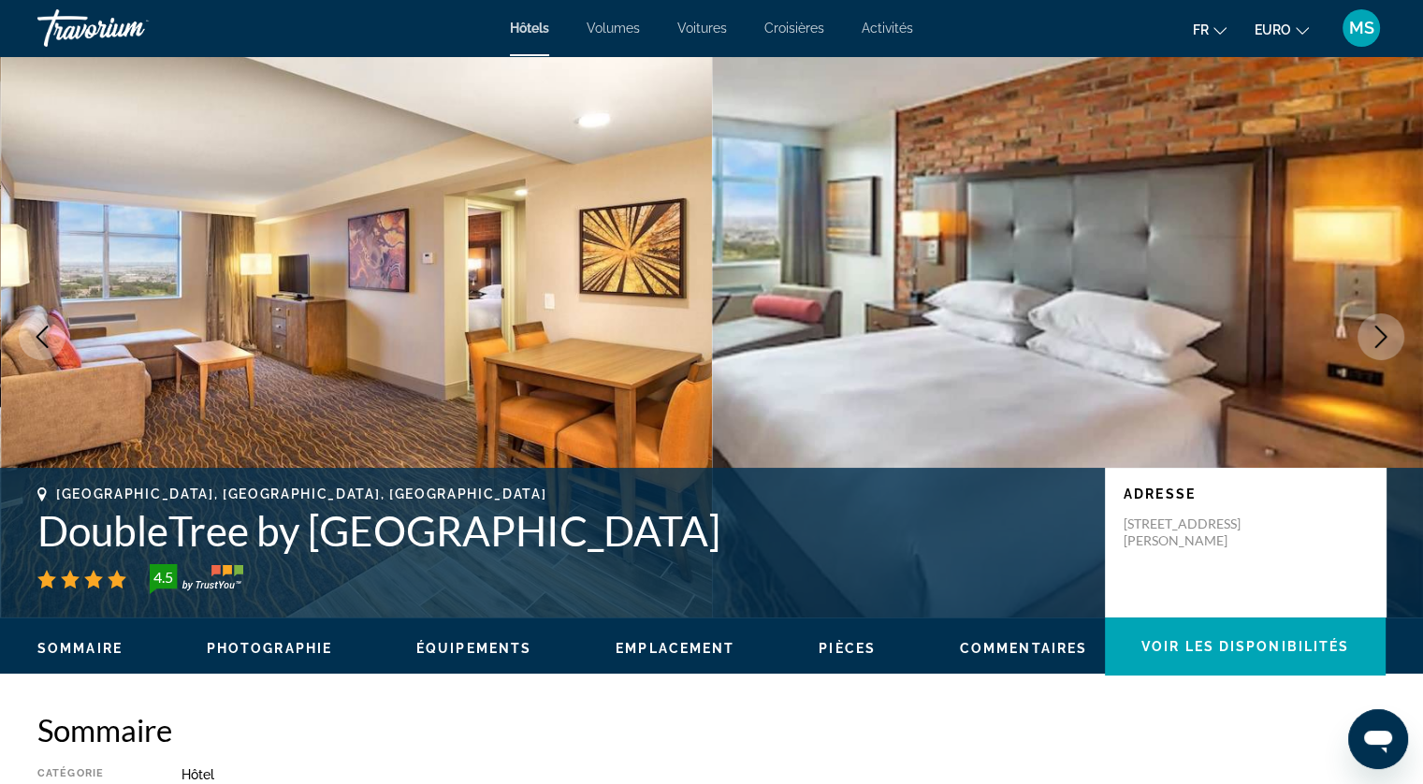
click at [1379, 342] on icon "Image suivante" at bounding box center [1381, 337] width 12 height 22
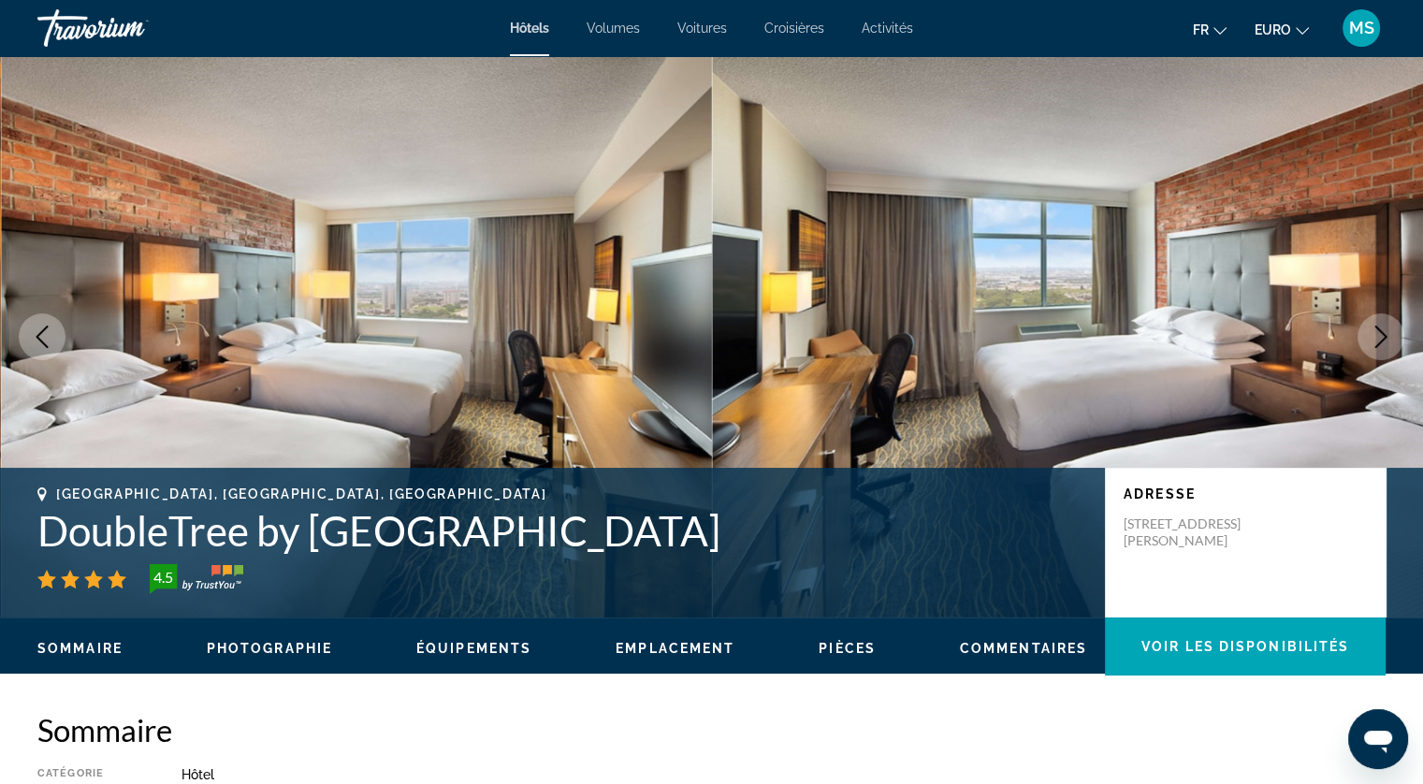
click at [1379, 342] on icon "Image suivante" at bounding box center [1381, 337] width 12 height 22
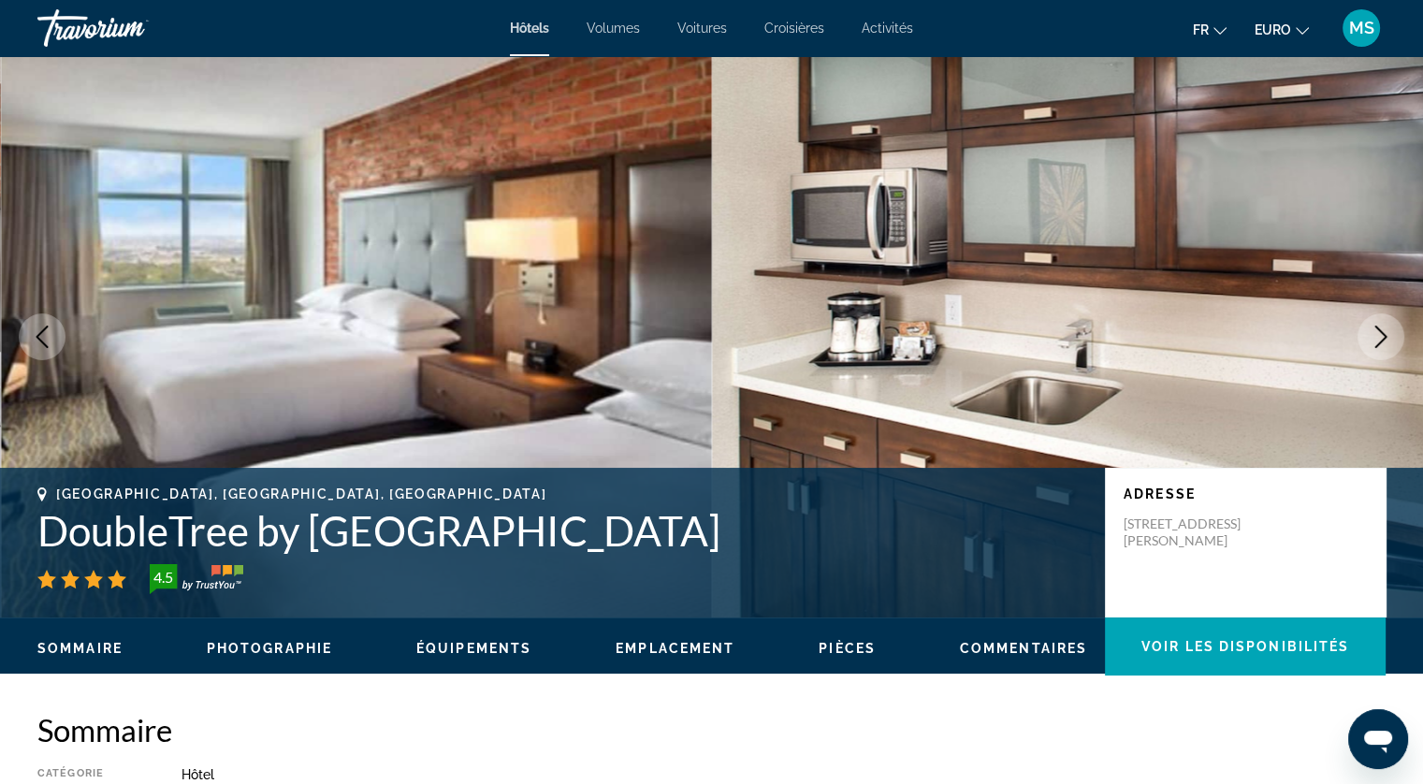
click at [1379, 342] on icon "Image suivante" at bounding box center [1381, 337] width 12 height 22
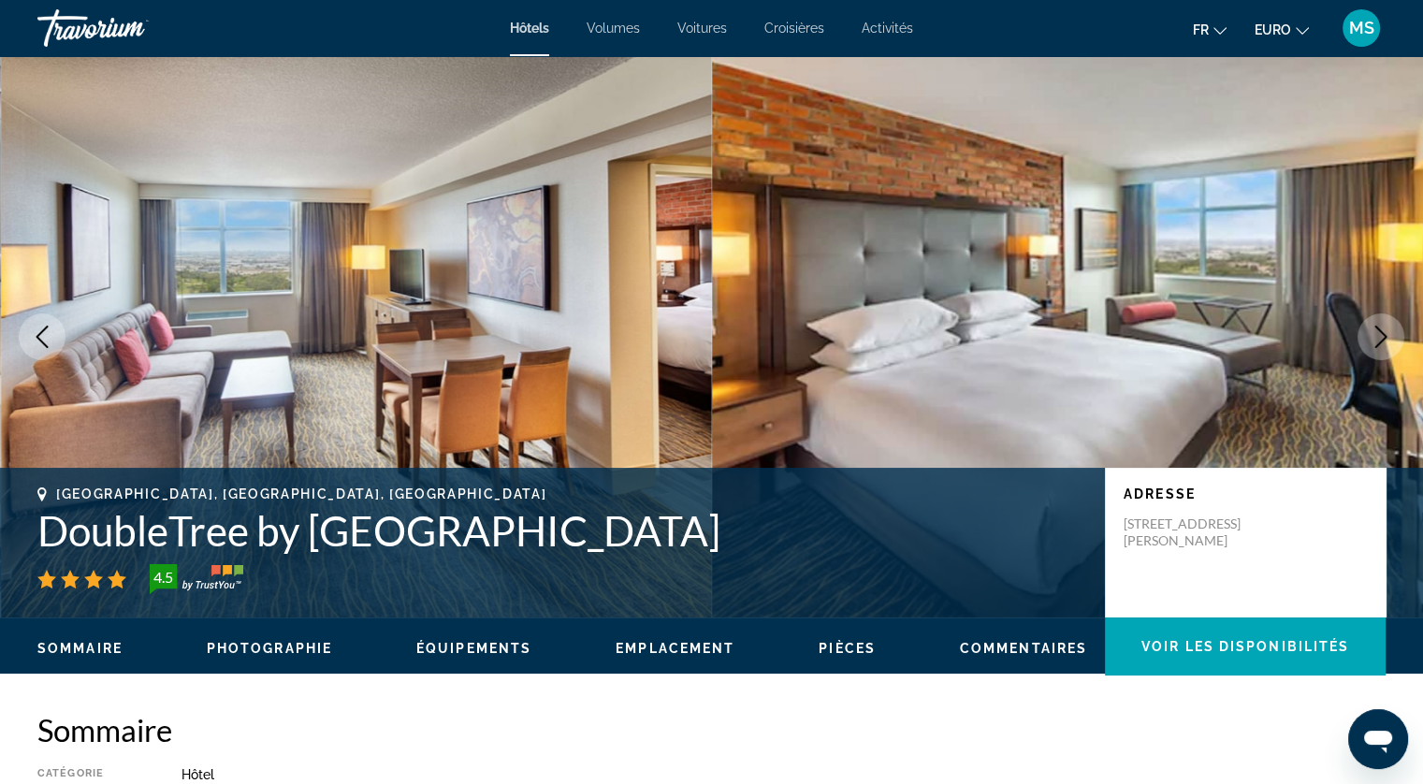
click at [1379, 342] on icon "Image suivante" at bounding box center [1381, 337] width 12 height 22
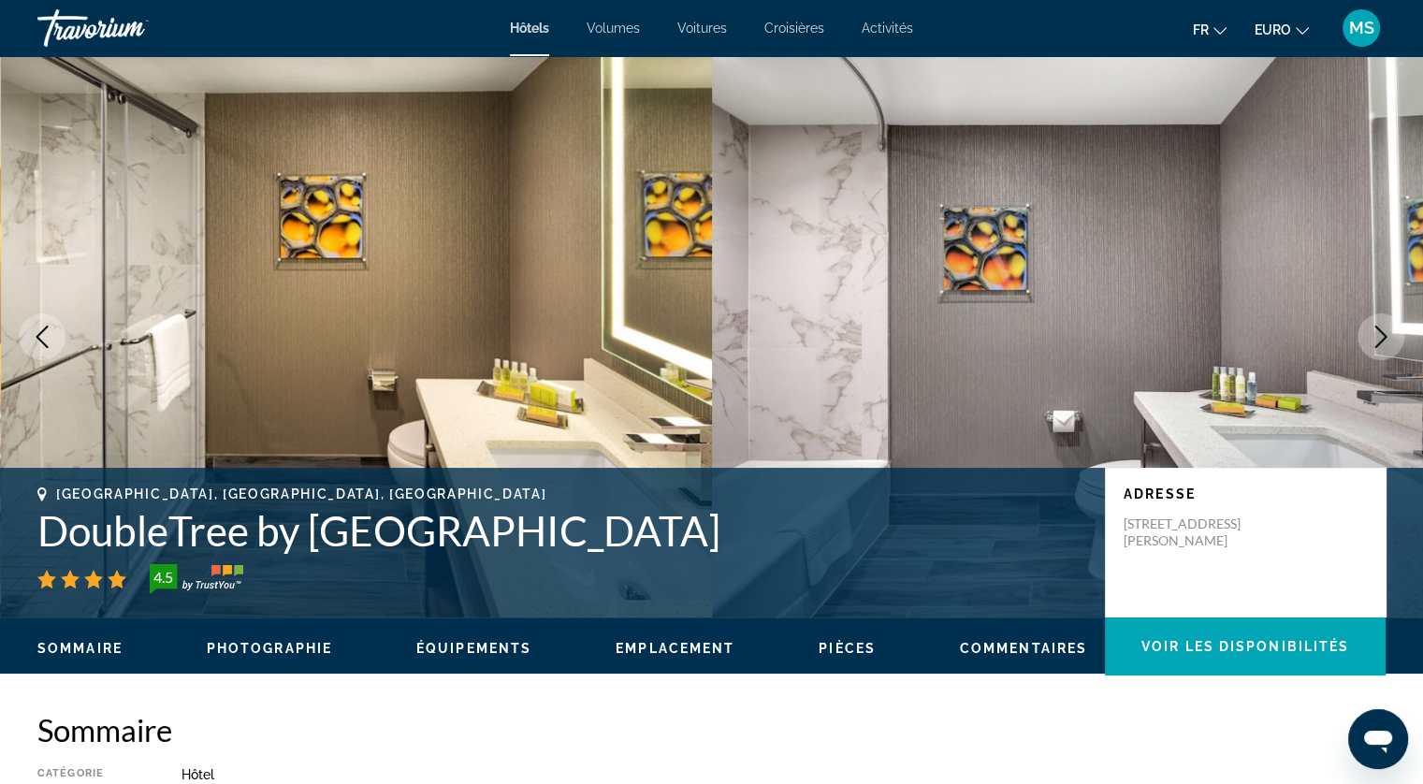
click at [1379, 342] on icon "Image suivante" at bounding box center [1381, 337] width 12 height 22
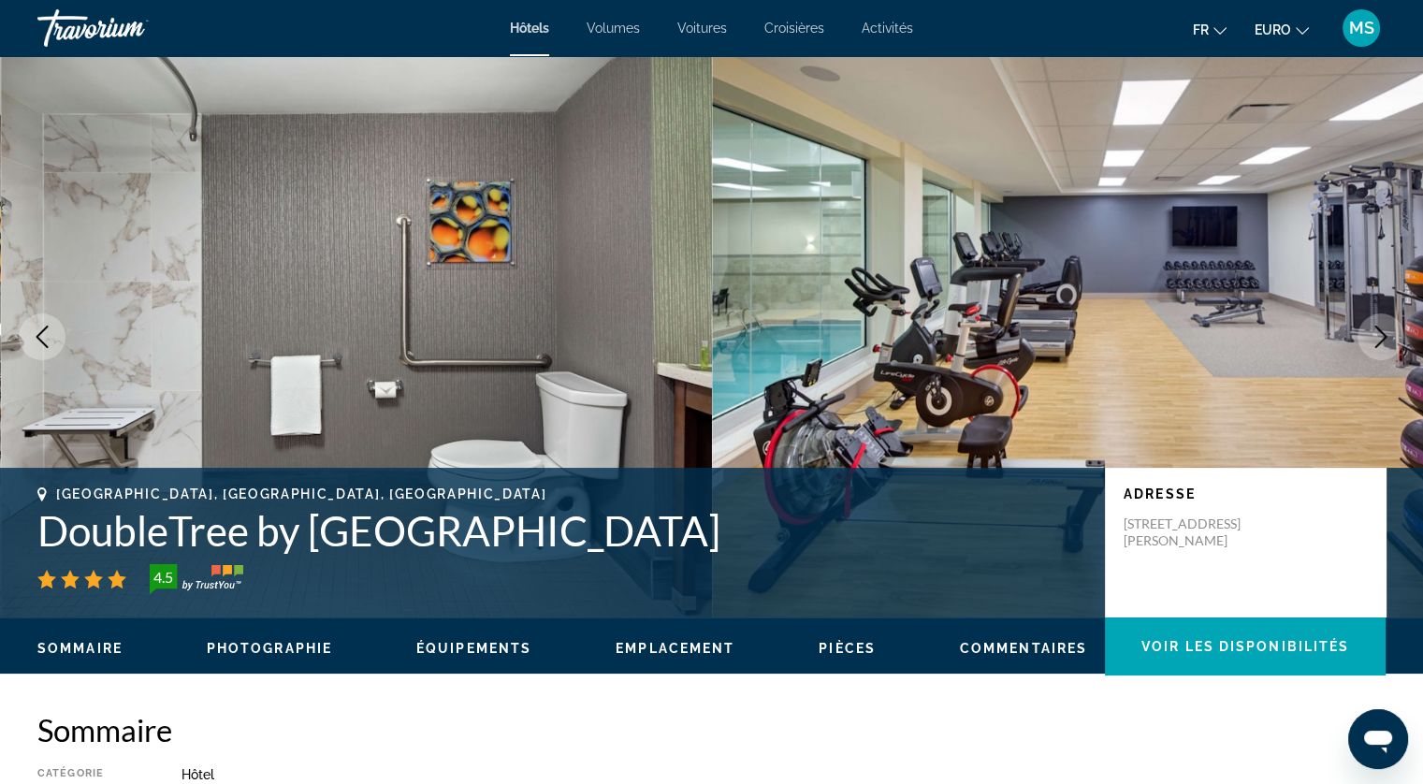
click at [1379, 342] on icon "Image suivante" at bounding box center [1381, 337] width 12 height 22
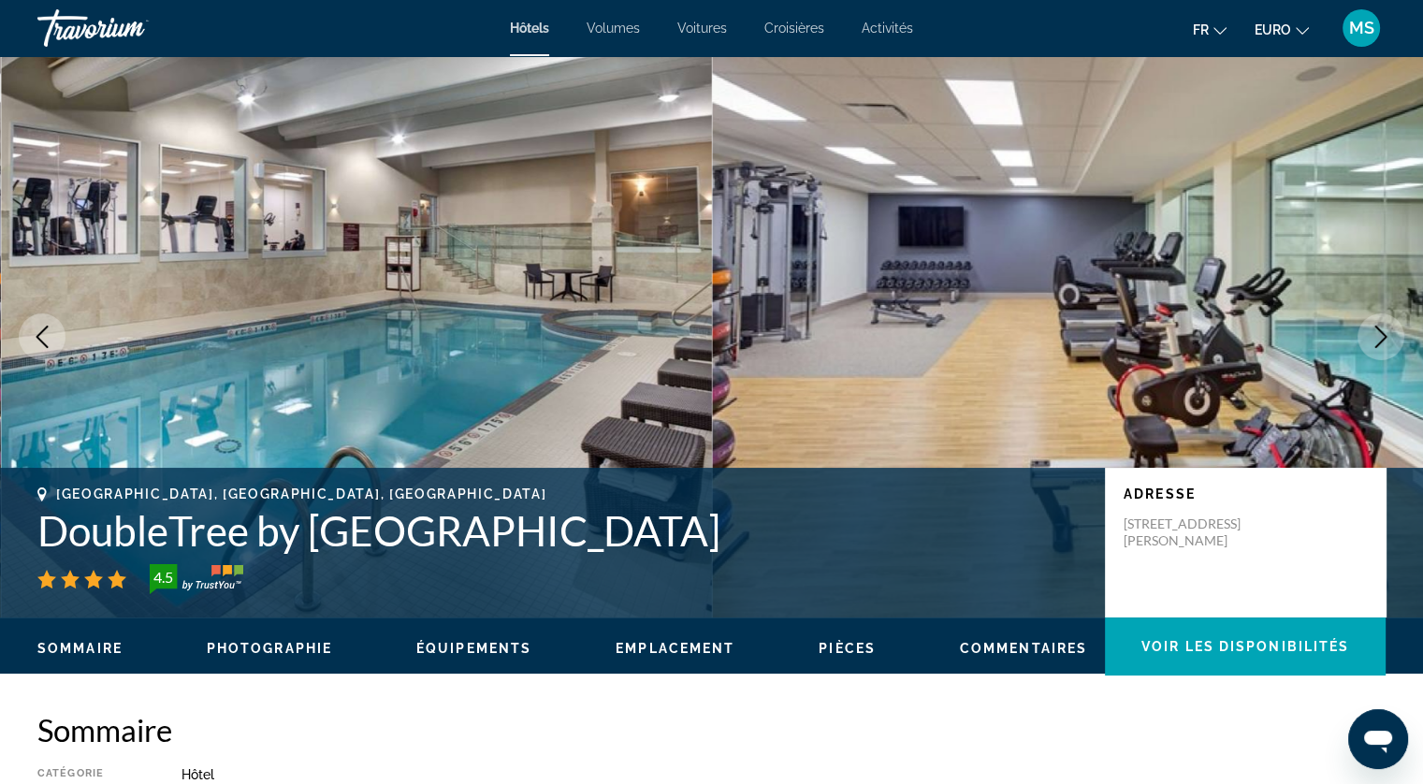
click at [1379, 342] on icon "Image suivante" at bounding box center [1381, 337] width 12 height 22
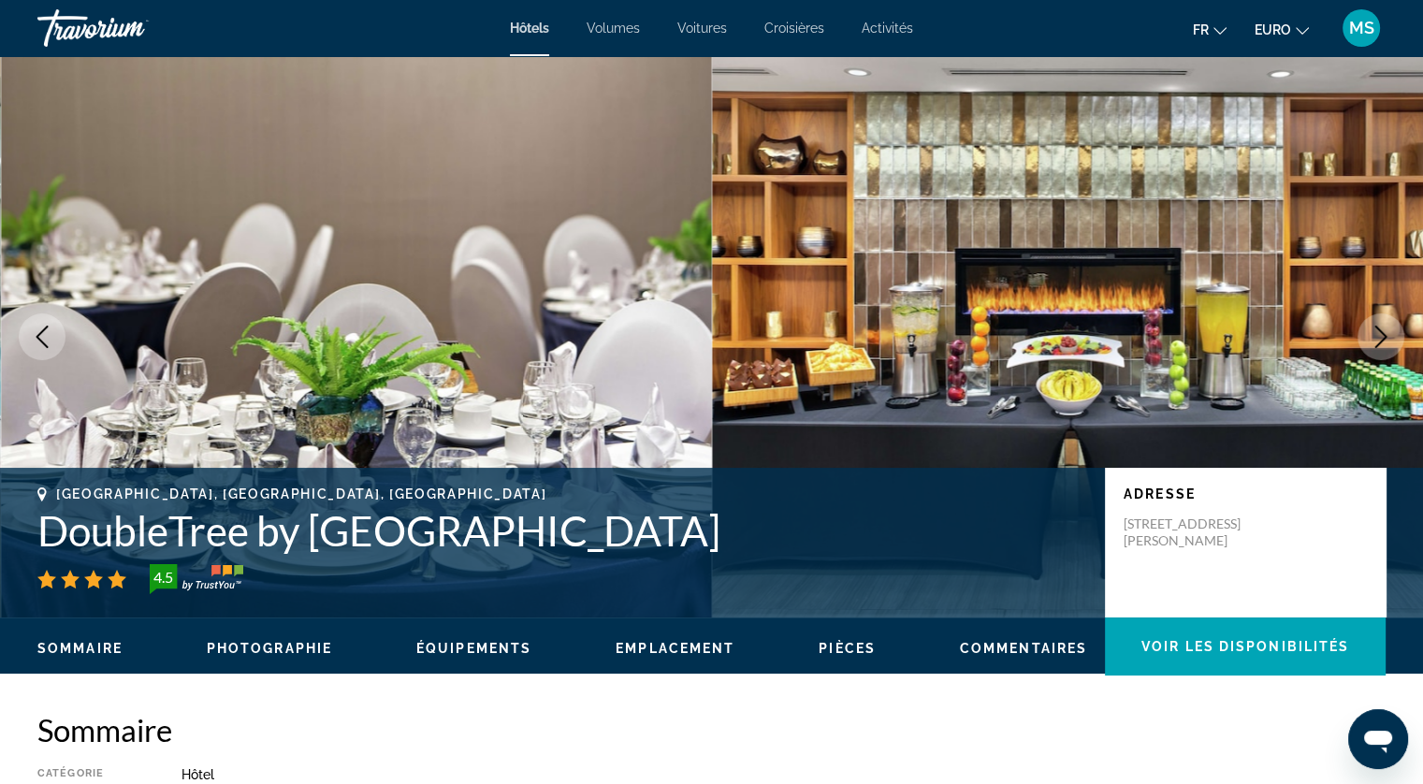
click at [1379, 342] on icon "Image suivante" at bounding box center [1381, 337] width 12 height 22
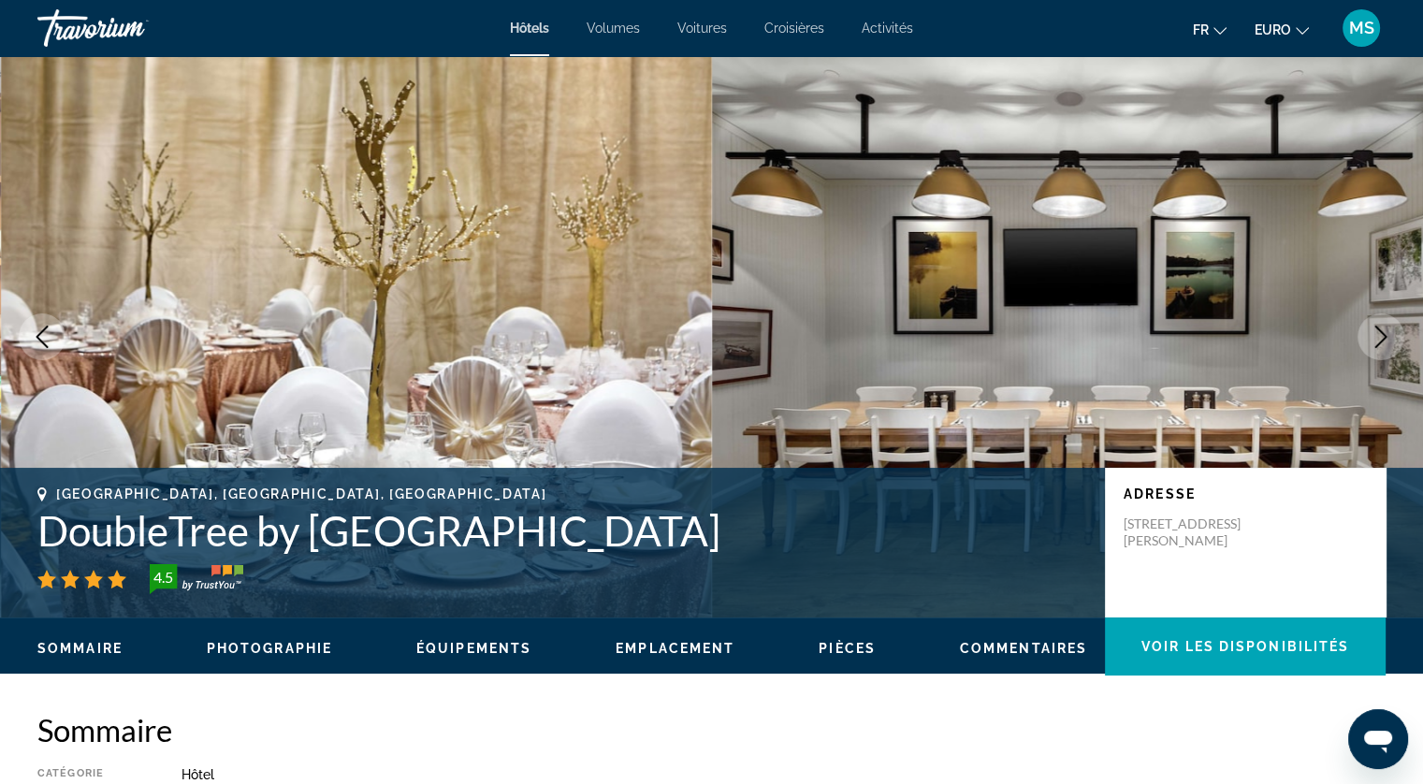
click at [1379, 342] on icon "Image suivante" at bounding box center [1381, 337] width 12 height 22
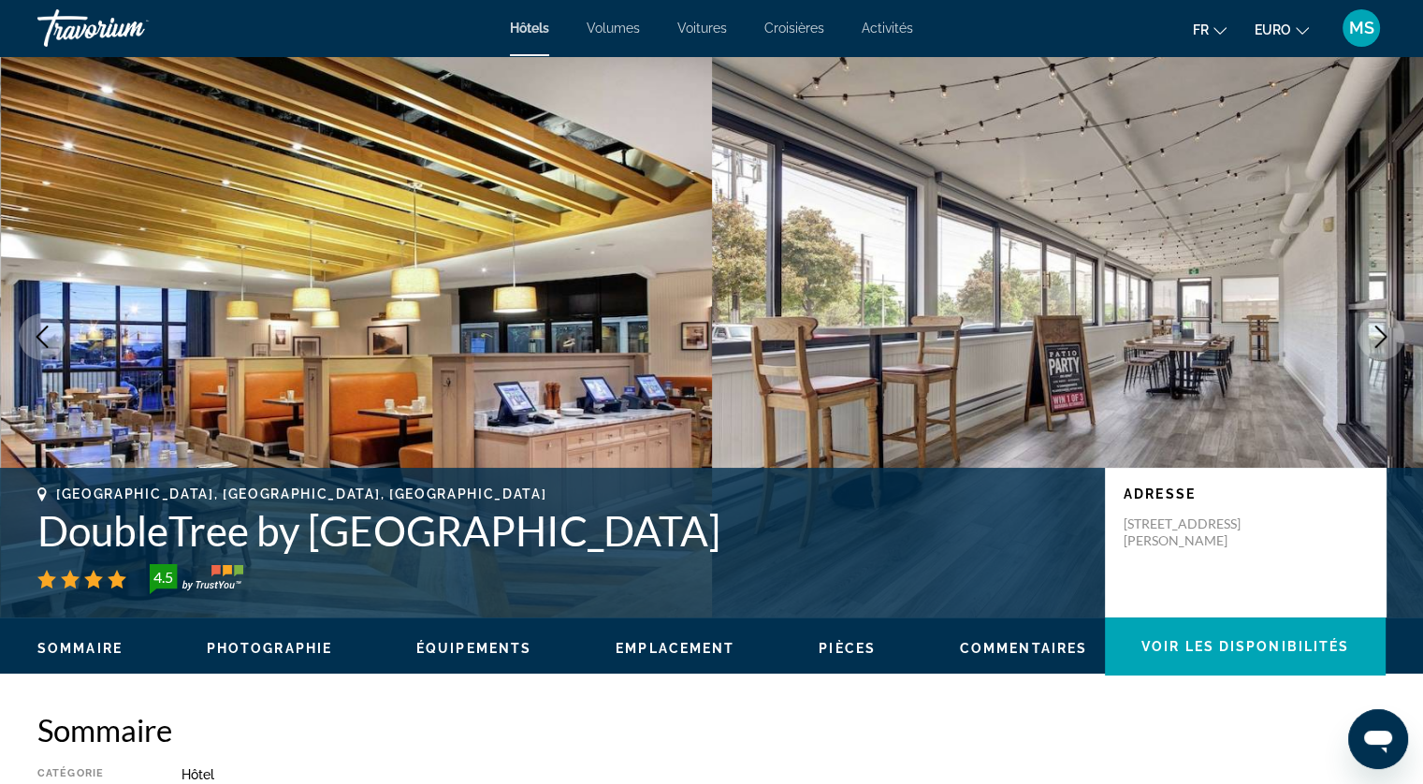
click at [1379, 342] on icon "Image suivante" at bounding box center [1381, 337] width 12 height 22
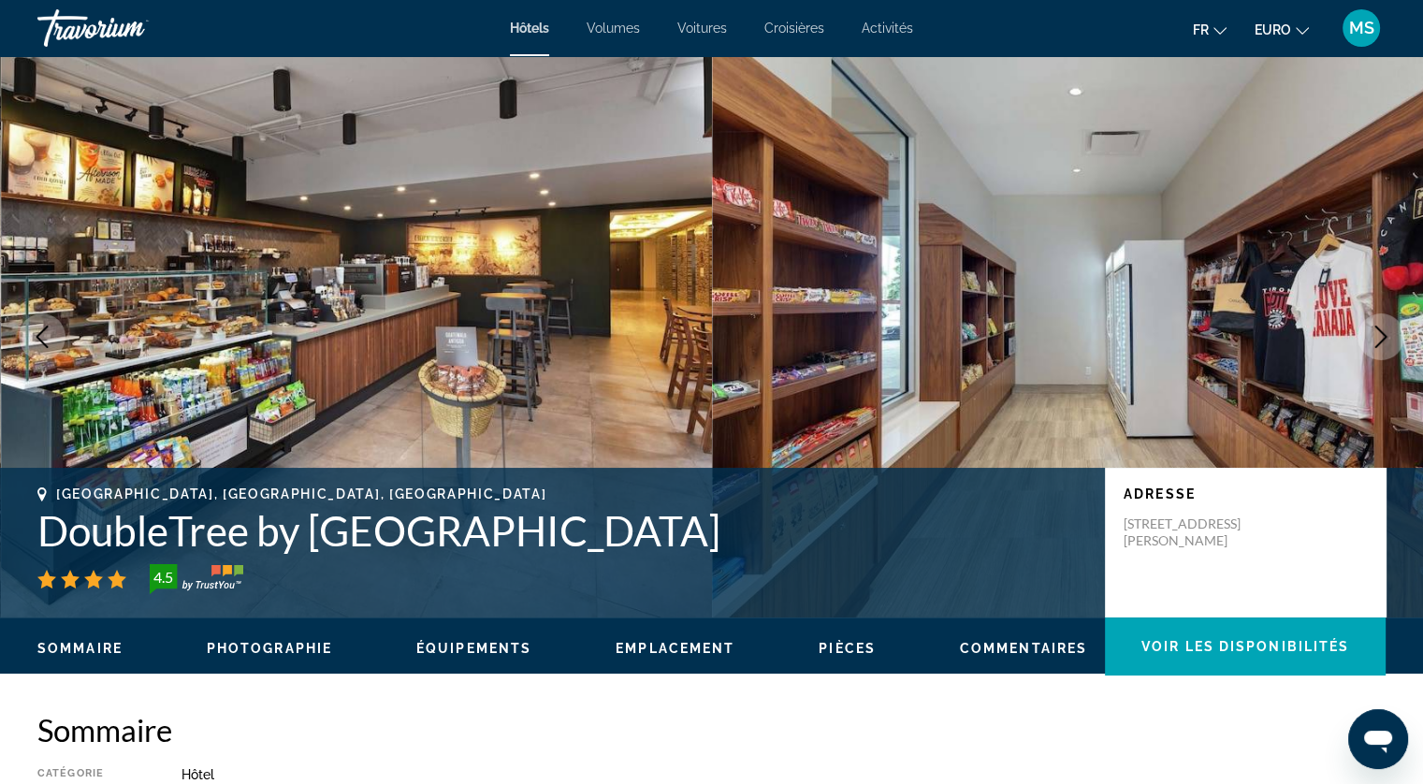
click at [1379, 342] on icon "Image suivante" at bounding box center [1381, 337] width 12 height 22
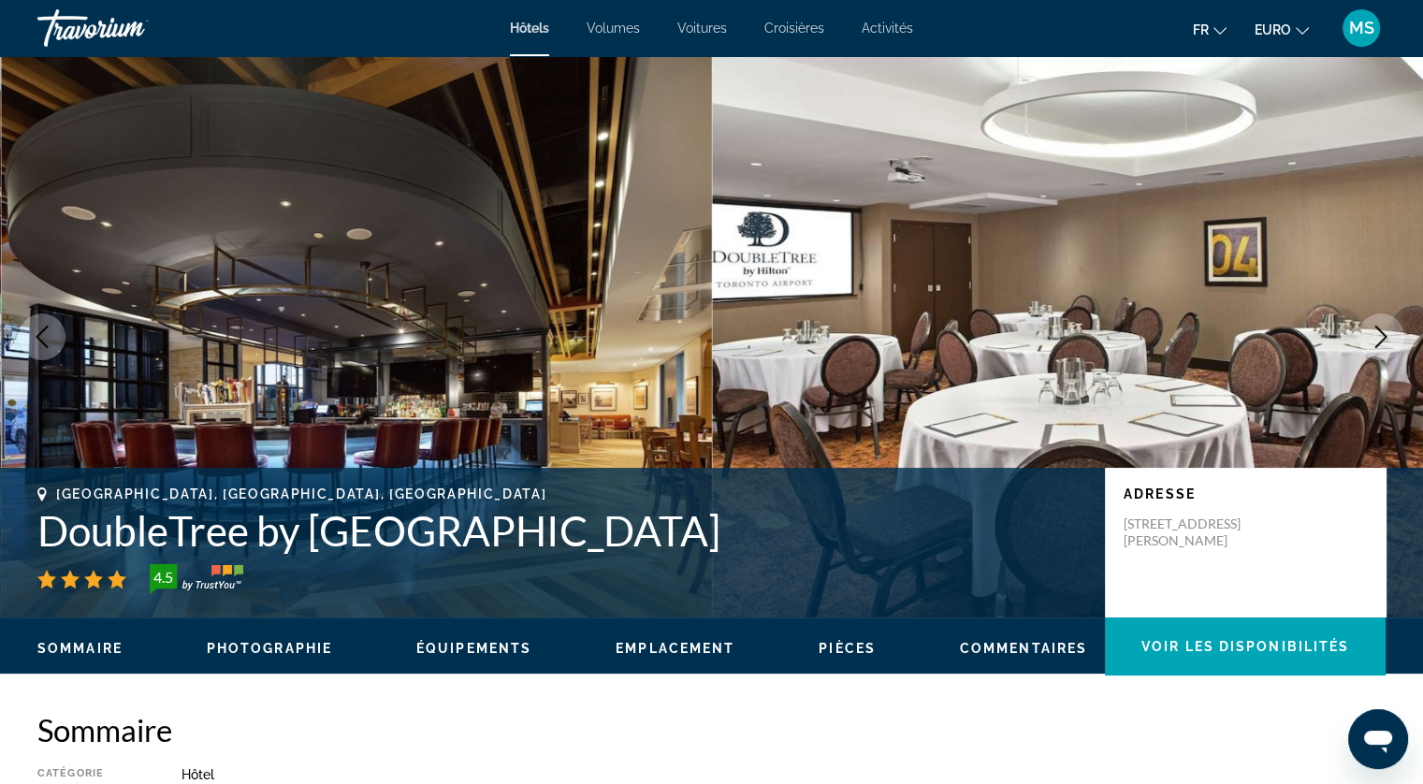
click at [1379, 342] on icon "Image suivante" at bounding box center [1381, 337] width 12 height 22
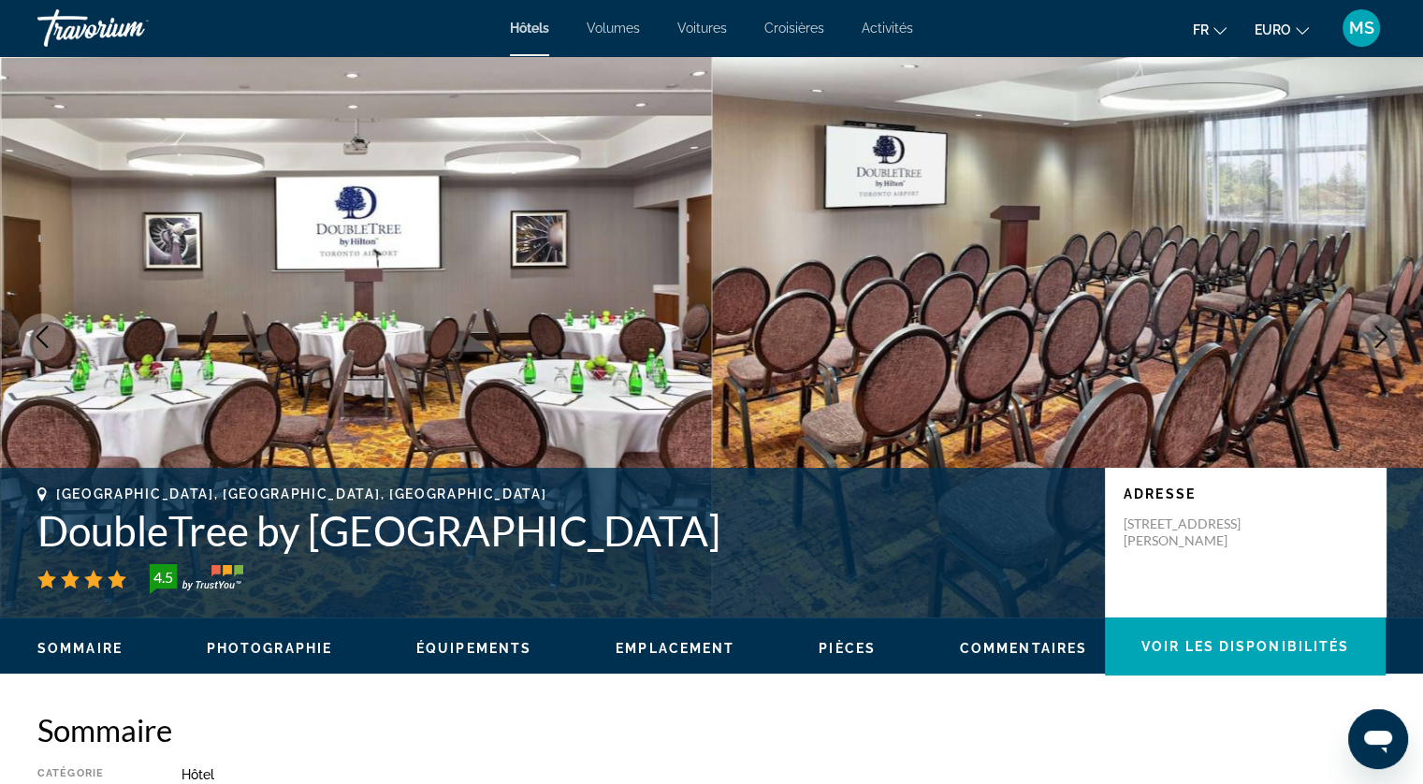
click at [1379, 342] on icon "Image suivante" at bounding box center [1381, 337] width 12 height 22
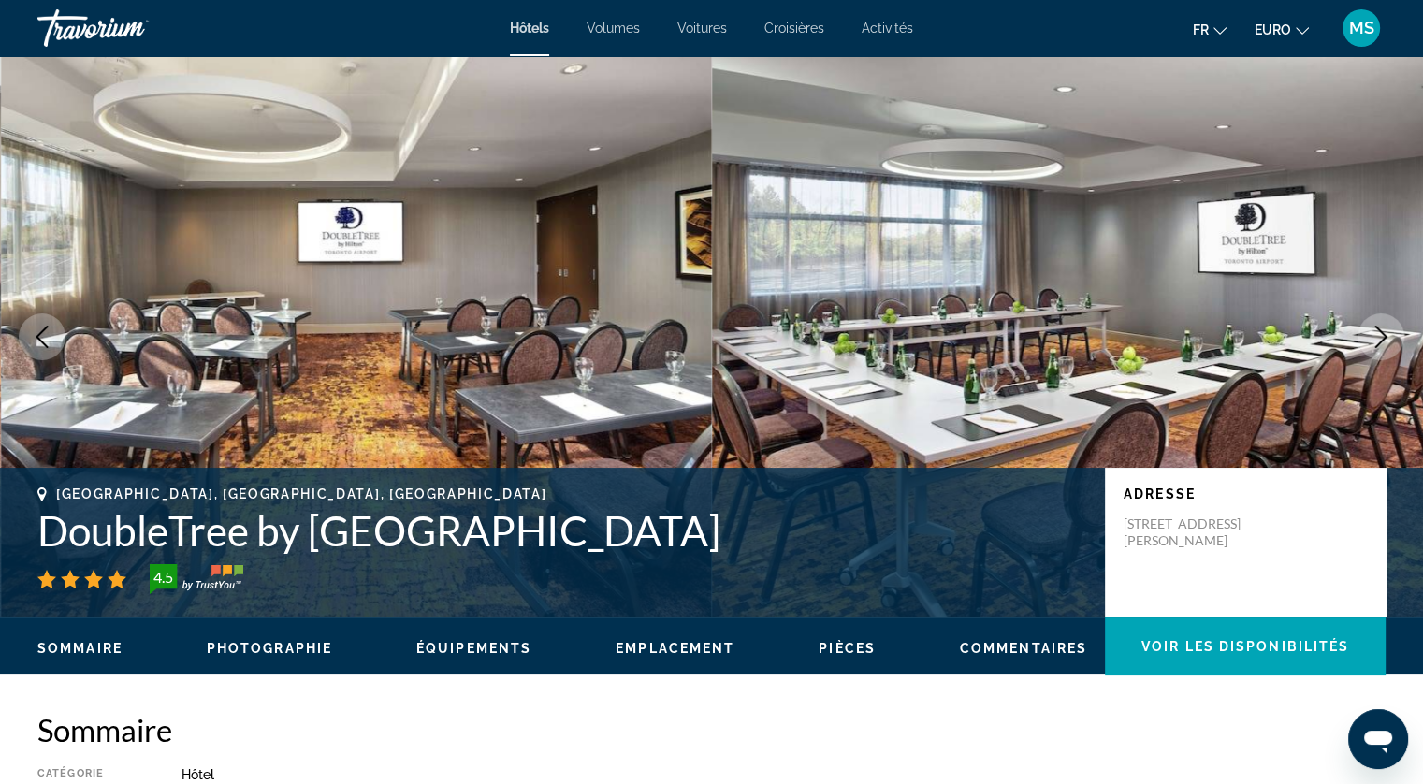
click at [1379, 342] on icon "Image suivante" at bounding box center [1381, 337] width 12 height 22
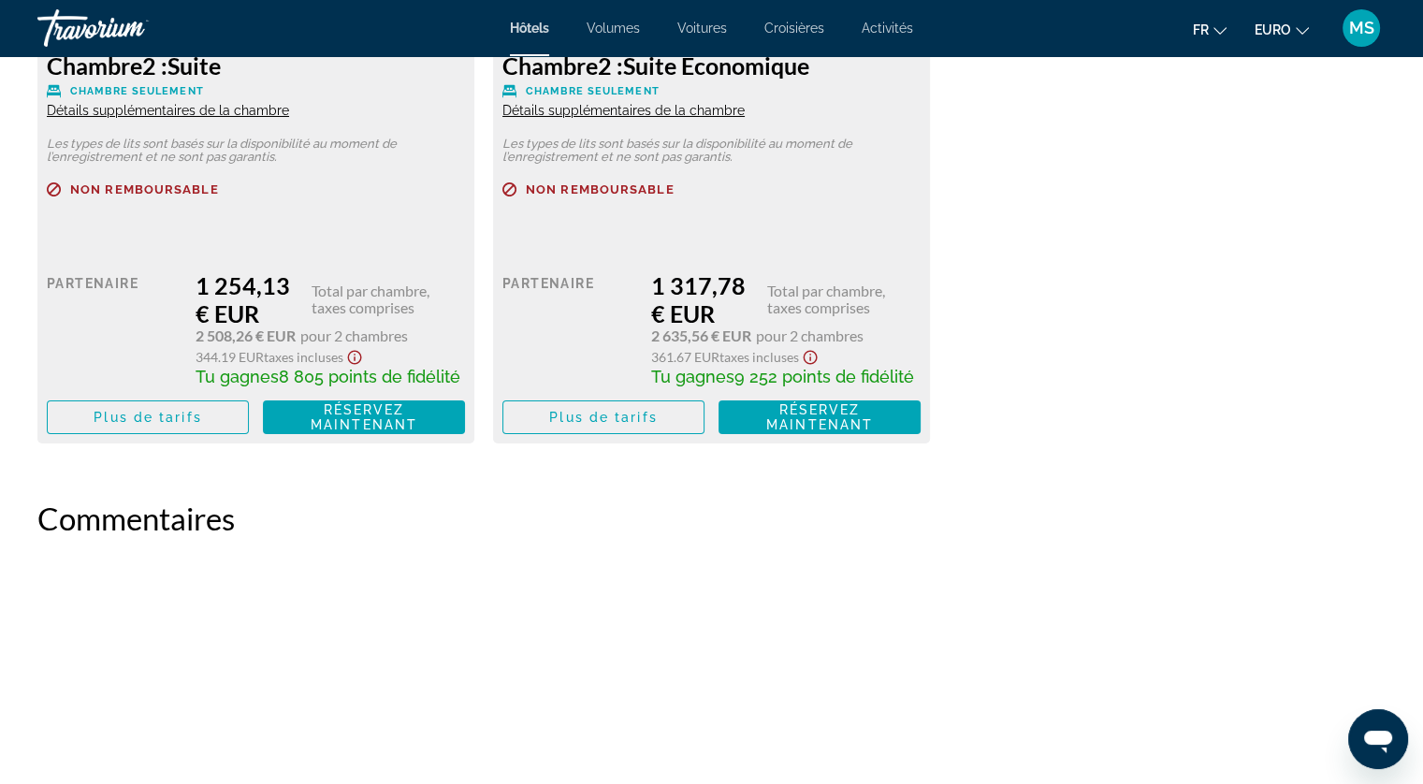
scroll to position [6920, 0]
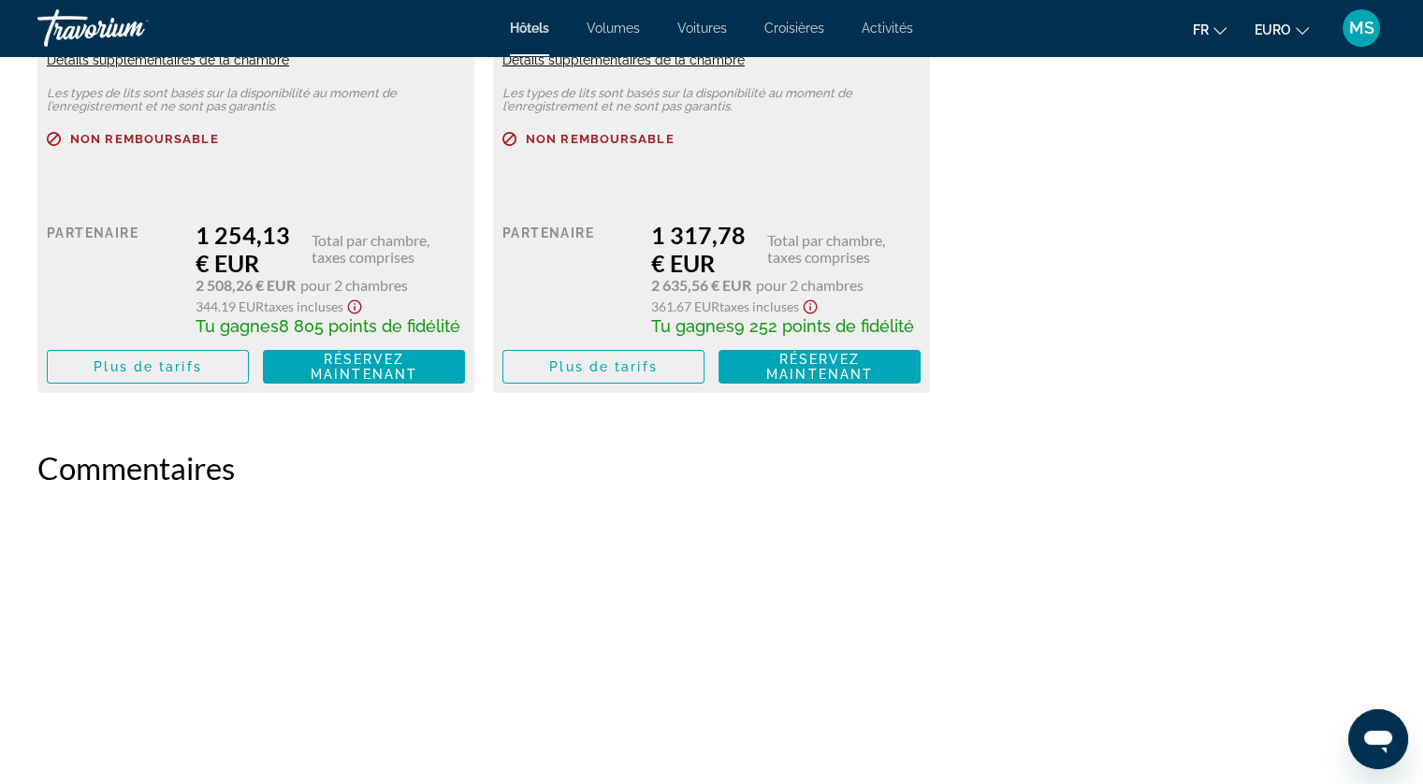
click at [619, 25] on span "Volumes" at bounding box center [613, 28] width 53 height 15
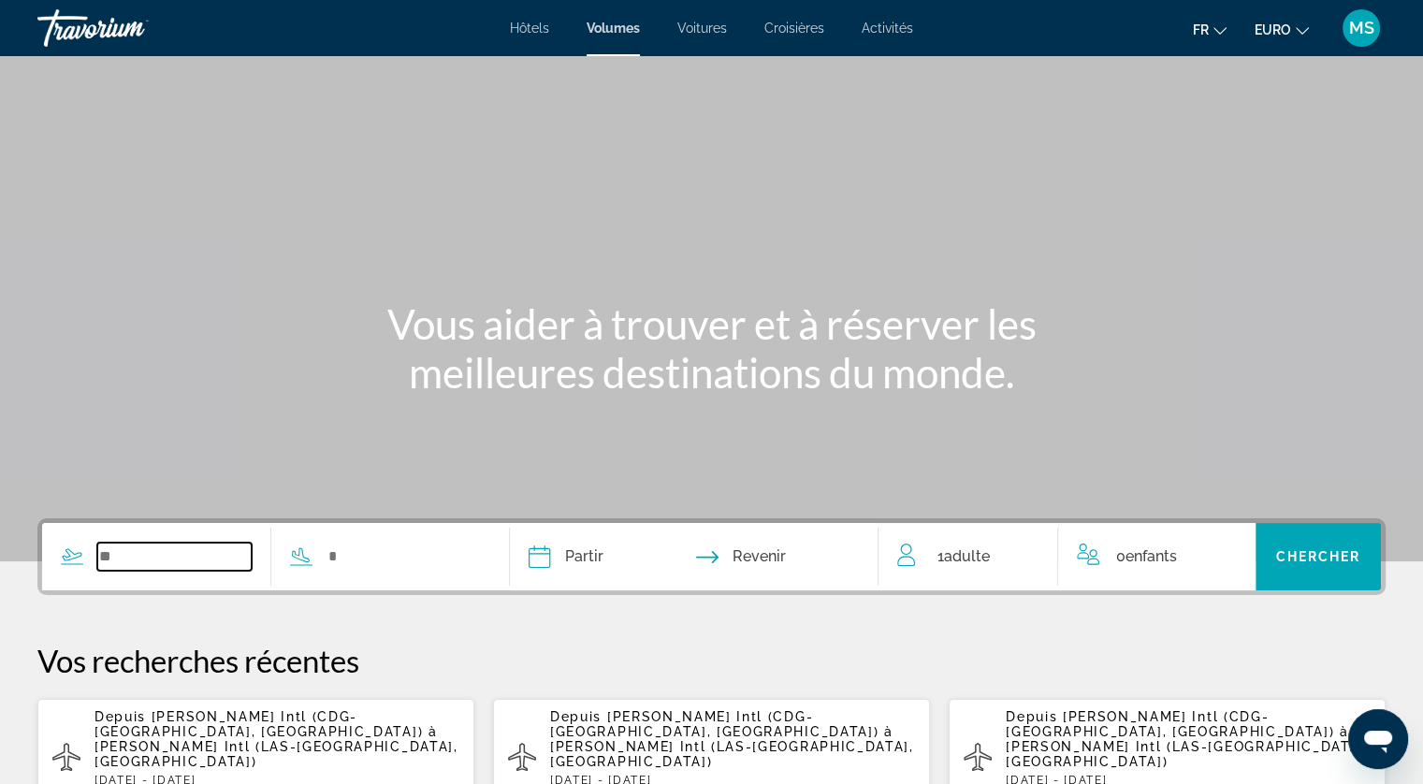
click at [156, 558] on input "Widget de recherche" at bounding box center [174, 557] width 154 height 28
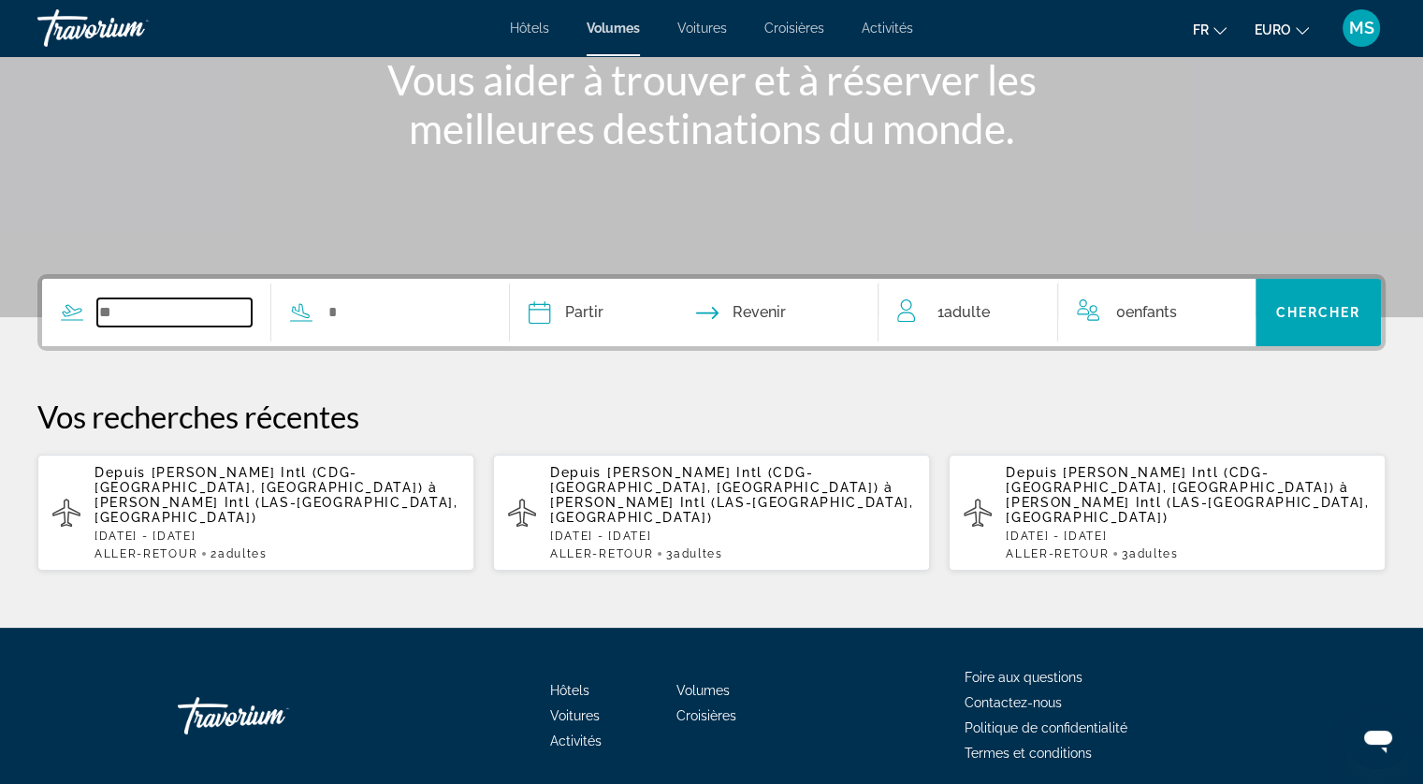
scroll to position [301, 0]
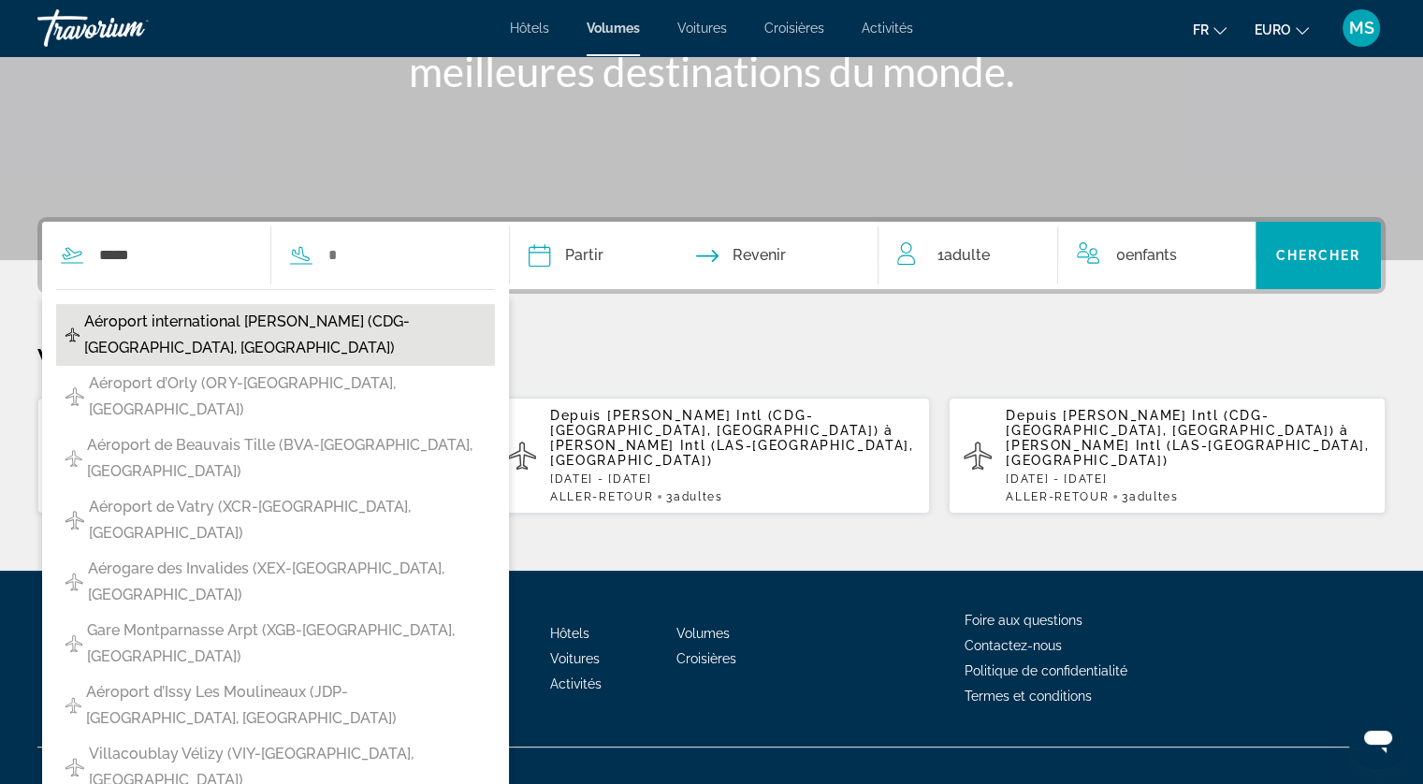
click at [216, 317] on span "Aéroport international [PERSON_NAME] (CDG-[GEOGRAPHIC_DATA], [GEOGRAPHIC_DATA])" at bounding box center [284, 335] width 401 height 52
type input "**********"
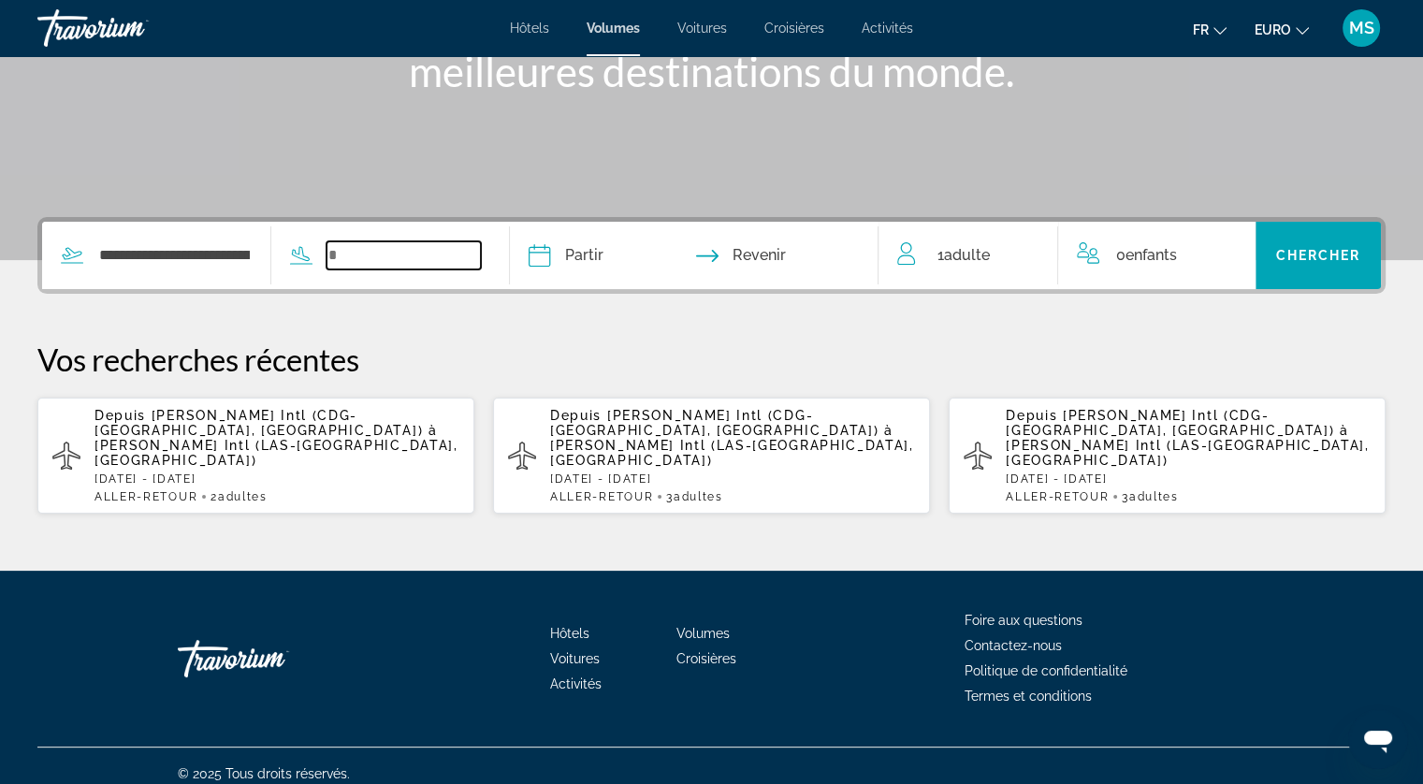
click at [408, 253] on input "Widget de recherche" at bounding box center [403, 255] width 154 height 28
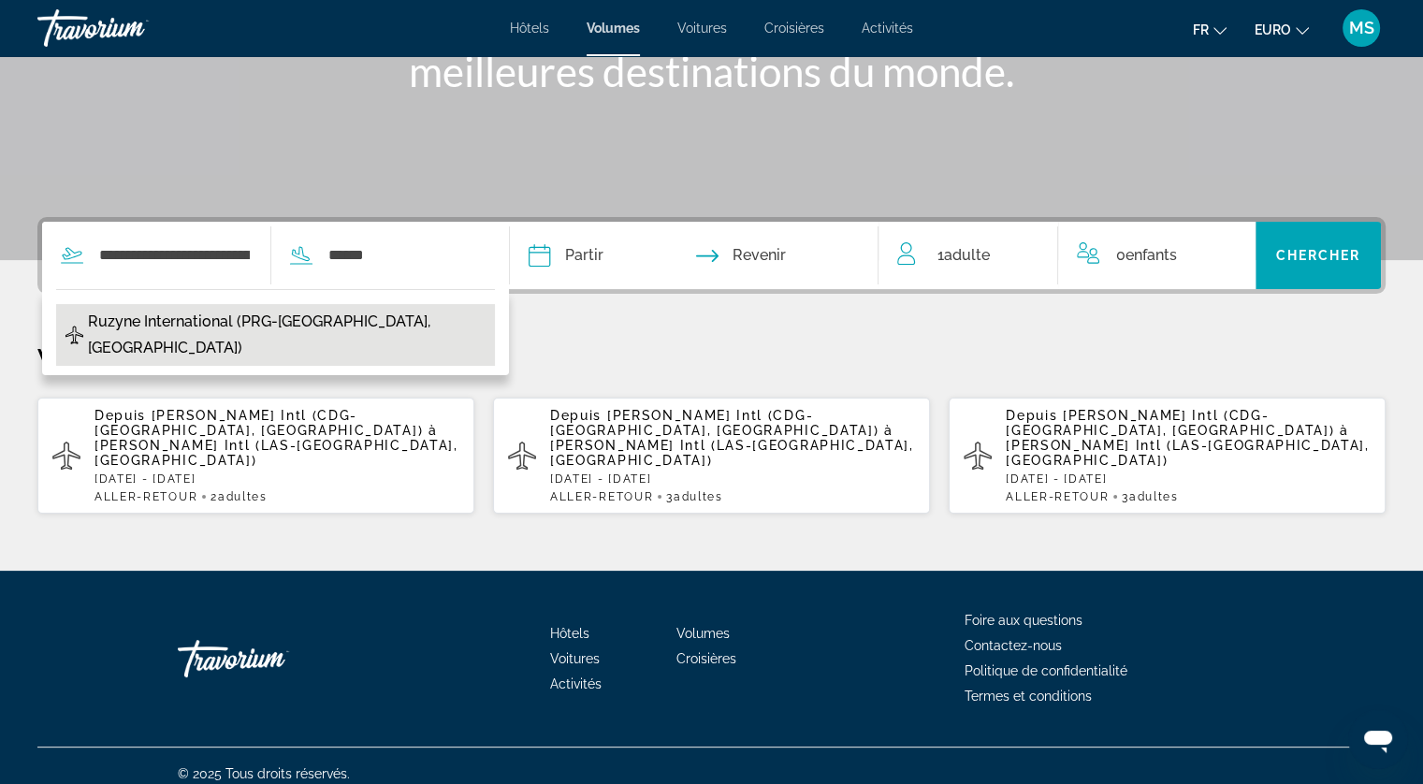
click at [377, 312] on span "Ruzyne International (PRG-[GEOGRAPHIC_DATA], [GEOGRAPHIC_DATA])" at bounding box center [287, 335] width 398 height 52
type input "**********"
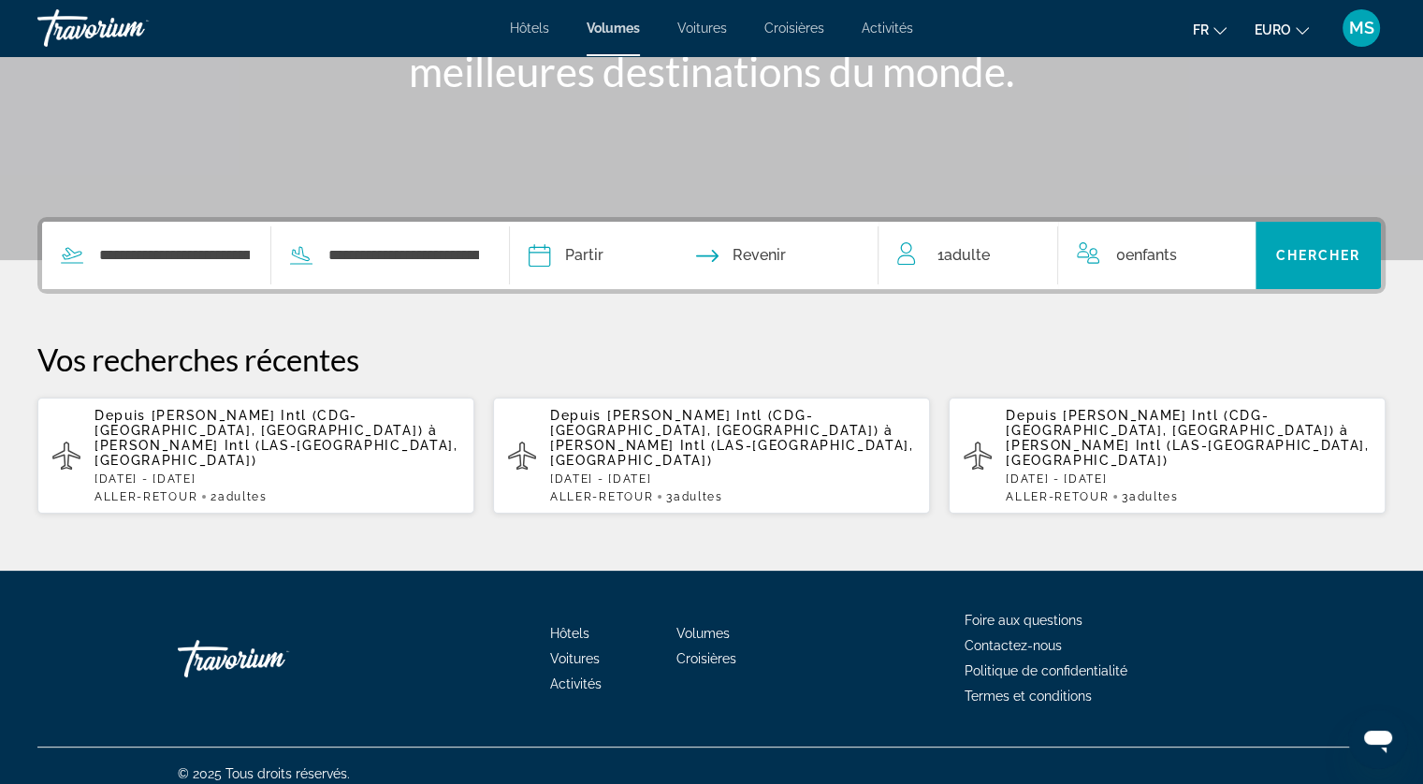
click at [651, 255] on input "Date de départ" at bounding box center [615, 258] width 182 height 73
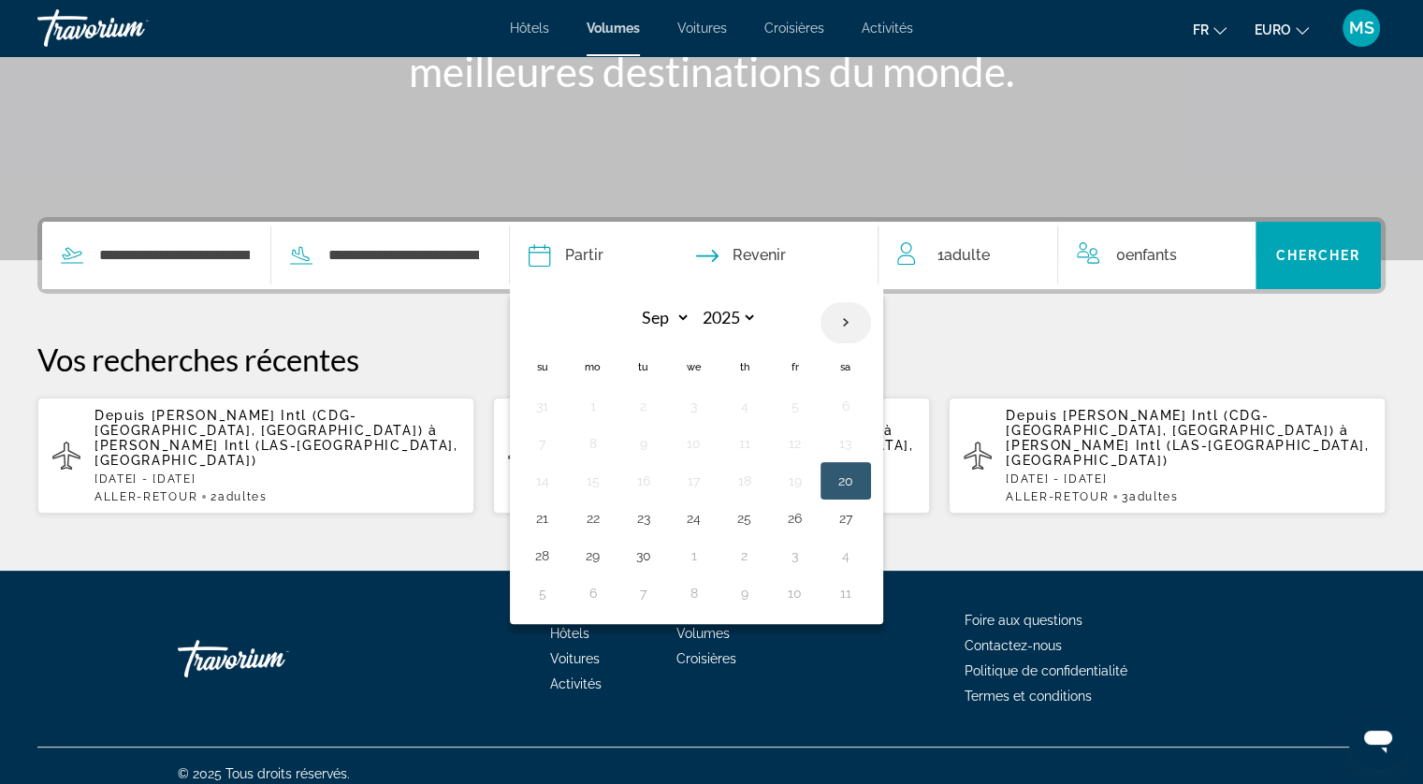
click at [871, 310] on th "Next month" at bounding box center [845, 322] width 51 height 41
select select "**"
click at [709, 515] on button "19" at bounding box center [694, 518] width 30 height 26
type input "**********"
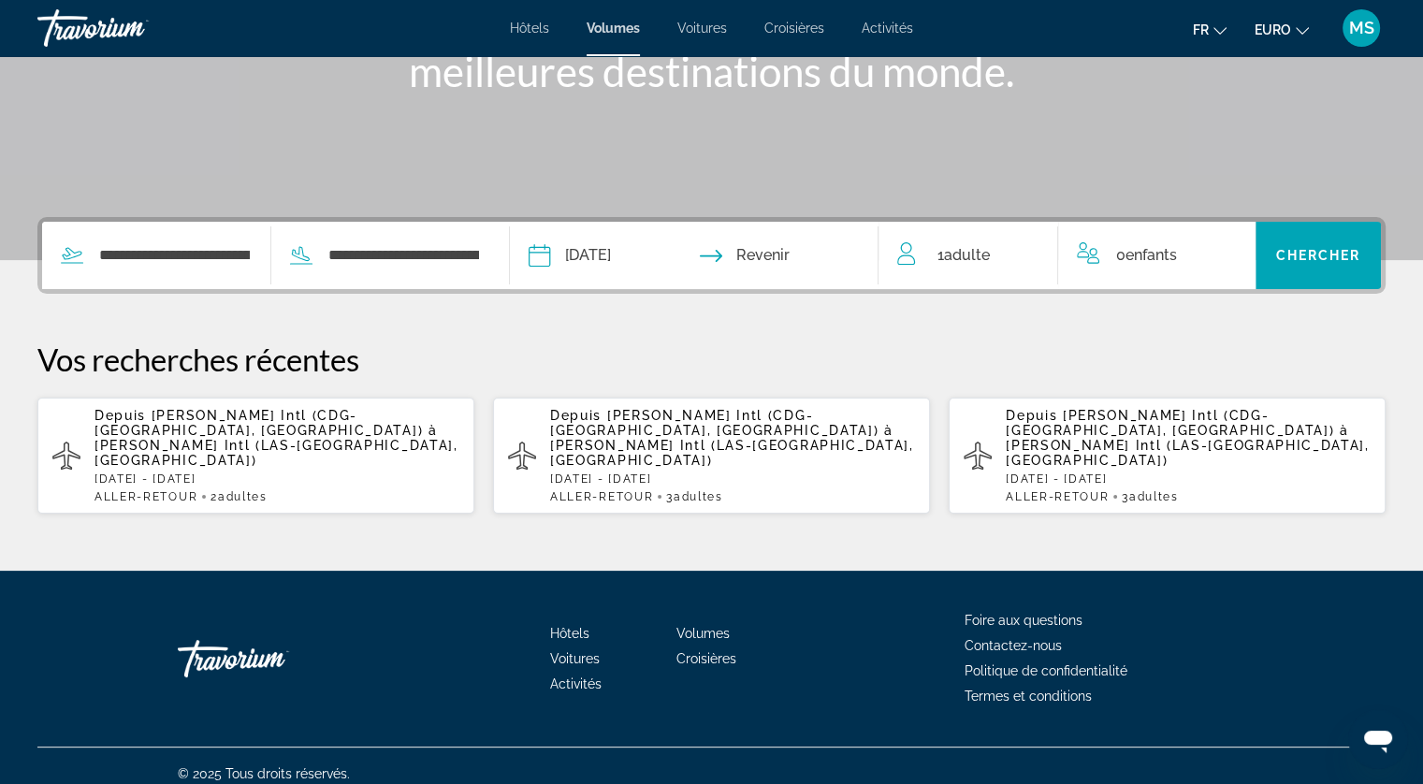
click at [810, 254] on input "Date de retour" at bounding box center [794, 258] width 182 height 73
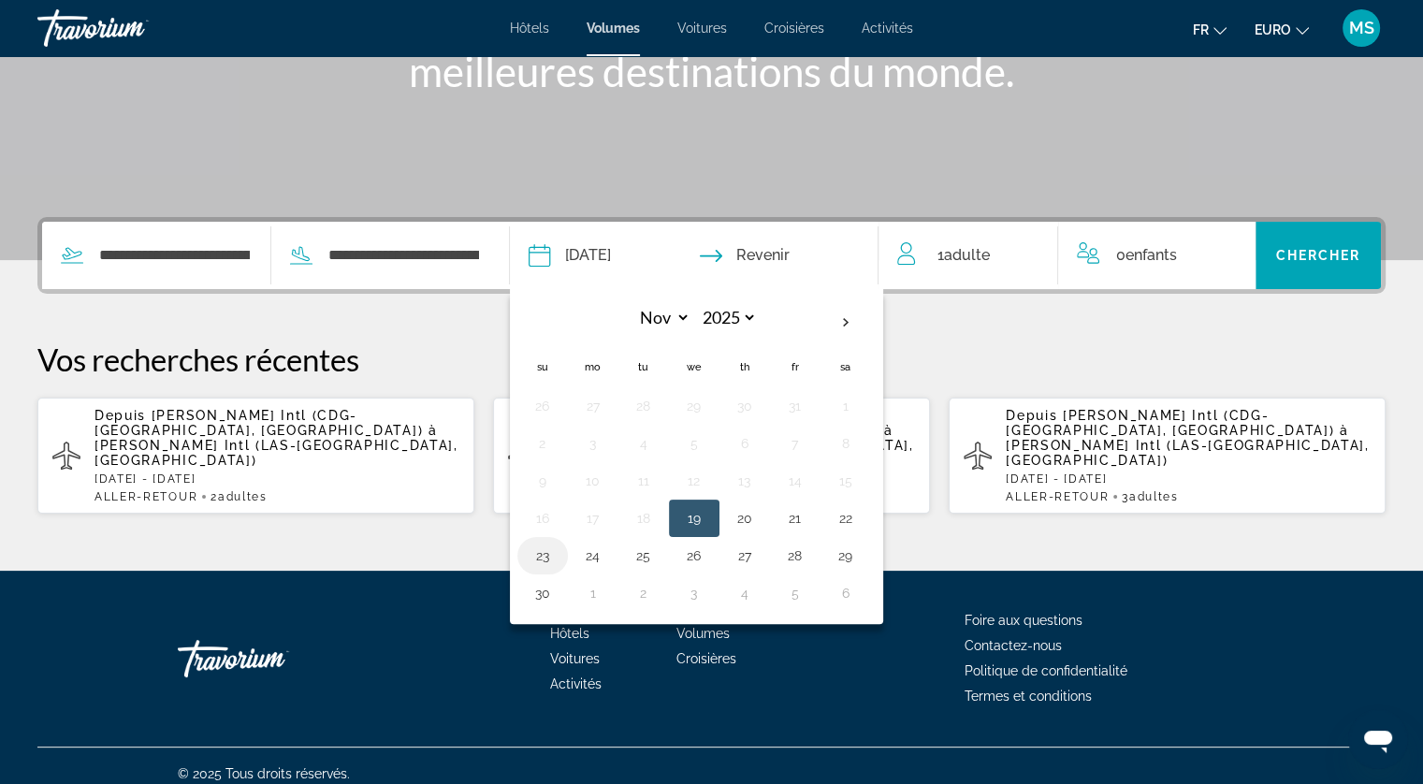
click at [558, 555] on button "23" at bounding box center [543, 556] width 30 height 26
type input "**********"
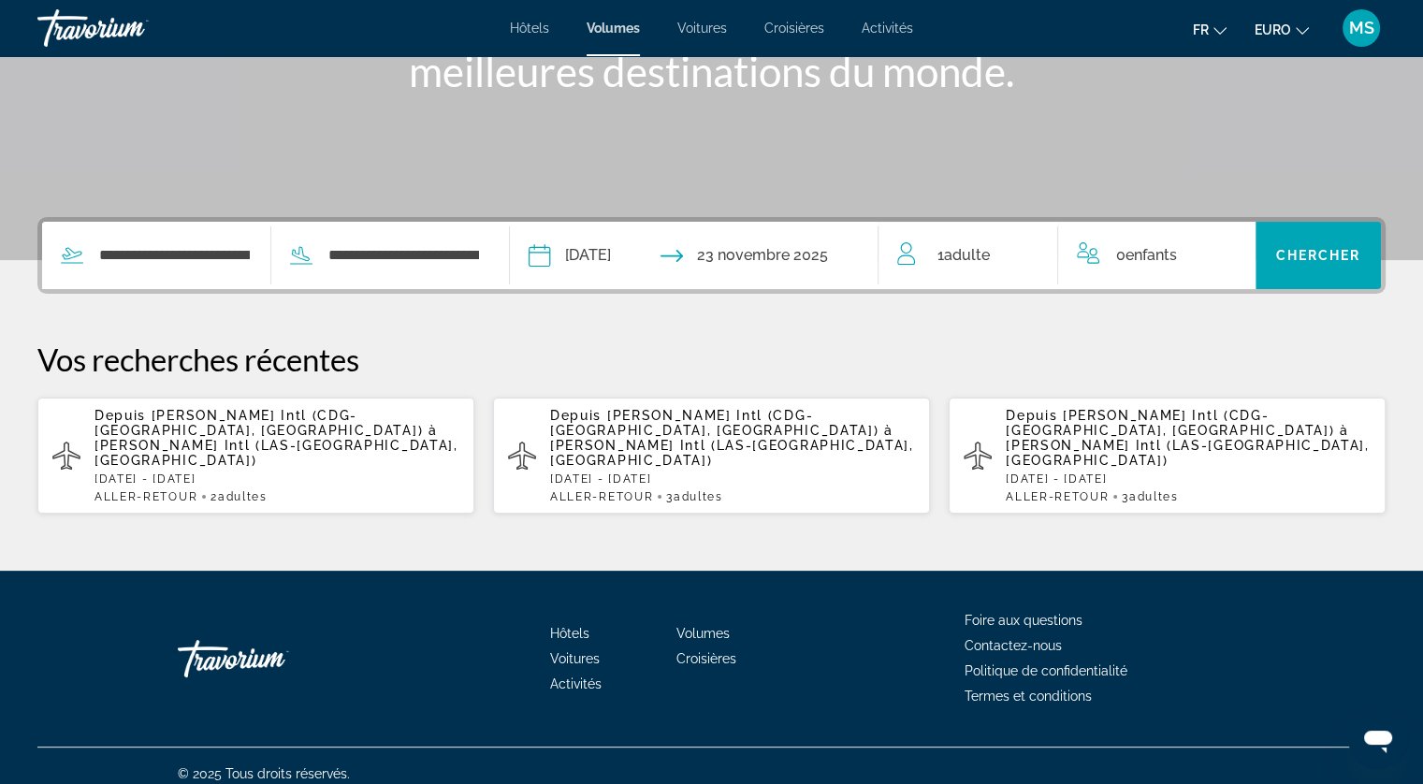
click at [988, 260] on span "Adulte" at bounding box center [966, 255] width 46 height 18
click at [1021, 253] on icon "Augmenter les adultes" at bounding box center [1029, 251] width 17 height 22
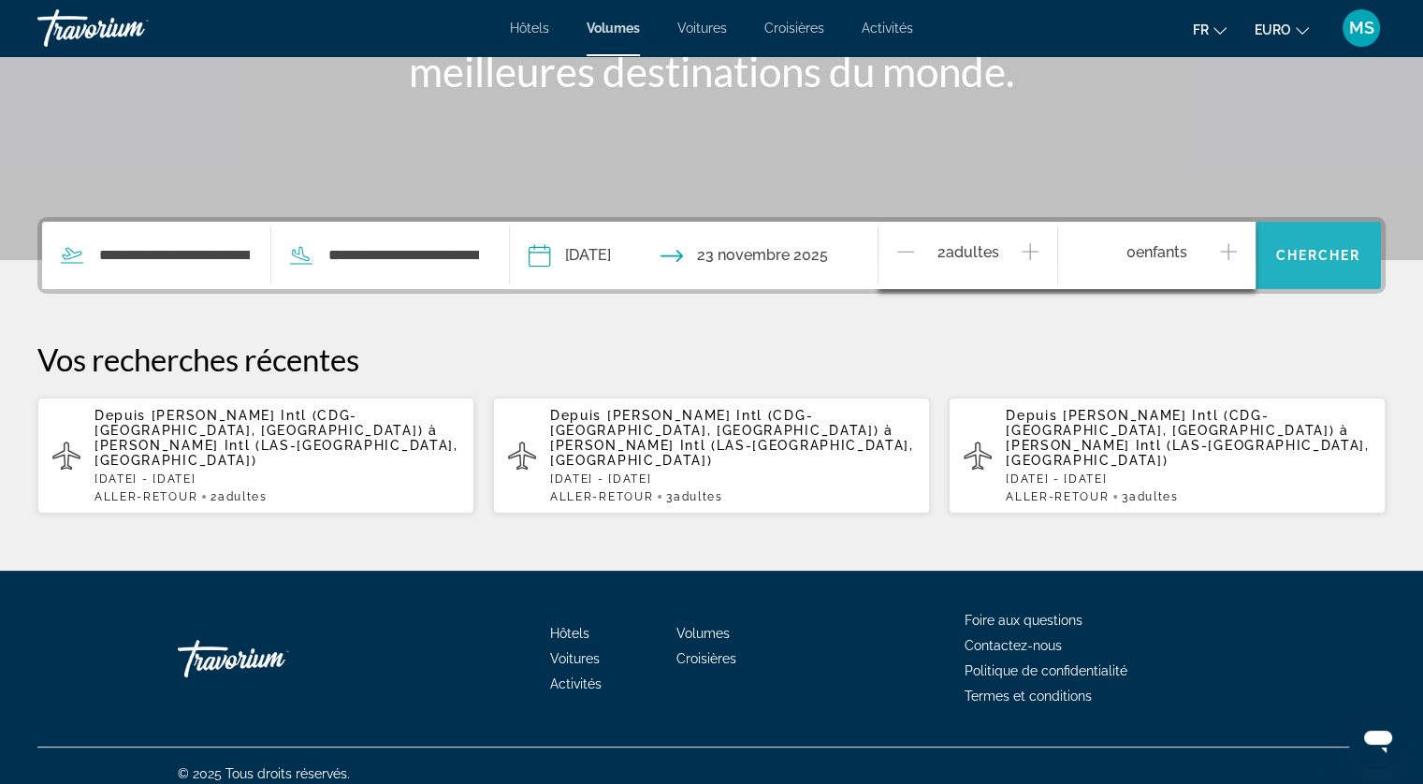
click at [1300, 260] on span "Chercher" at bounding box center [1318, 255] width 85 height 15
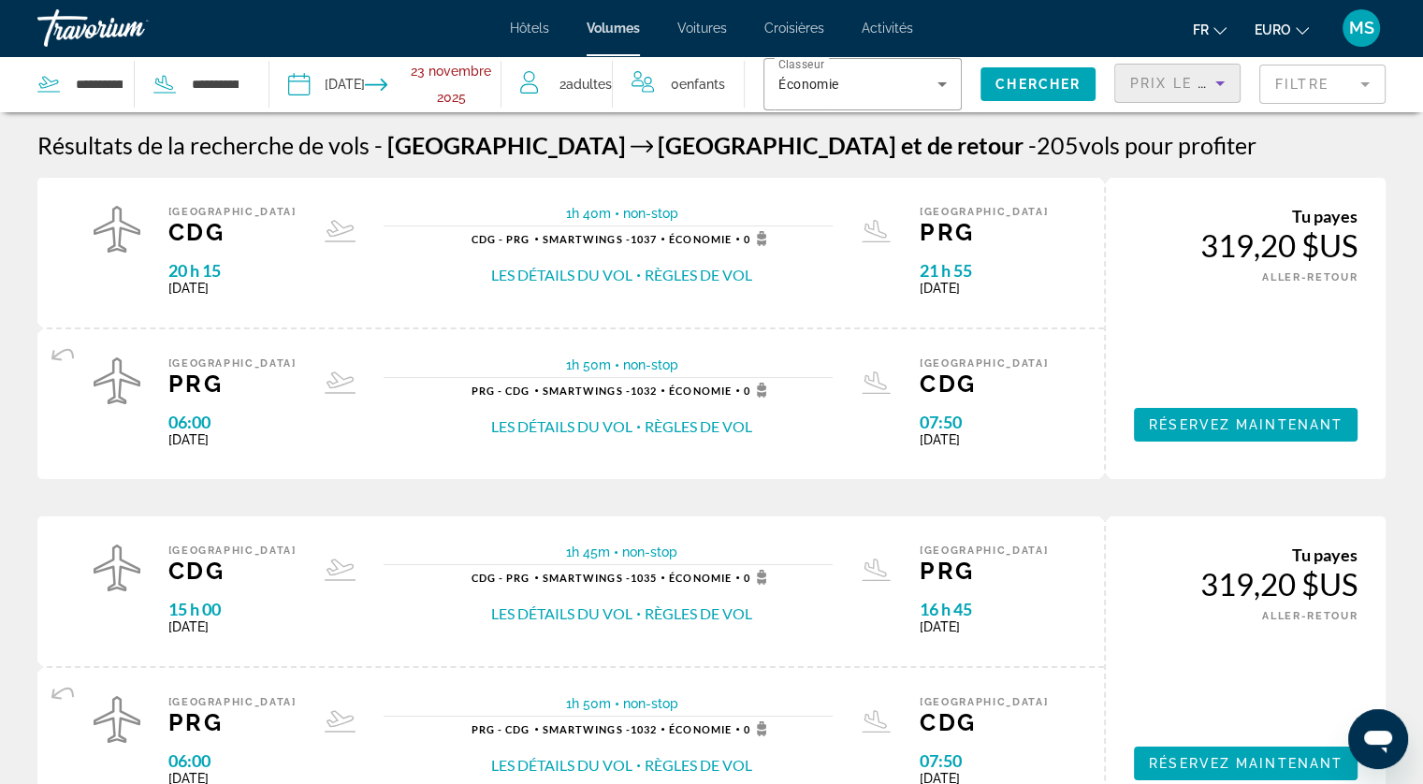
click at [1199, 83] on span "Prix le plus bas" at bounding box center [1203, 83] width 147 height 15
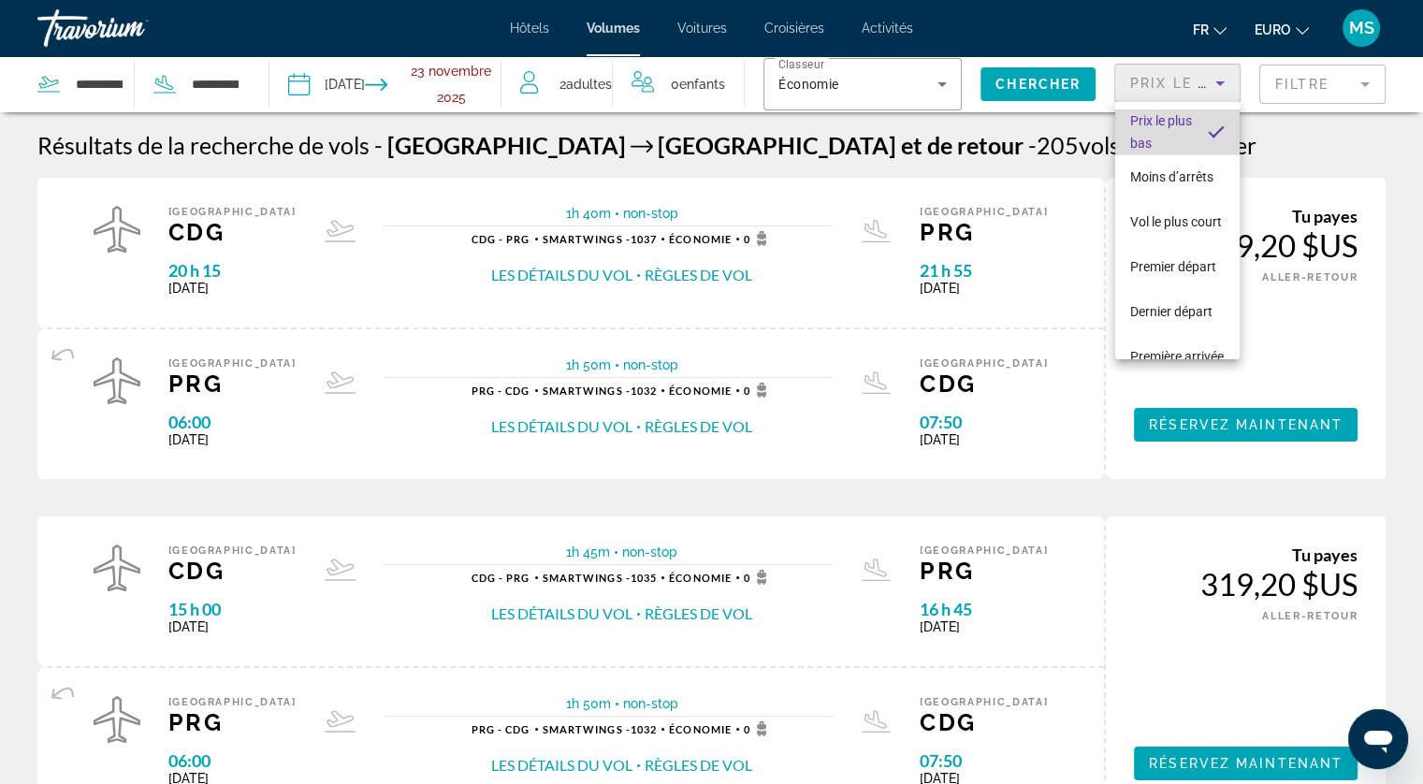
click at [1180, 139] on mat-option "Prix le plus bas" at bounding box center [1177, 131] width 124 height 45
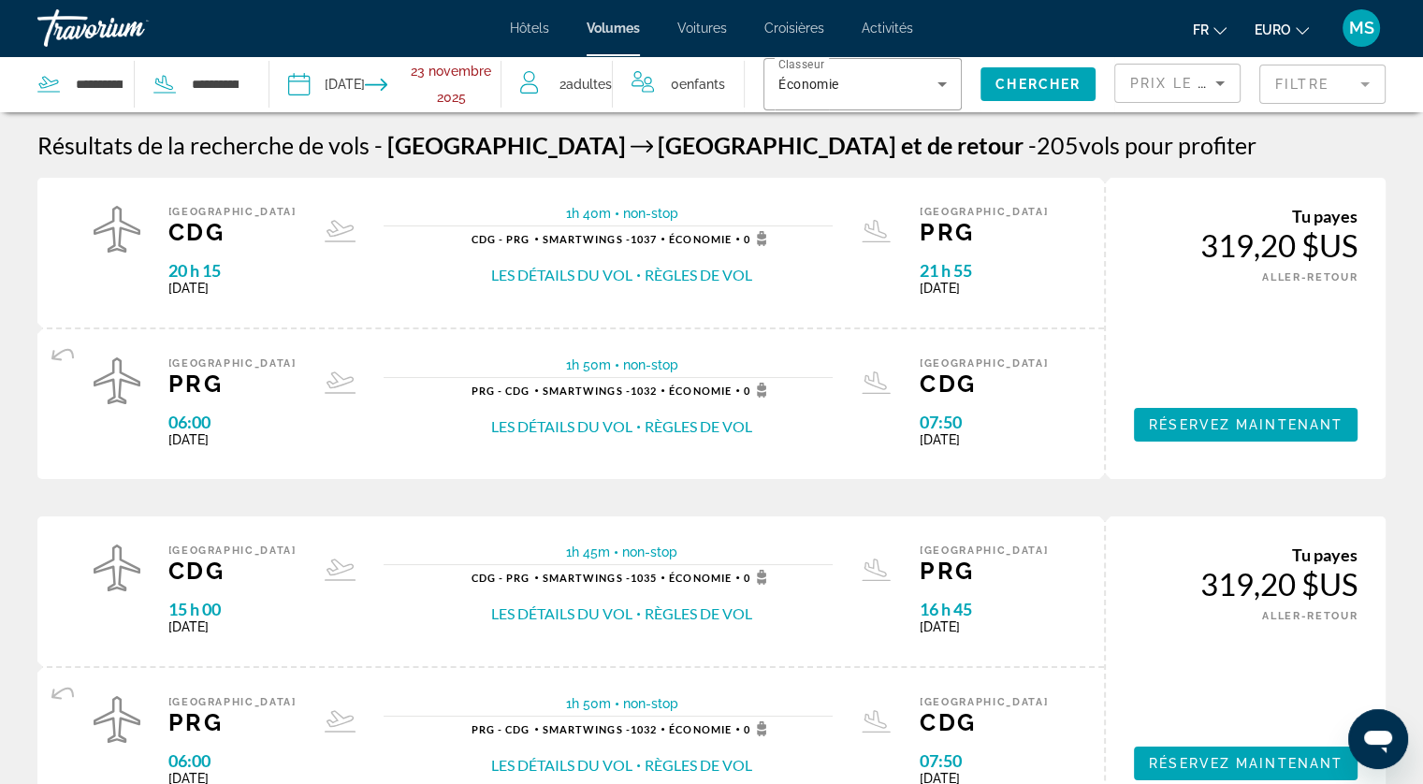
click at [1205, 309] on div "Tu payes 319,20 $US UNE MANIÈRE ALLER-RETOUR Réservez maintenant Tu gagnes 0 Lo…" at bounding box center [1245, 328] width 282 height 301
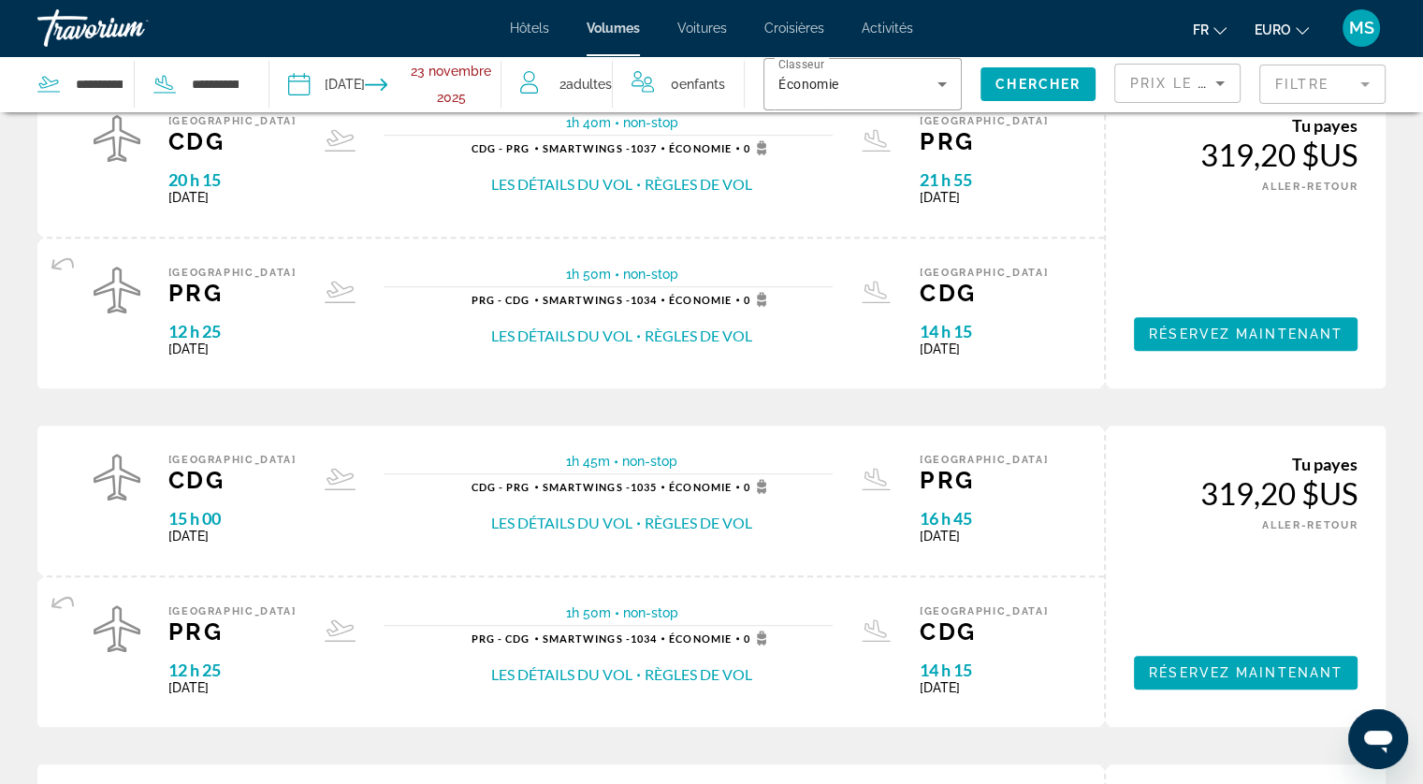
scroll to position [786, 0]
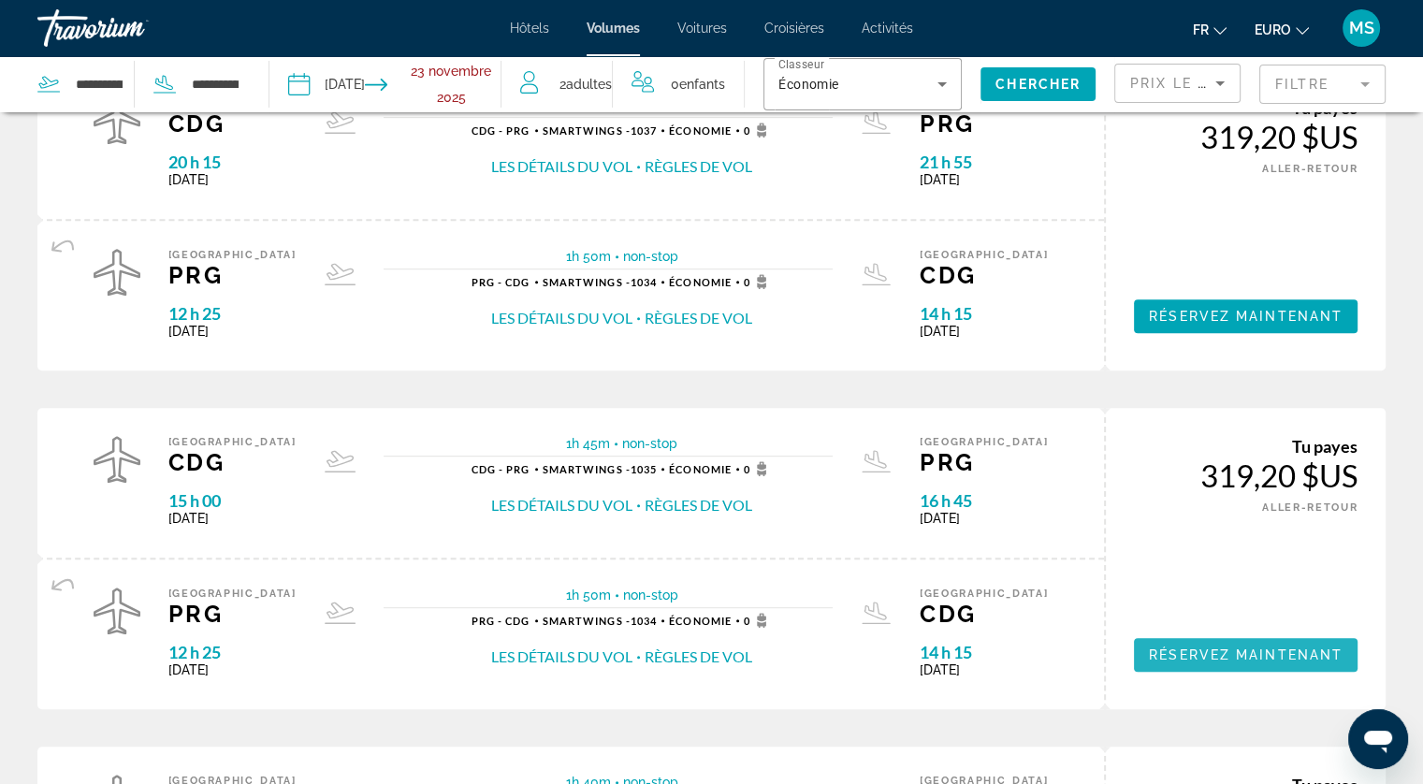
click at [1227, 639] on span "Contenu principal" at bounding box center [1246, 654] width 224 height 45
